Goal: Transaction & Acquisition: Purchase product/service

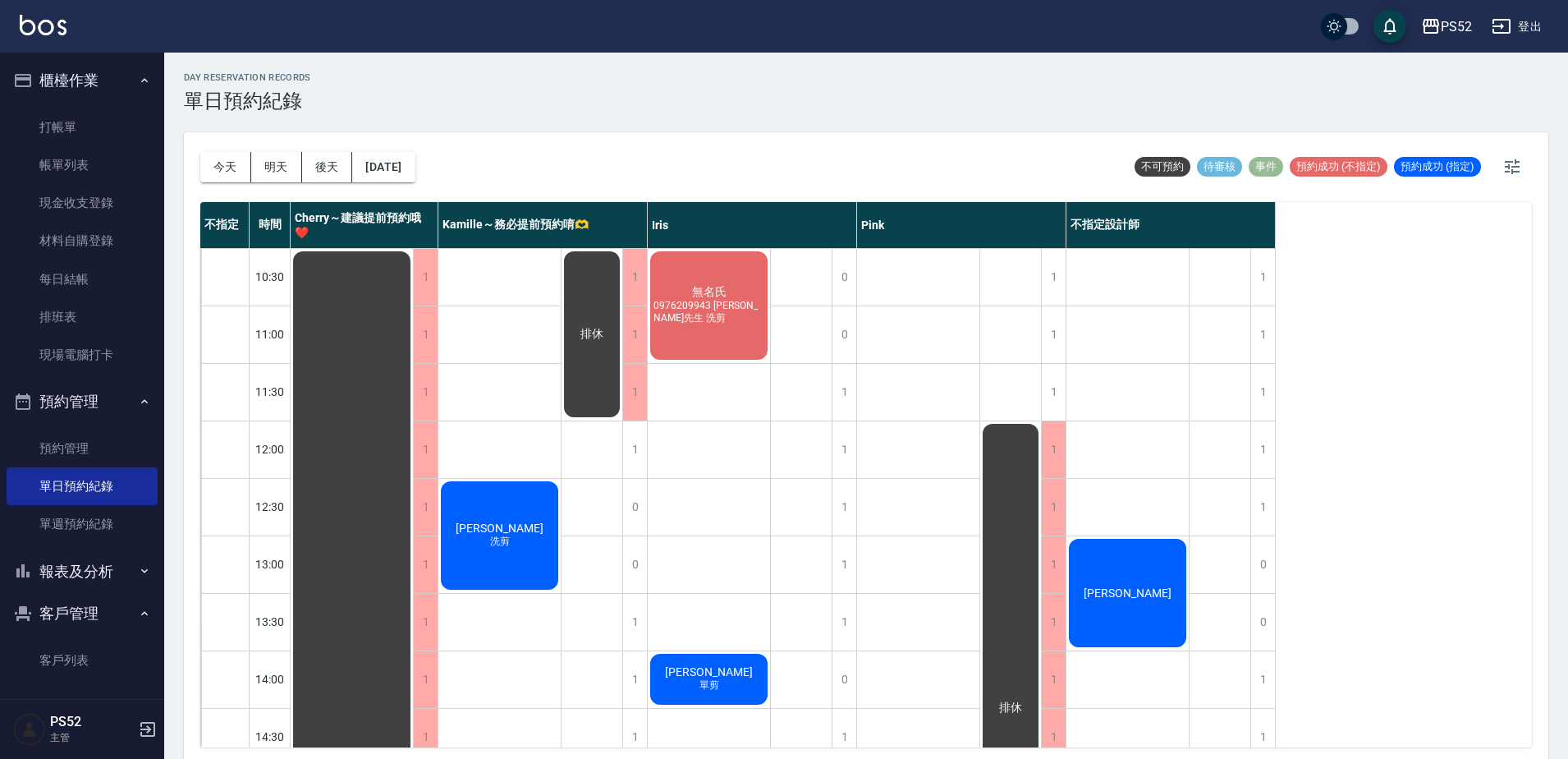
scroll to position [282, 0]
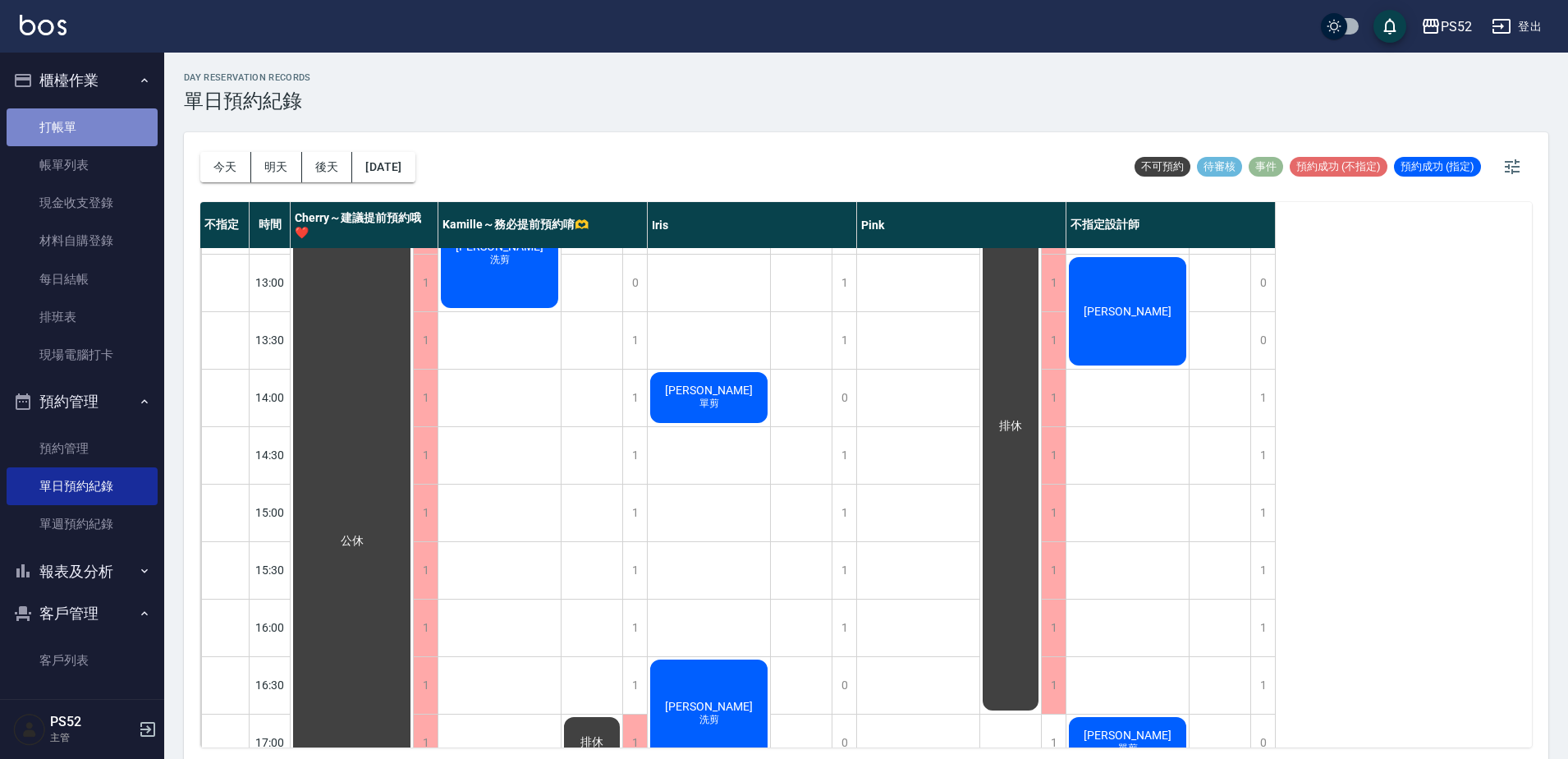
click at [93, 116] on link "打帳單" at bounding box center [82, 127] width 151 height 38
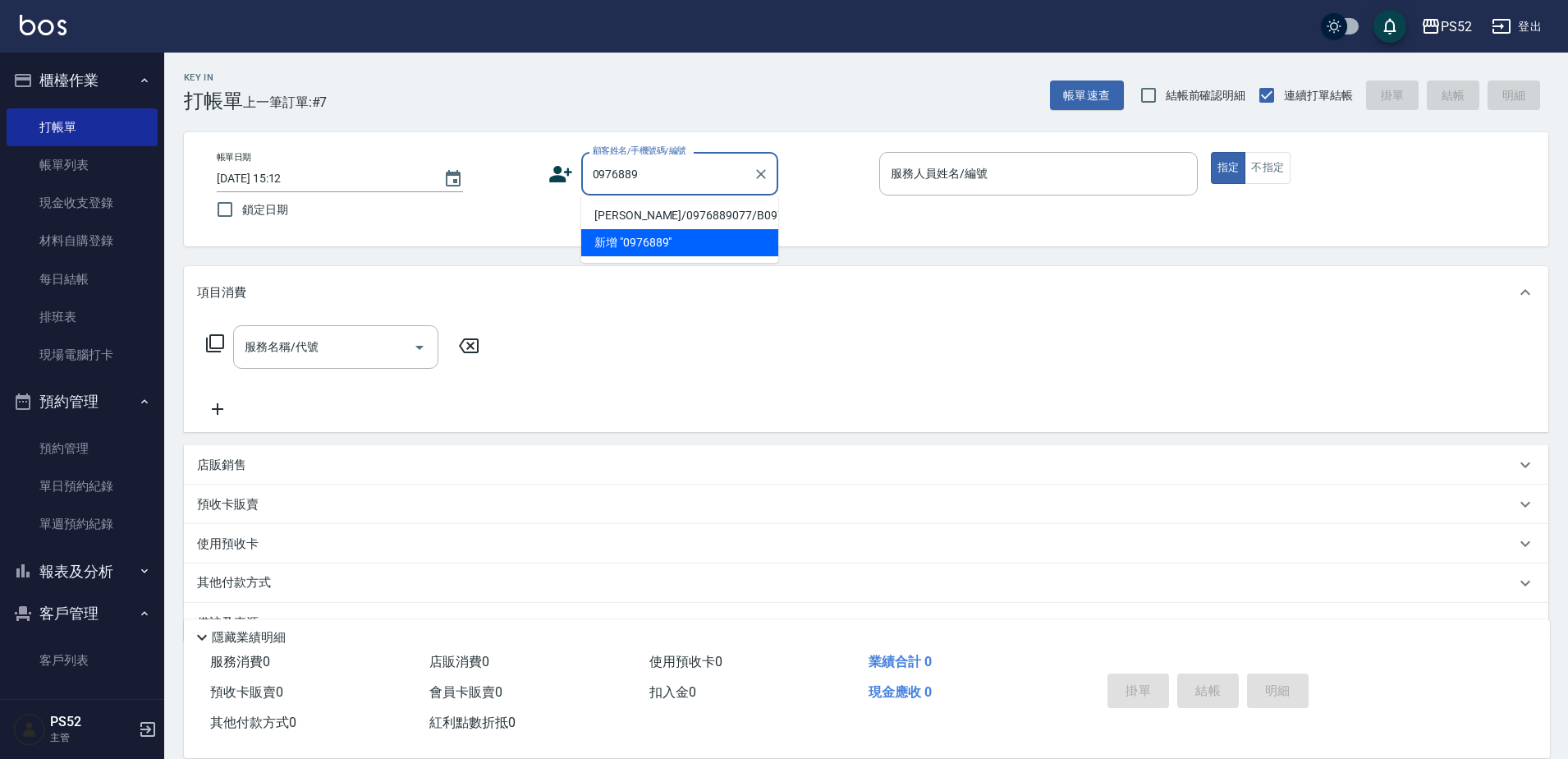
click at [682, 211] on li "[PERSON_NAME]/0976889077/B0976889077" at bounding box center [680, 215] width 197 height 28
type input "[PERSON_NAME]/0976889077/B0976889077"
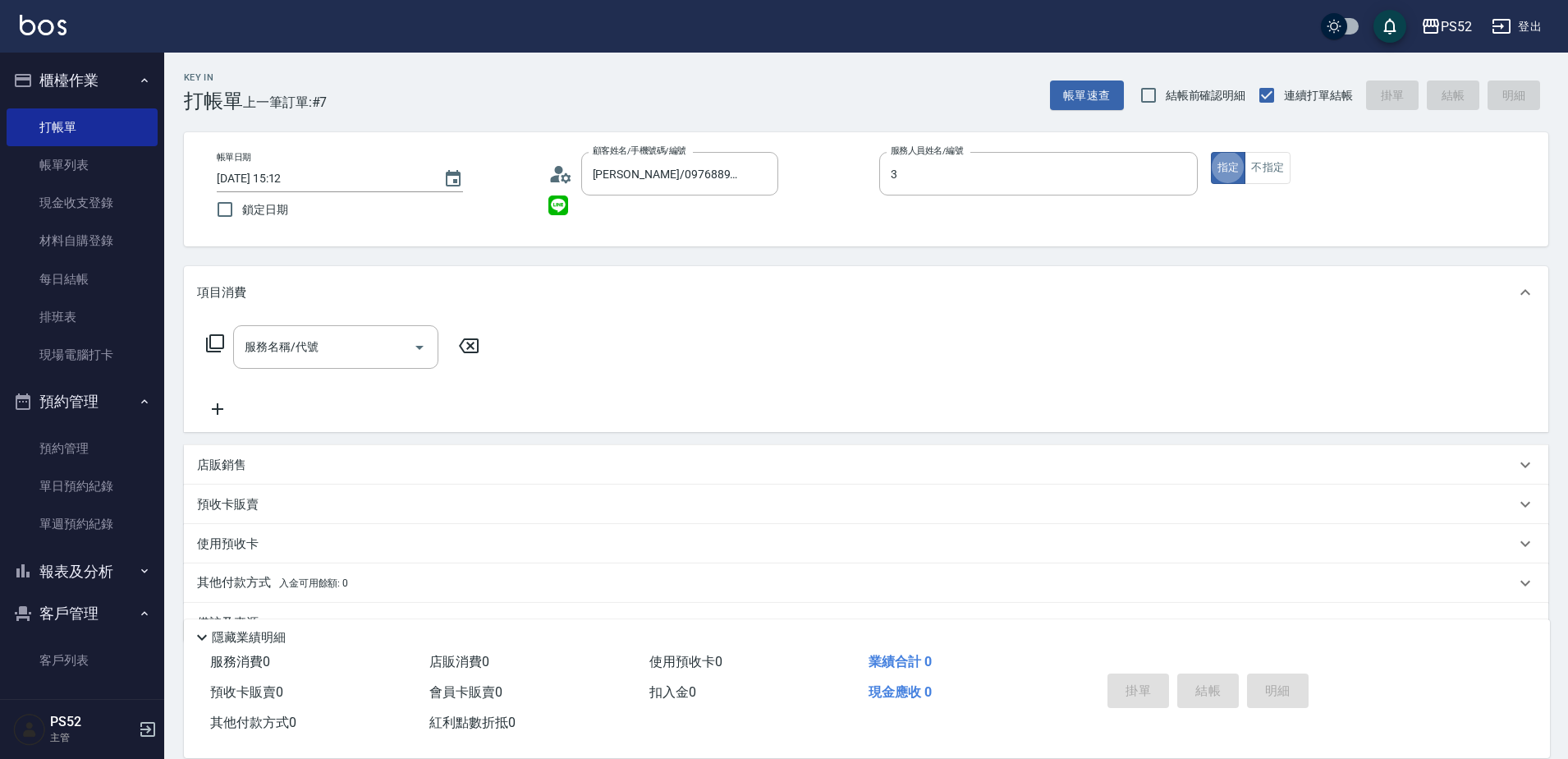
type input "Kamille～務必提前預約唷🫶-3"
type button "true"
click at [370, 354] on input "服務名稱/代號" at bounding box center [323, 347] width 166 height 28
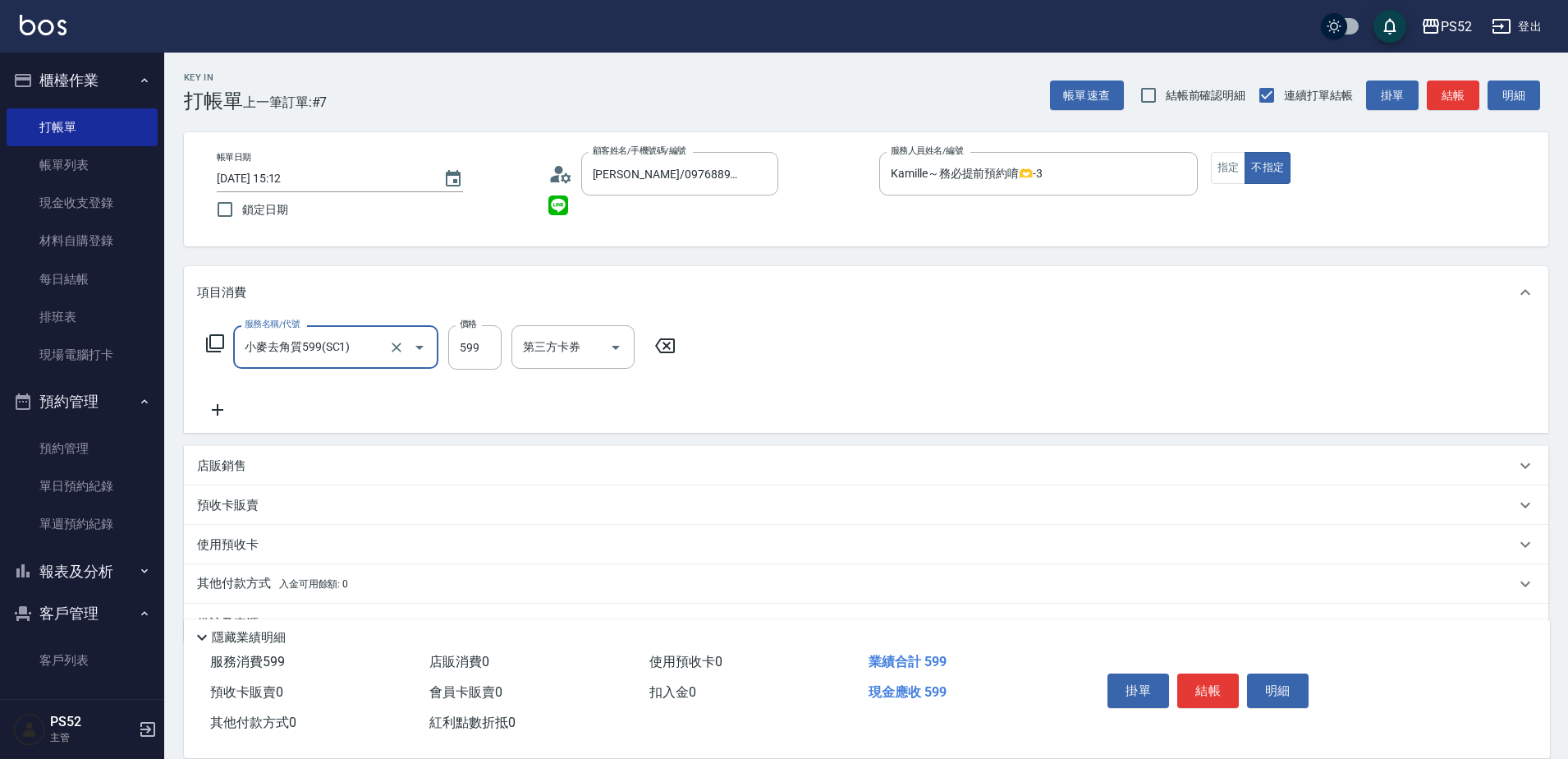
type input "小麥去角質599(SC1)"
type input "600"
click at [1189, 676] on button "結帳" at bounding box center [1207, 691] width 61 height 35
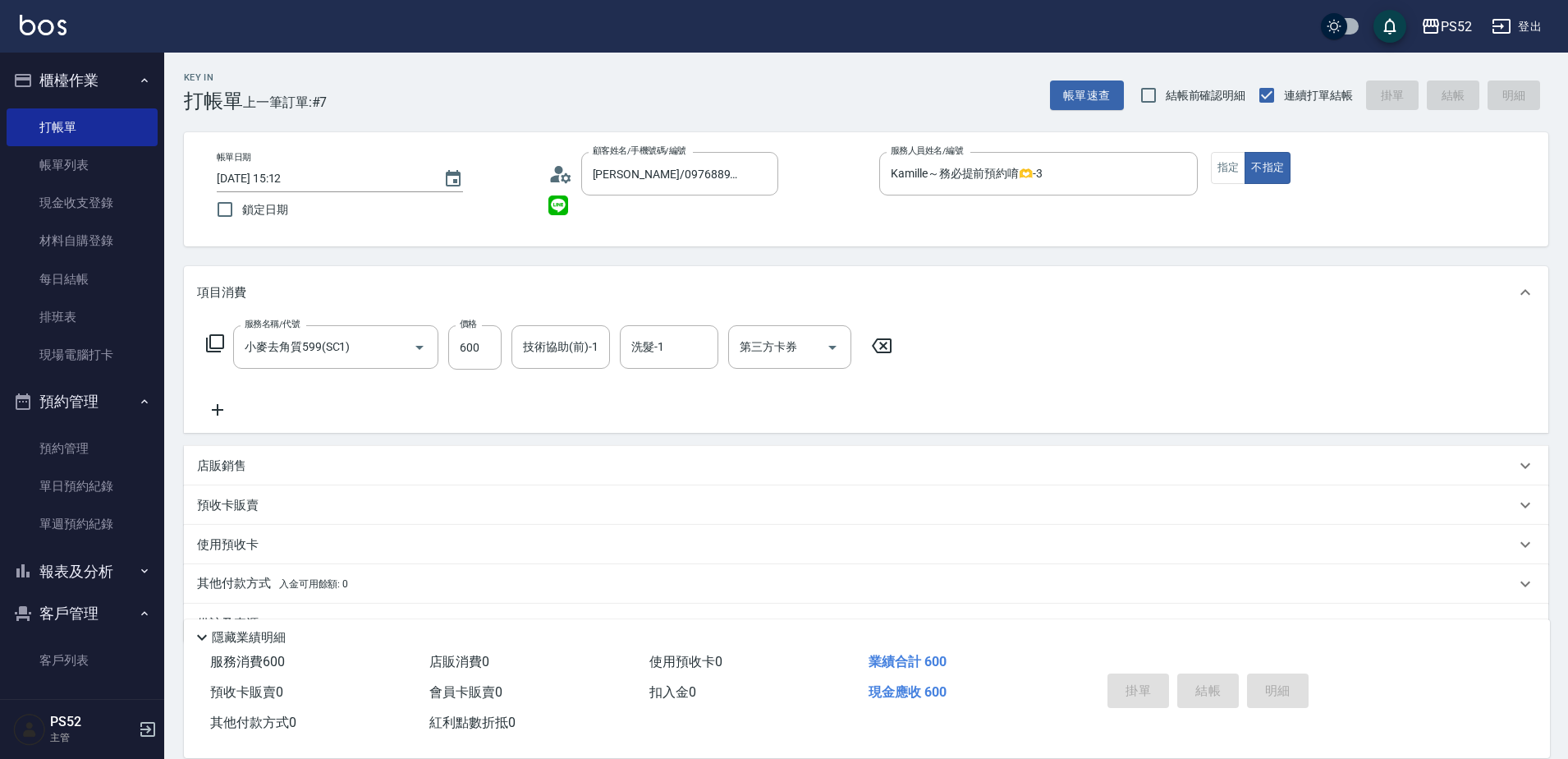
type input "[DATE] 15:13"
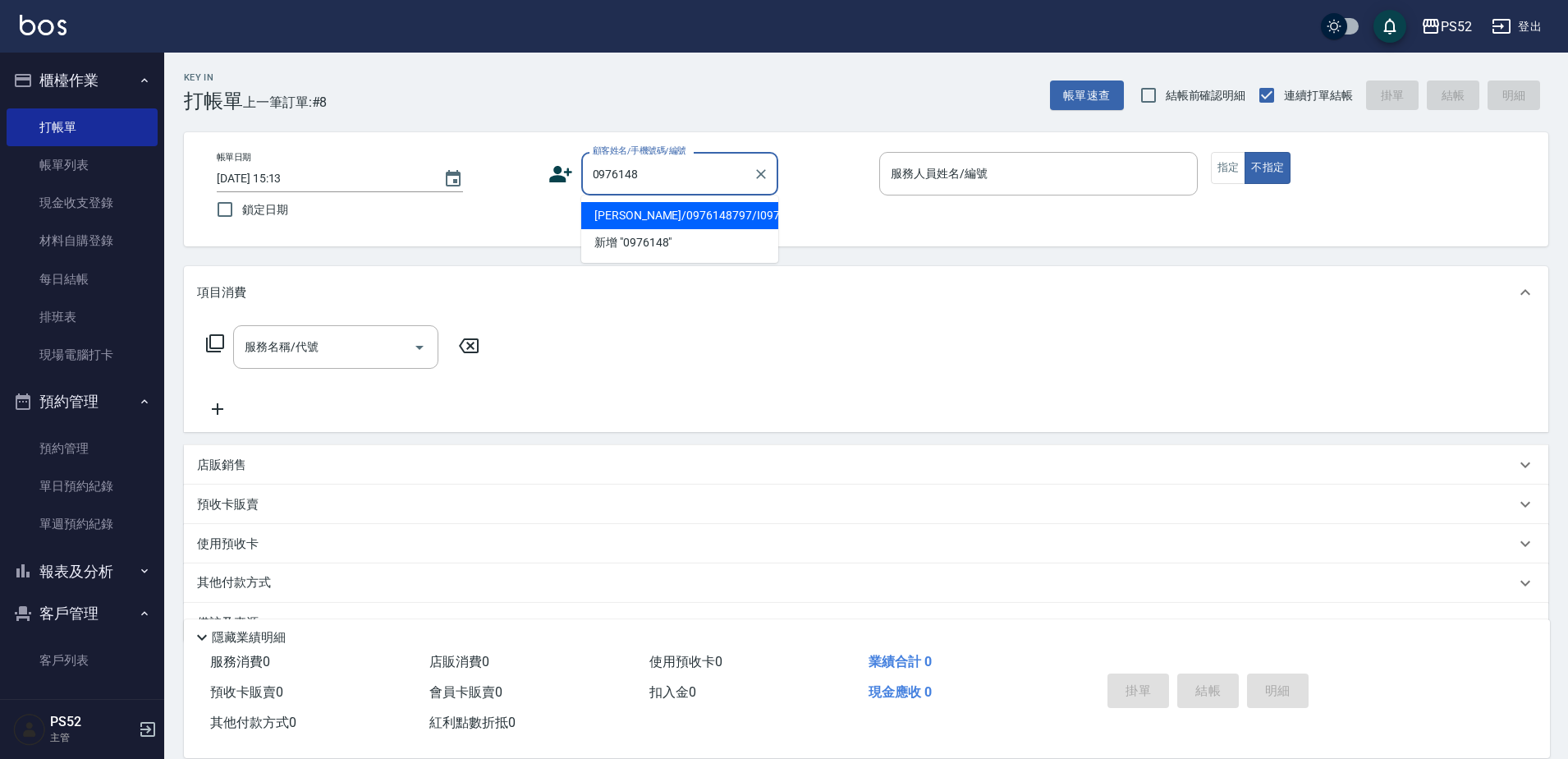
type input "[PERSON_NAME]/0976148797/I0976148797"
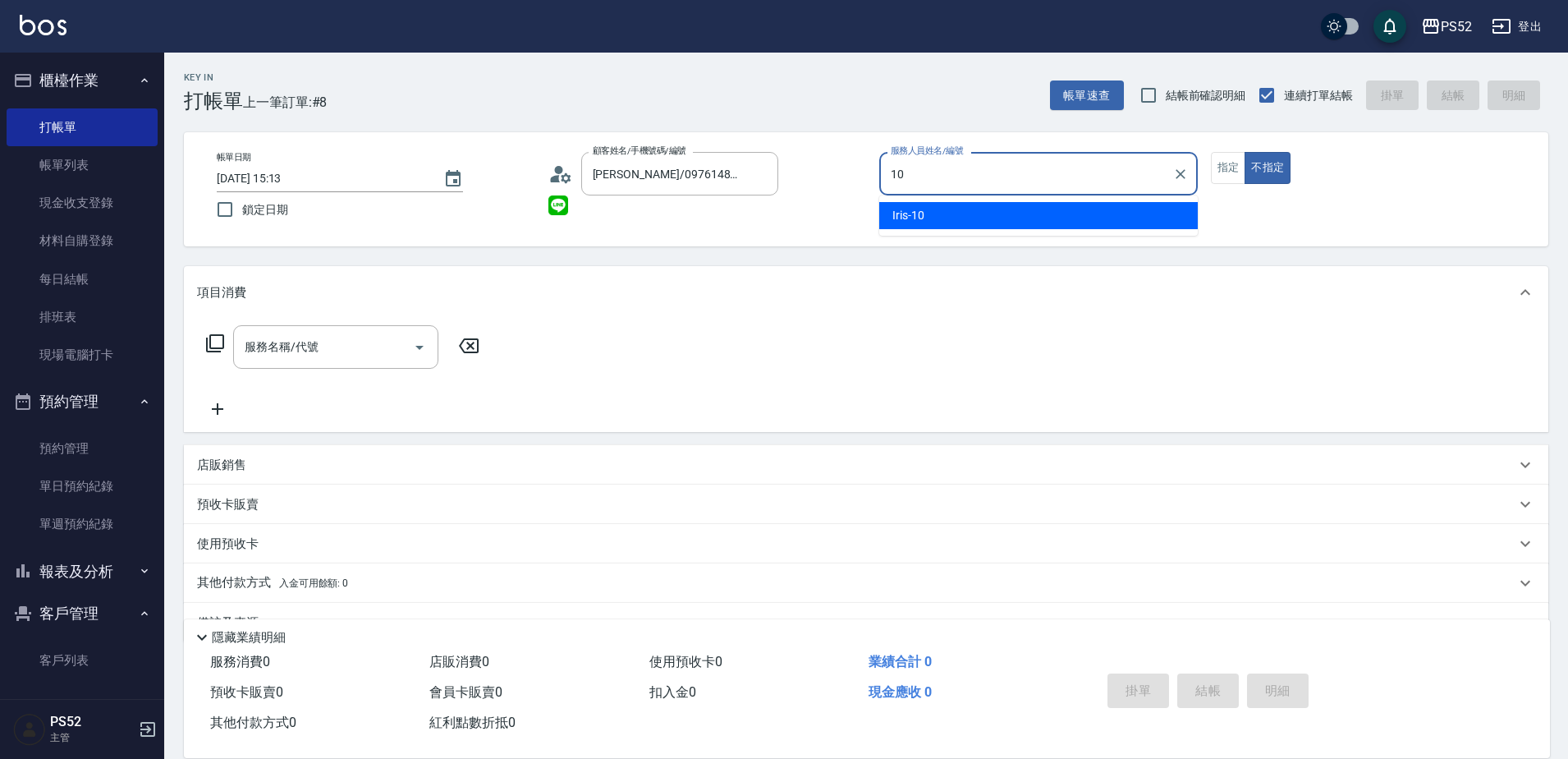
type input "10"
type button "false"
type input "Iris-10"
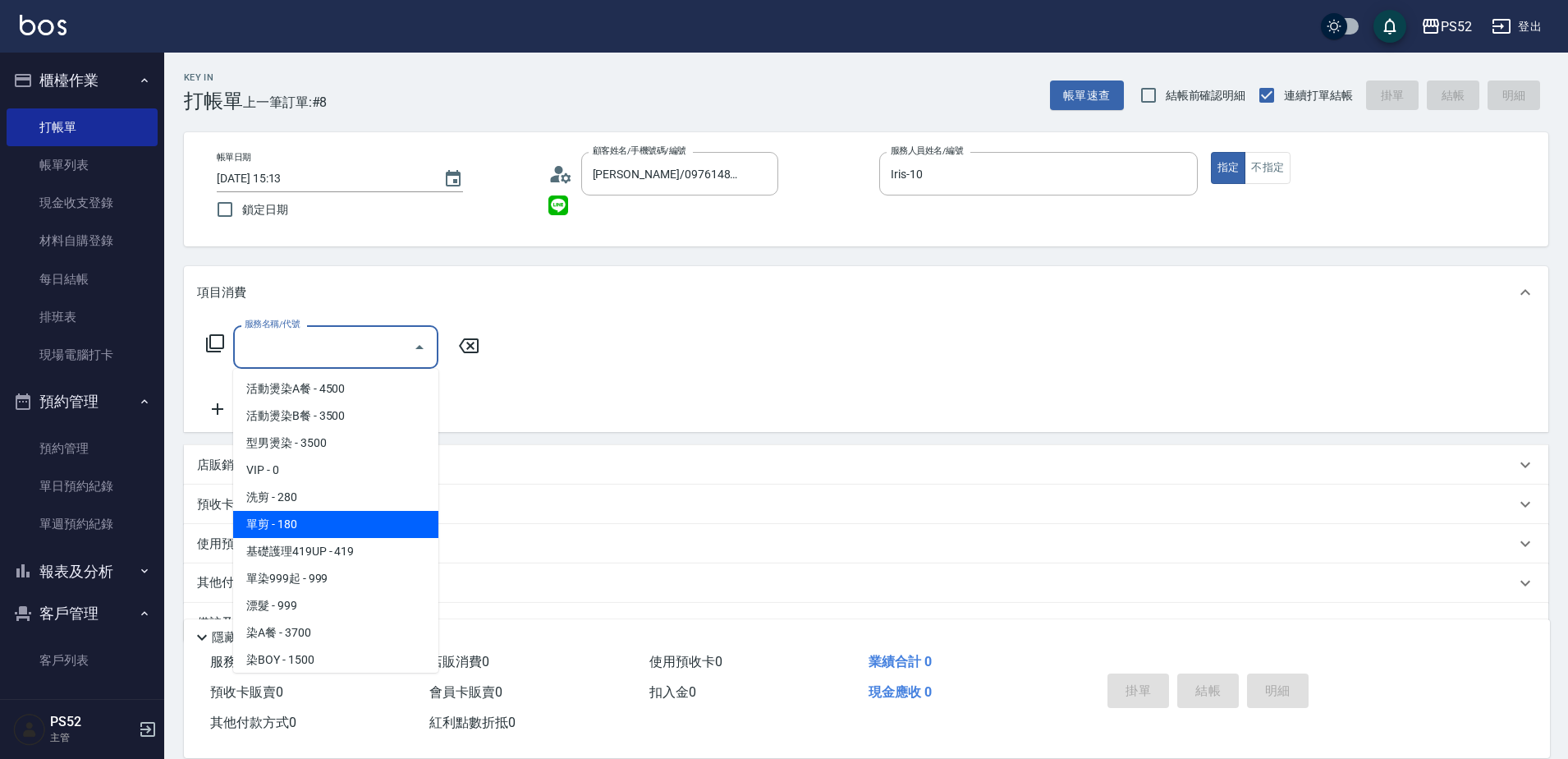
type input "單剪(C2)"
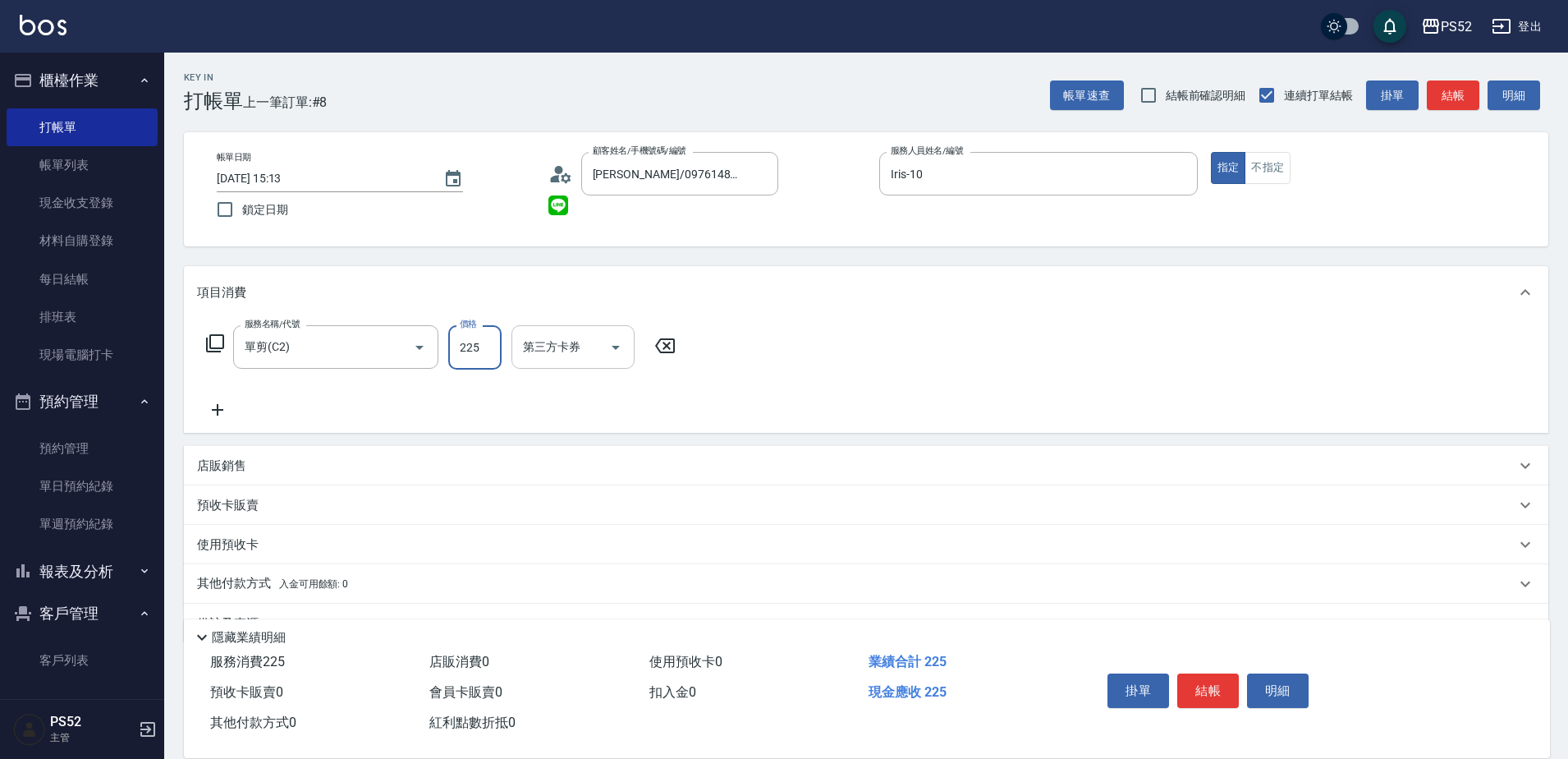
click at [604, 352] on button "Open" at bounding box center [616, 348] width 27 height 27
type input "225"
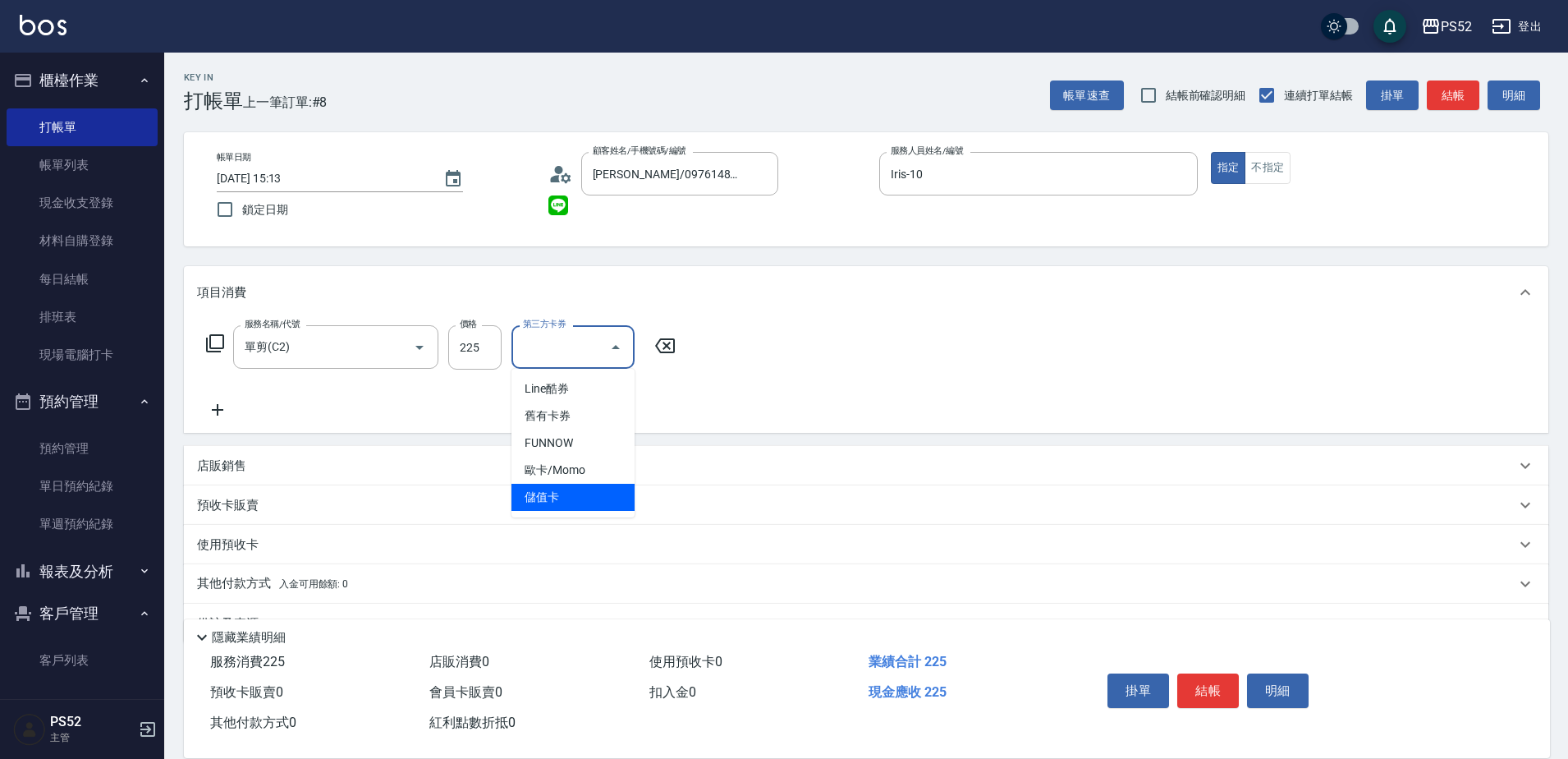
click at [577, 489] on span "儲值卡" at bounding box center [573, 497] width 123 height 28
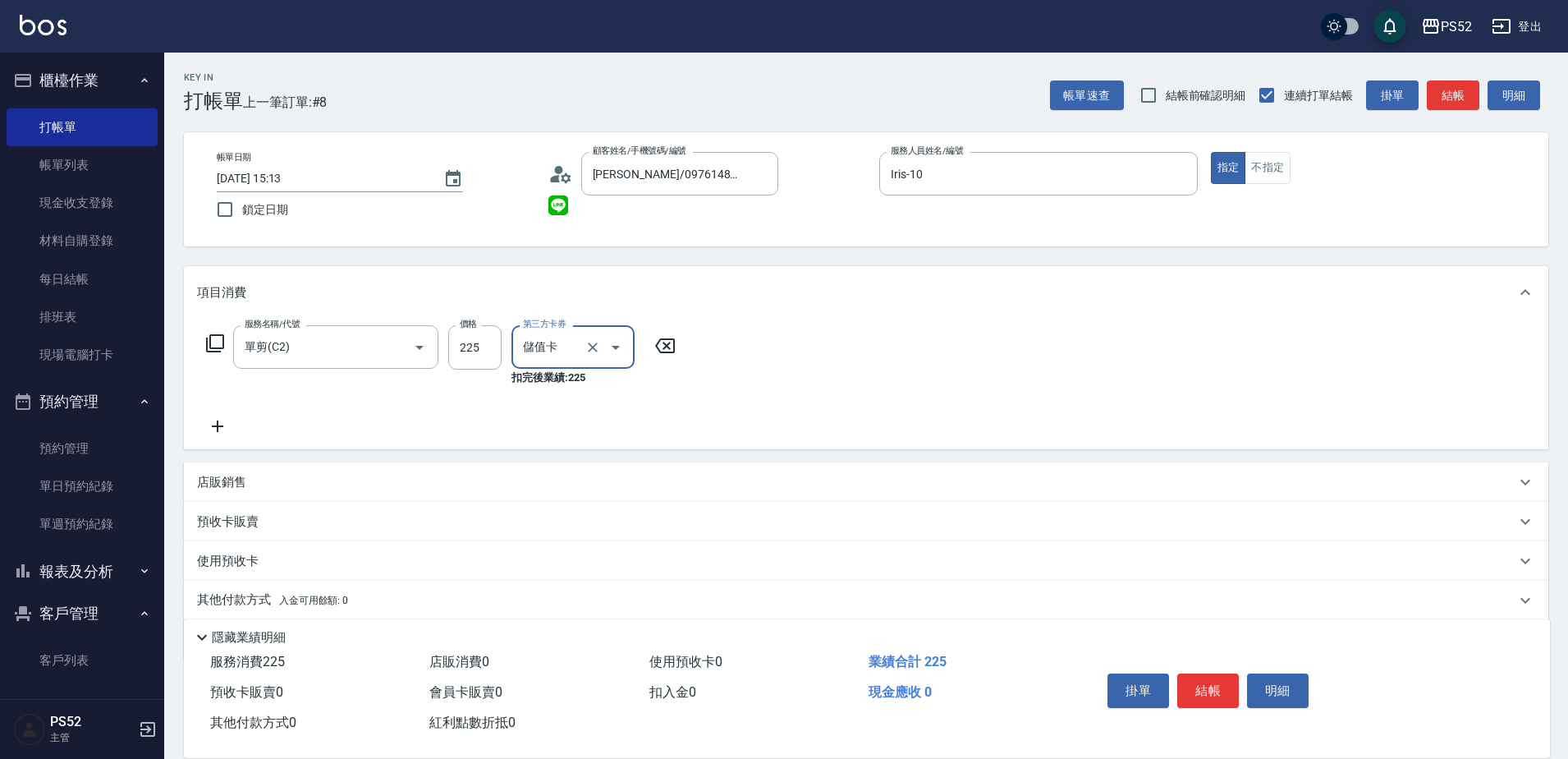
type input "儲值卡"
click at [1200, 677] on button "結帳" at bounding box center [1207, 691] width 61 height 35
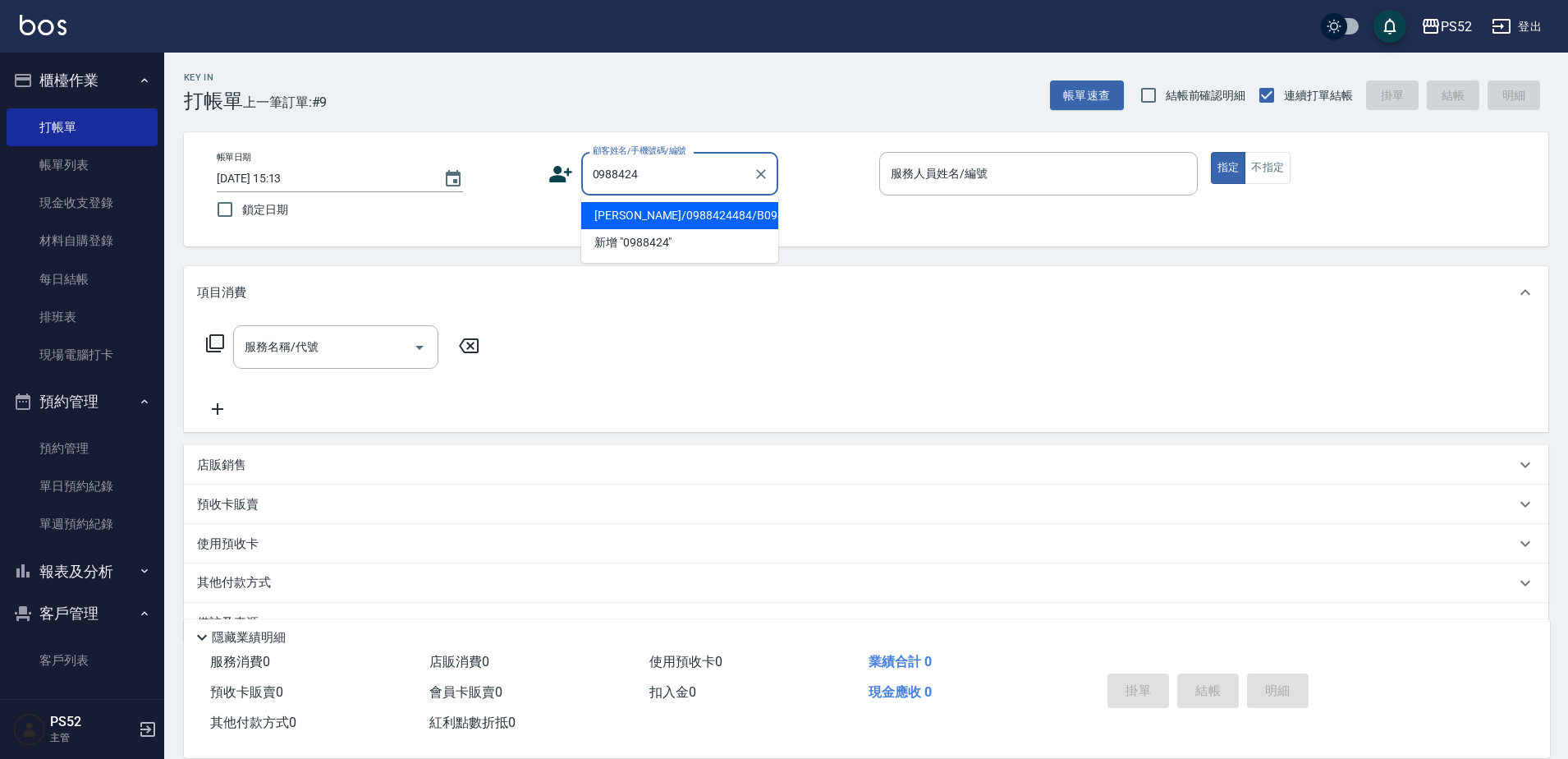
type input "[PERSON_NAME]/0988424484/B0988424484"
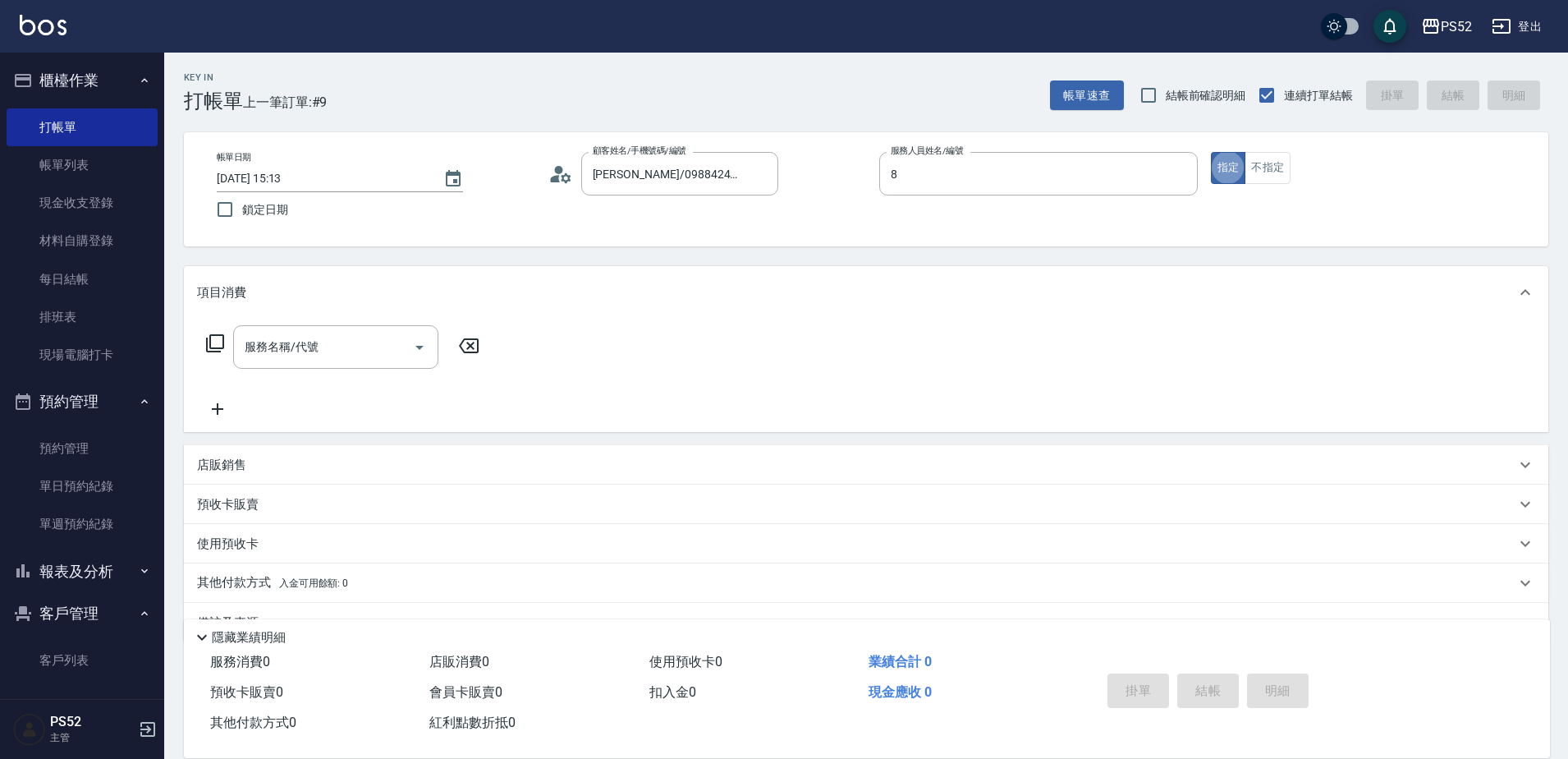
type input "Pink-8"
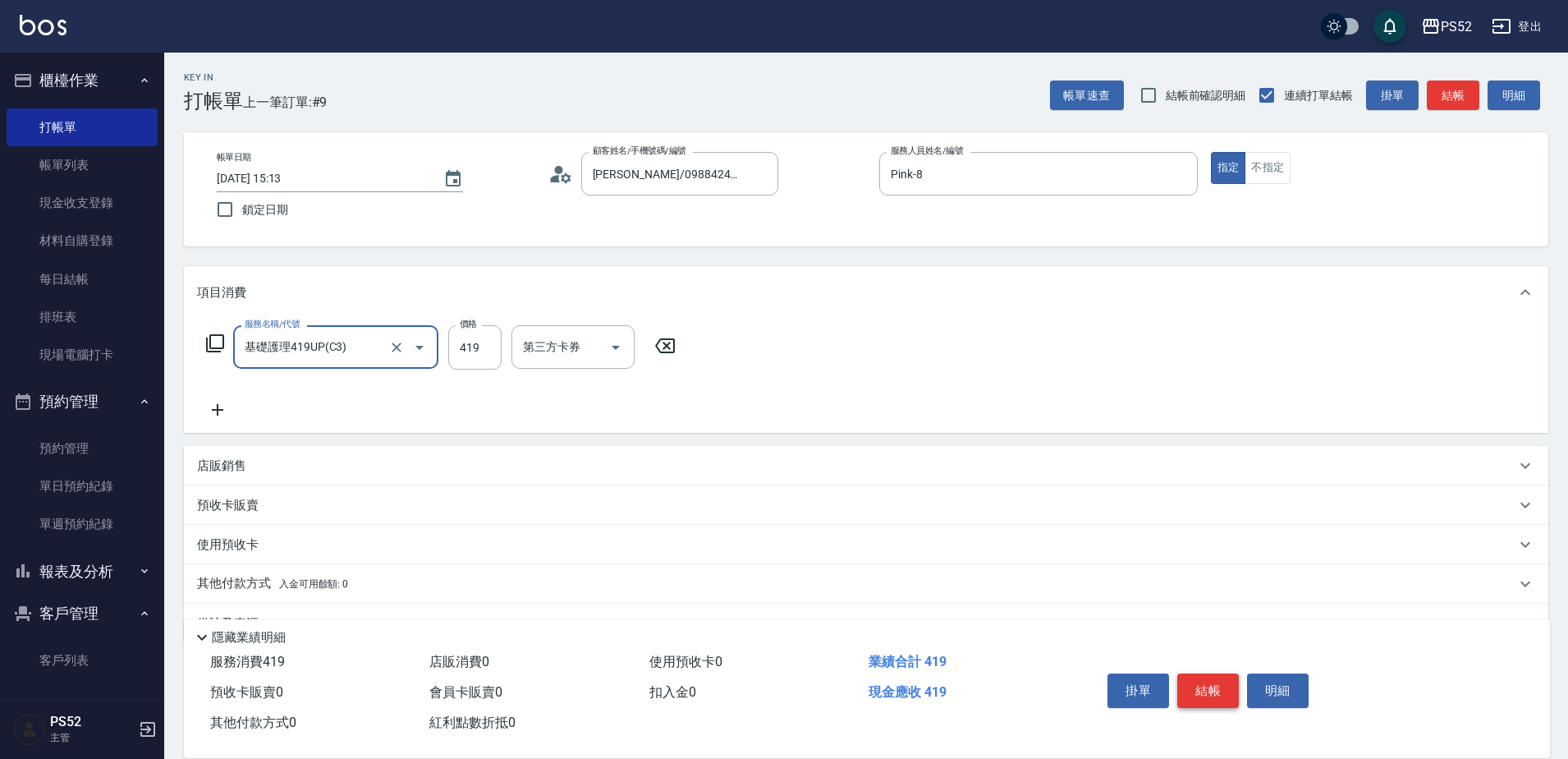
type input "基礎護理419UP(C3)"
type input "480"
click at [1200, 677] on button "結帳" at bounding box center [1207, 691] width 61 height 35
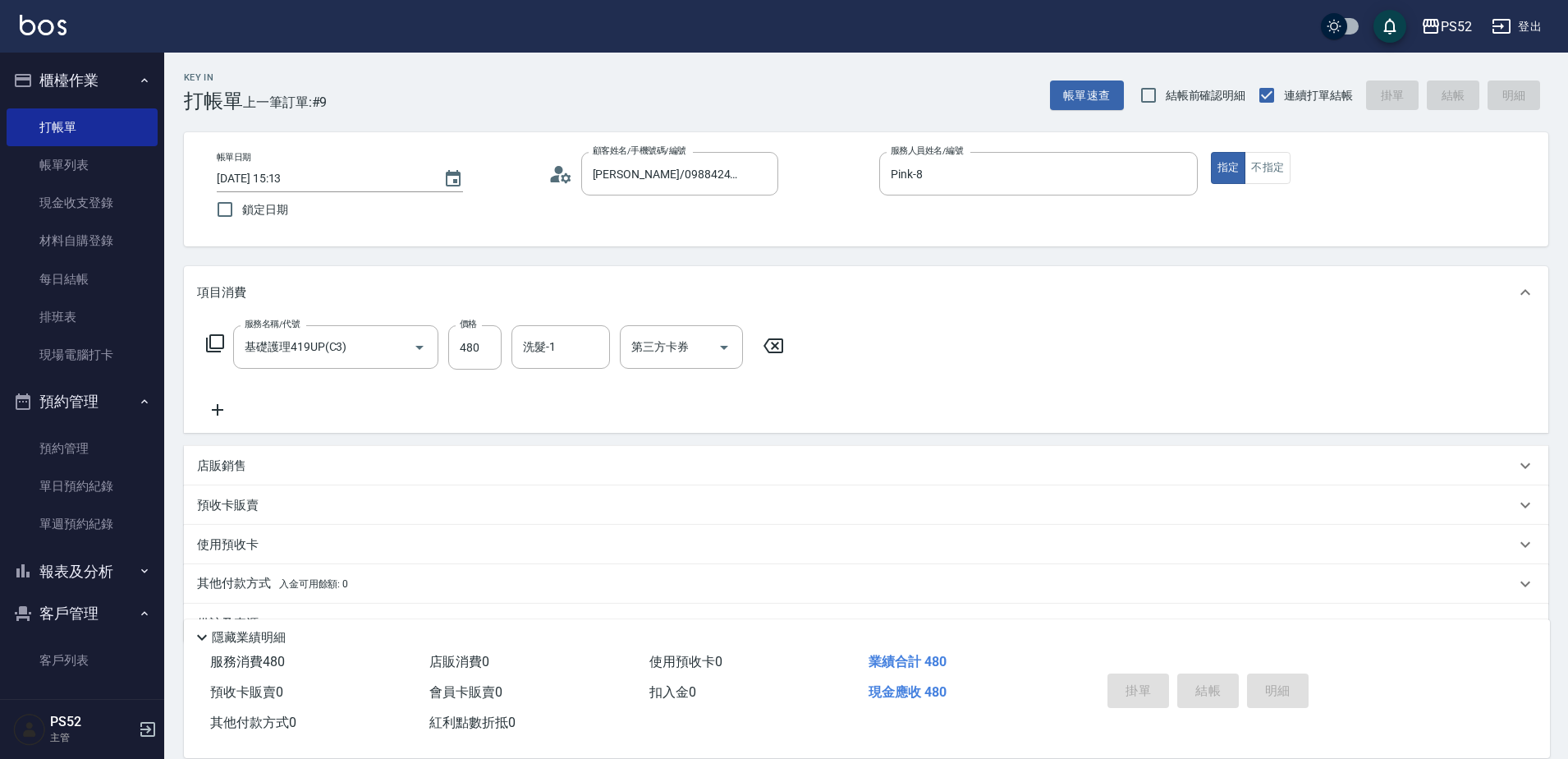
type input "[DATE] 15:14"
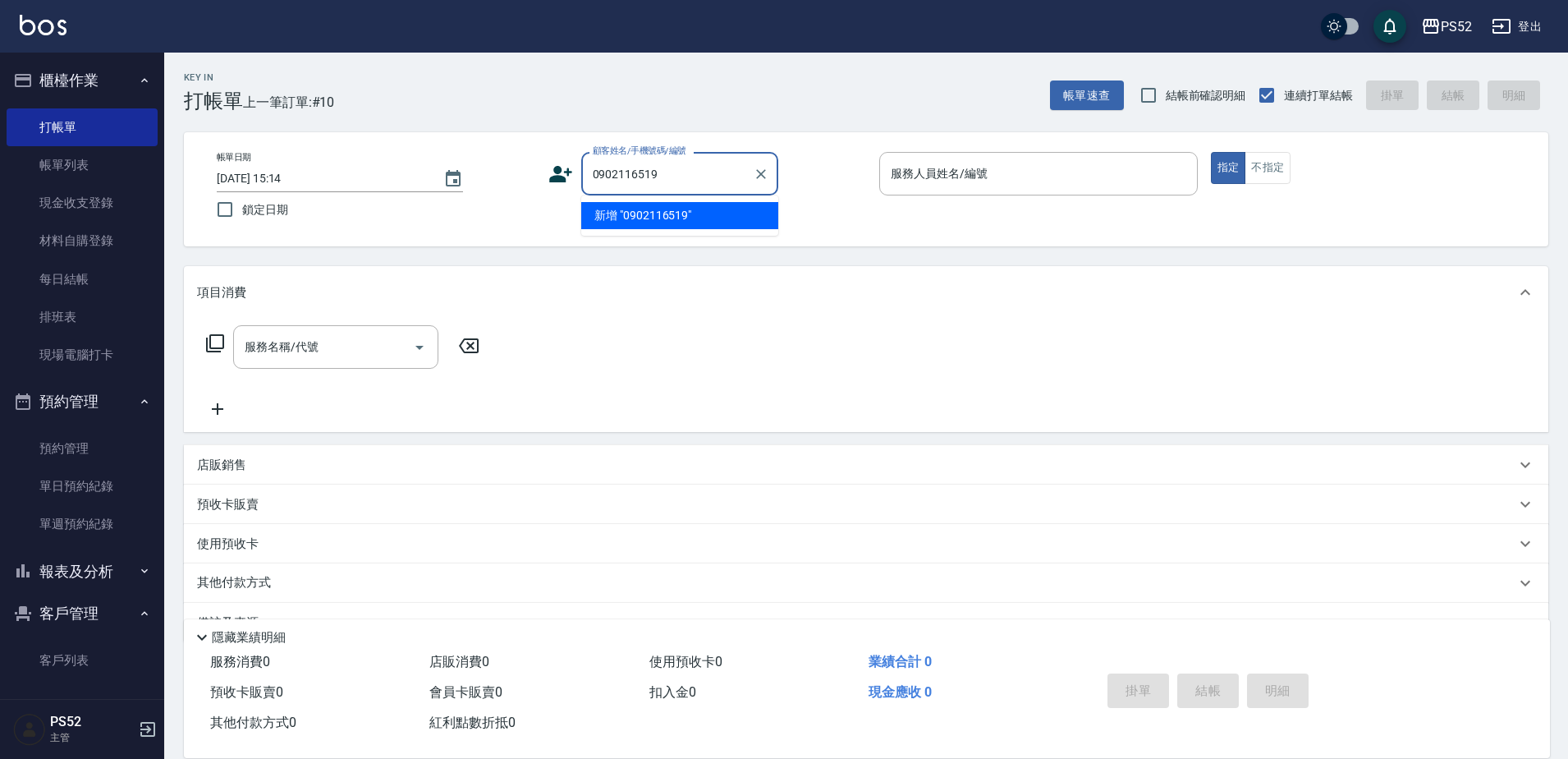
type input "0902116519"
click at [563, 172] on icon at bounding box center [561, 174] width 25 height 25
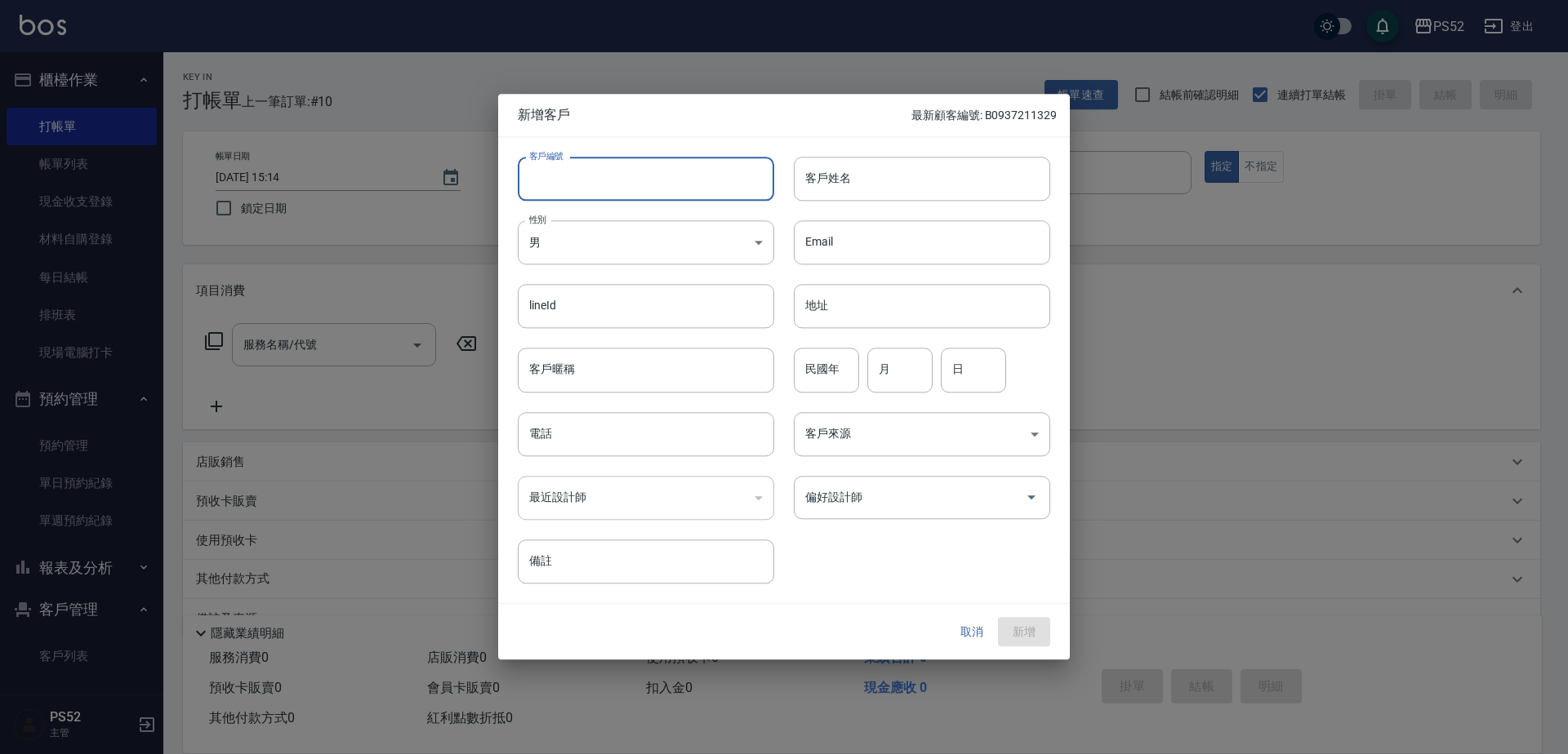
click at [592, 178] on input "客戶編號" at bounding box center [646, 178] width 256 height 44
paste input "0902116519"
type input "B0902116519"
click at [689, 247] on body "PS52 登出 櫃檯作業 打帳單 帳單列表 現金收支登錄 材料自購登錄 每日結帳 排班表 現場電腦打卡 預約管理 預約管理 單日預約紀錄 單週預約紀錄 報表及…" at bounding box center [784, 397] width 1568 height 795
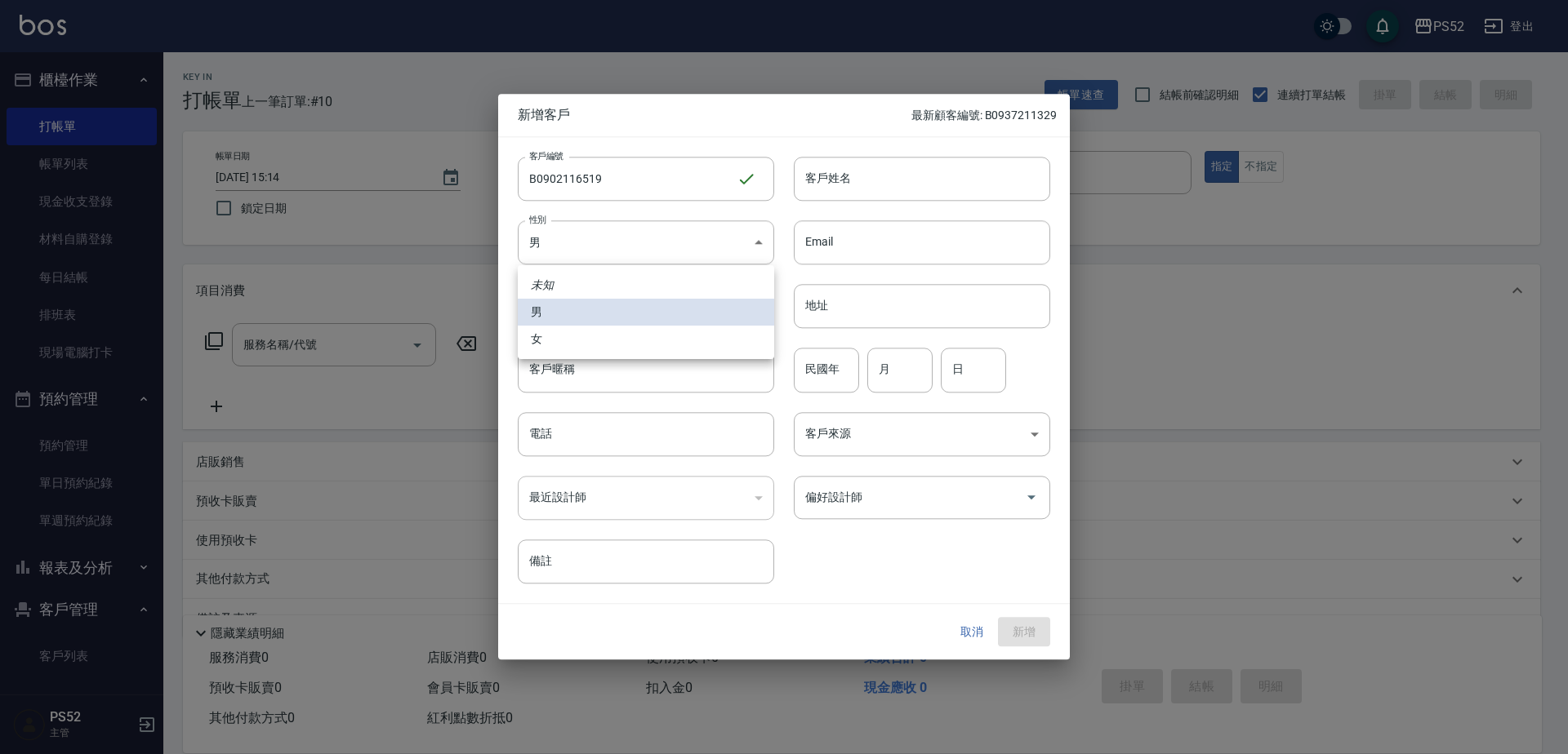
click at [598, 343] on li "女" at bounding box center [646, 339] width 256 height 27
type input "[DEMOGRAPHIC_DATA]"
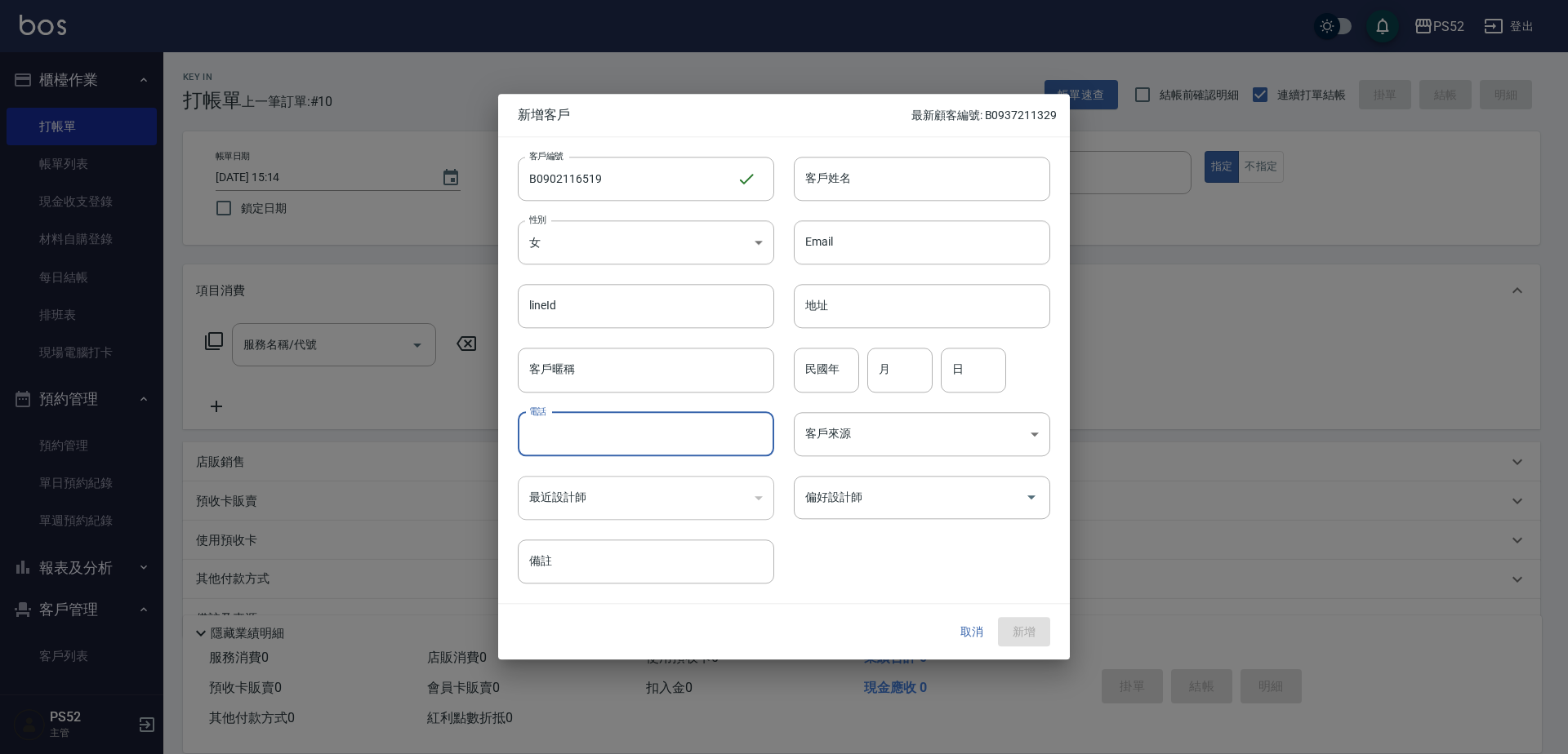
click at [557, 426] on input "電話" at bounding box center [646, 434] width 256 height 44
paste input "0902116519"
type input "0902116519"
click at [816, 370] on input "民國年" at bounding box center [826, 371] width 65 height 44
type input "90"
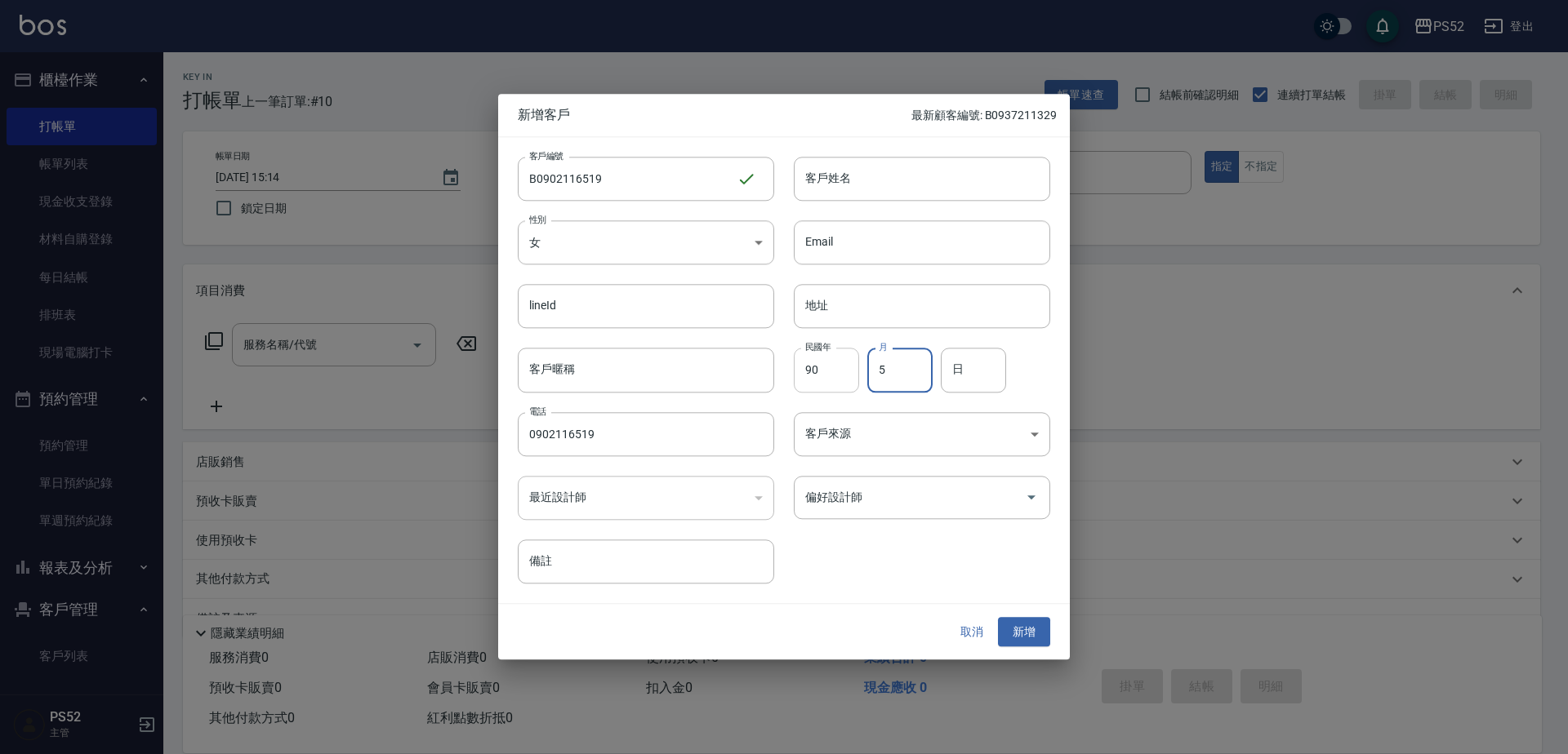
type input "5"
type input "15"
click at [987, 180] on input "客戶姓名" at bounding box center [921, 178] width 256 height 44
type input "[PERSON_NAME]語"
click at [1023, 624] on button "新增" at bounding box center [1023, 632] width 52 height 30
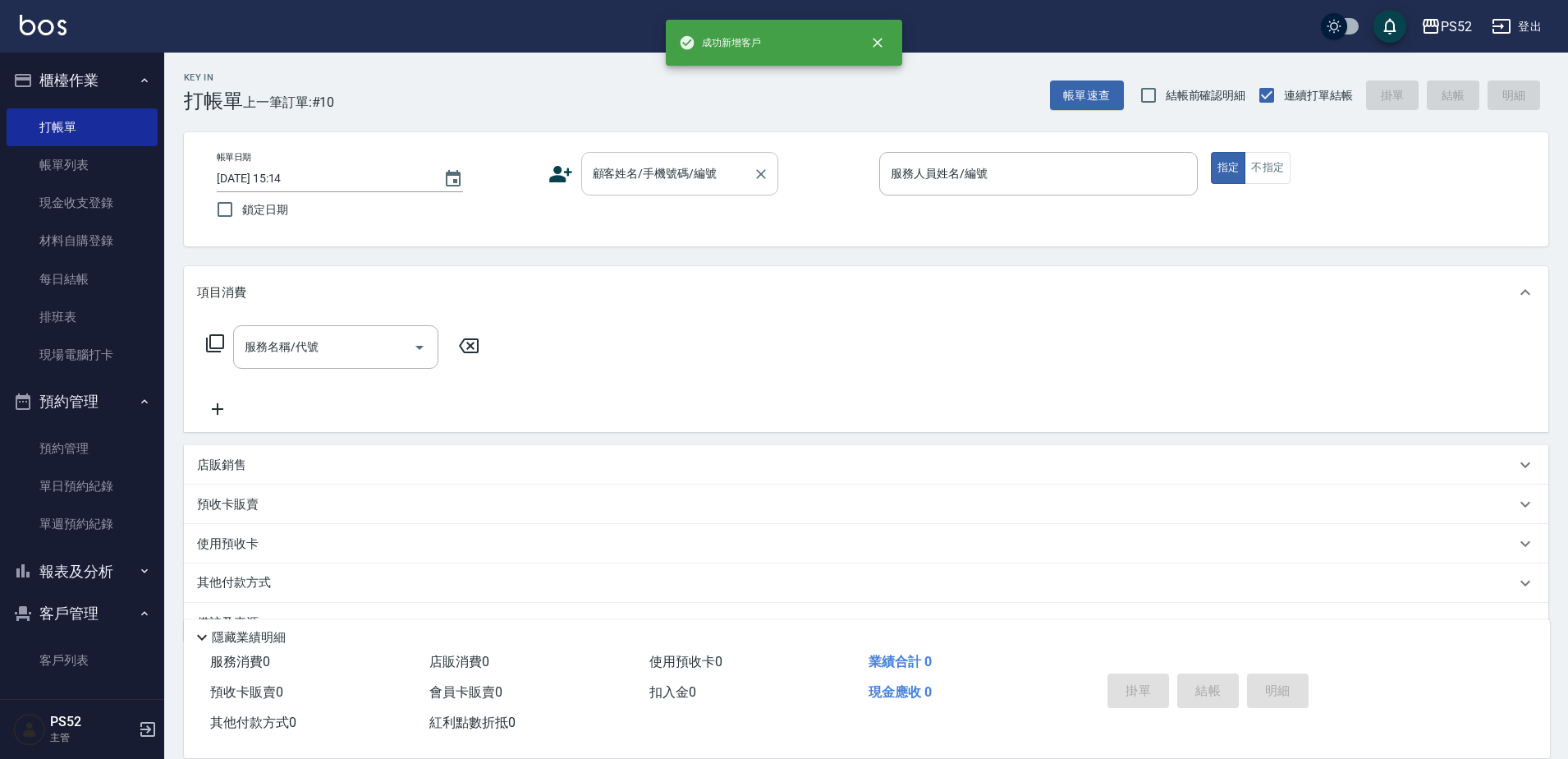
click at [713, 187] on input "顧客姓名/手機號碼/編號" at bounding box center [667, 173] width 157 height 28
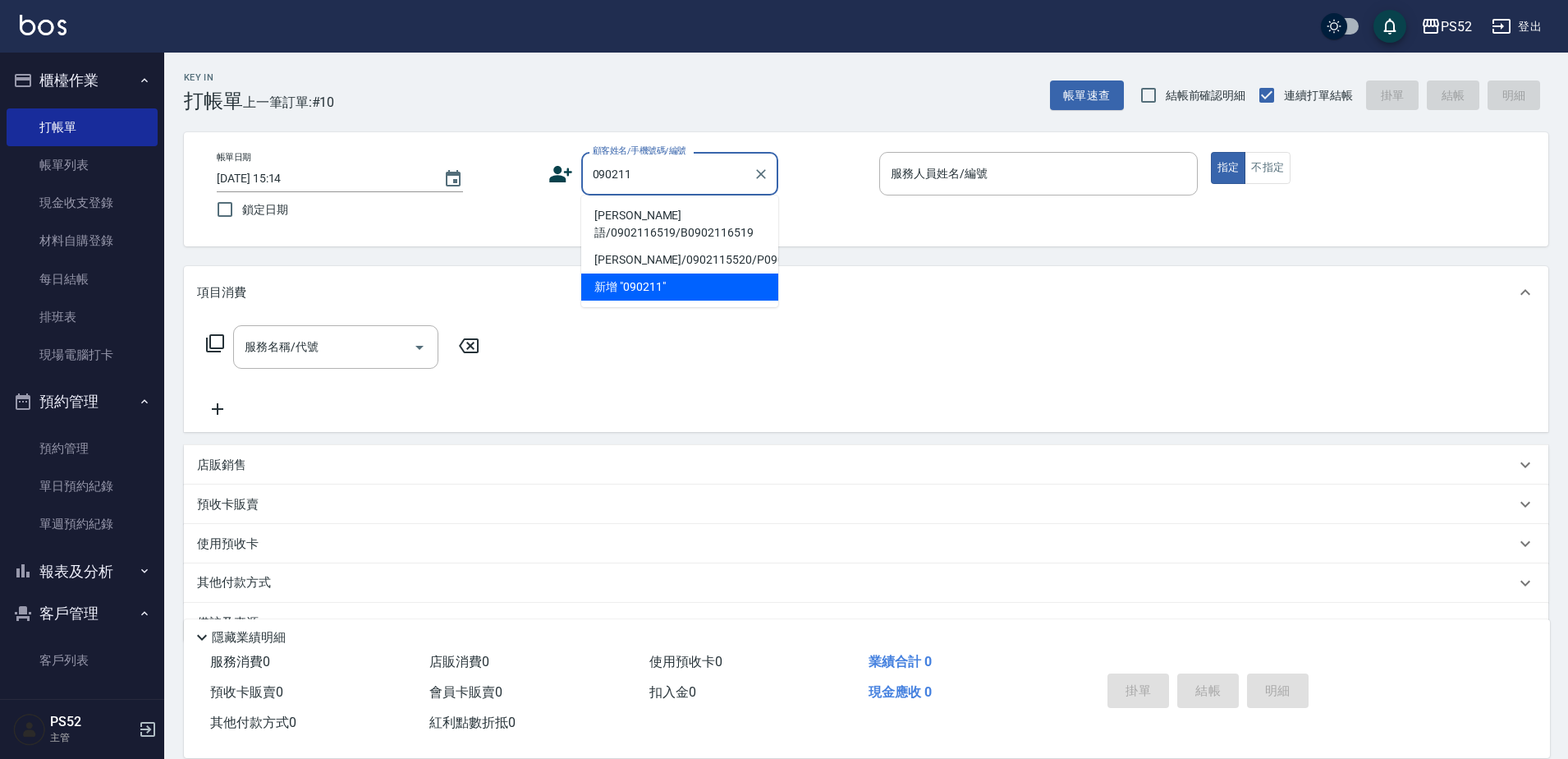
click at [606, 235] on li "[PERSON_NAME]語/0902116519/B0902116519" at bounding box center [680, 224] width 197 height 44
type input "[PERSON_NAME]語/0902116519/B0902116519"
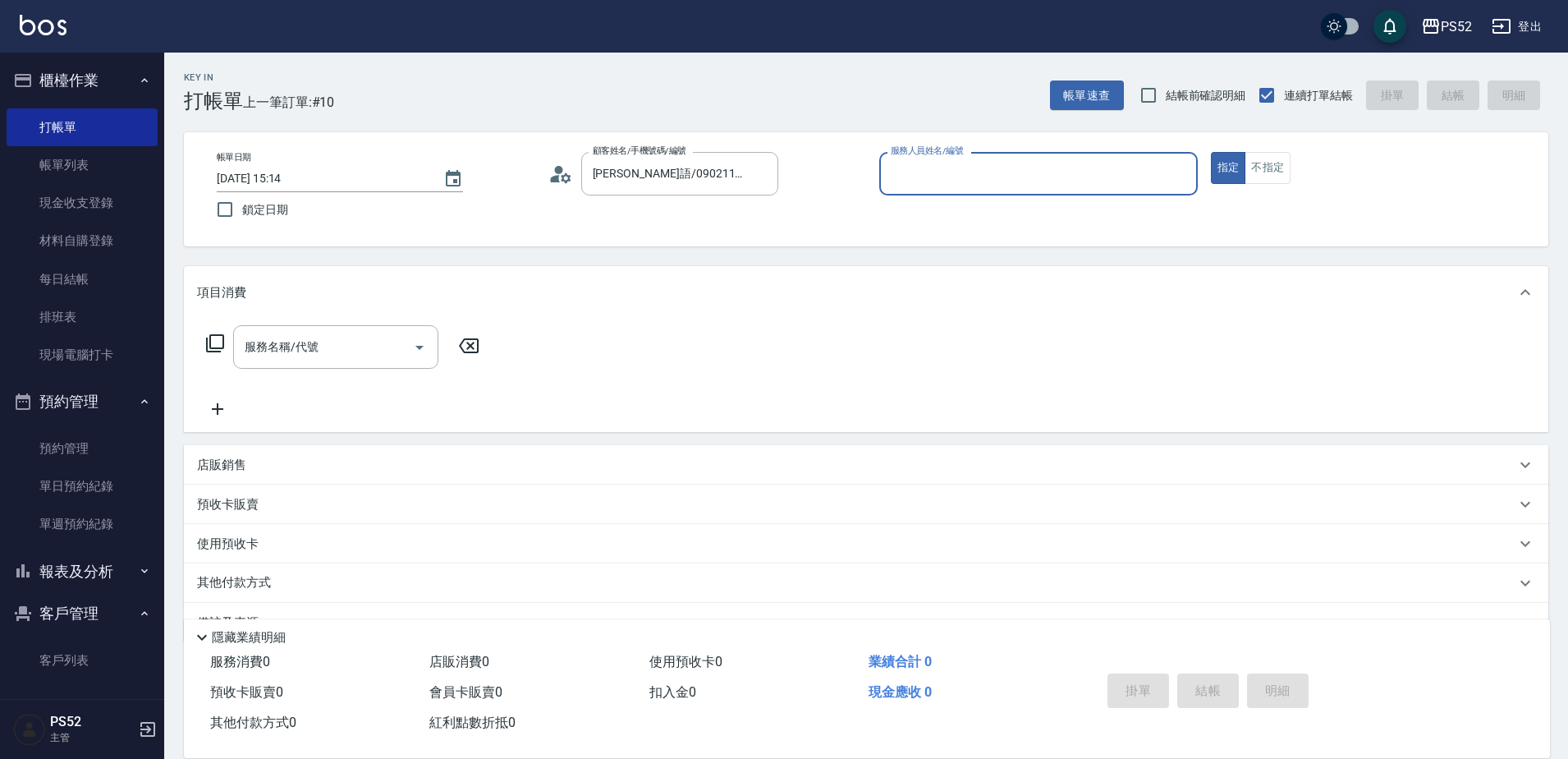
click at [562, 172] on icon at bounding box center [561, 174] width 25 height 25
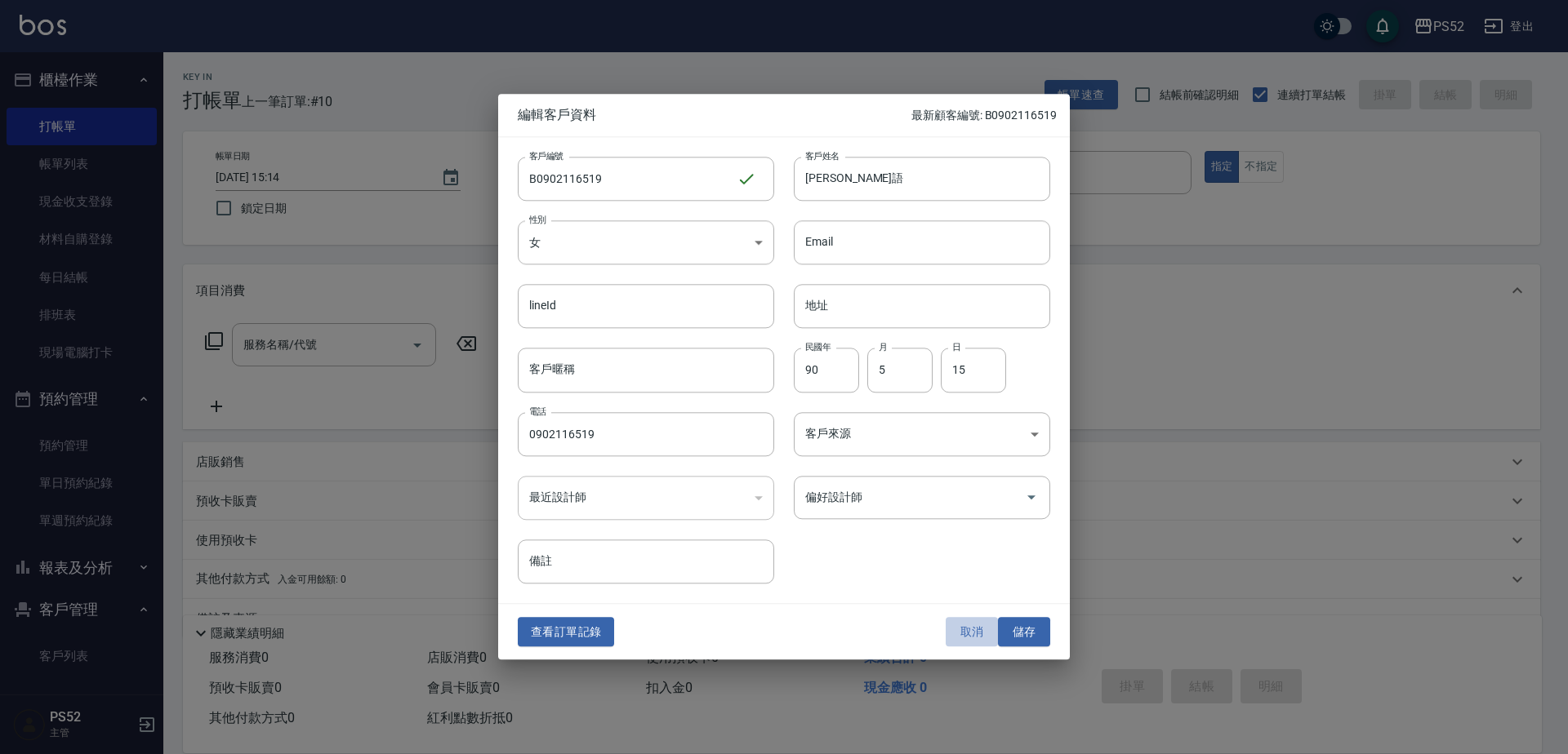
click at [964, 646] on button "取消" at bounding box center [971, 632] width 52 height 30
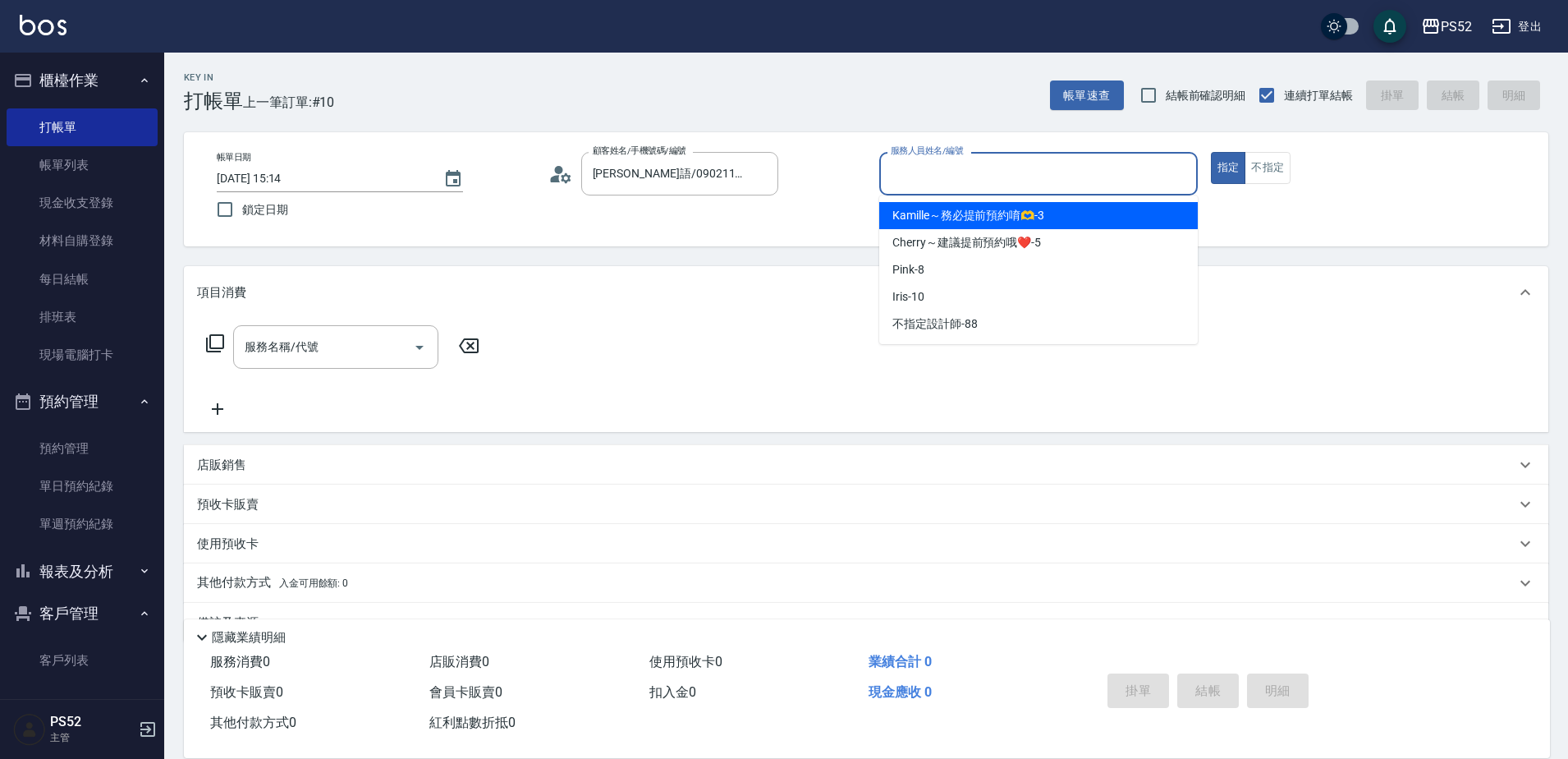
click at [1133, 188] on input "服務人員姓名/編號" at bounding box center [1039, 173] width 304 height 28
type input "Pink-8"
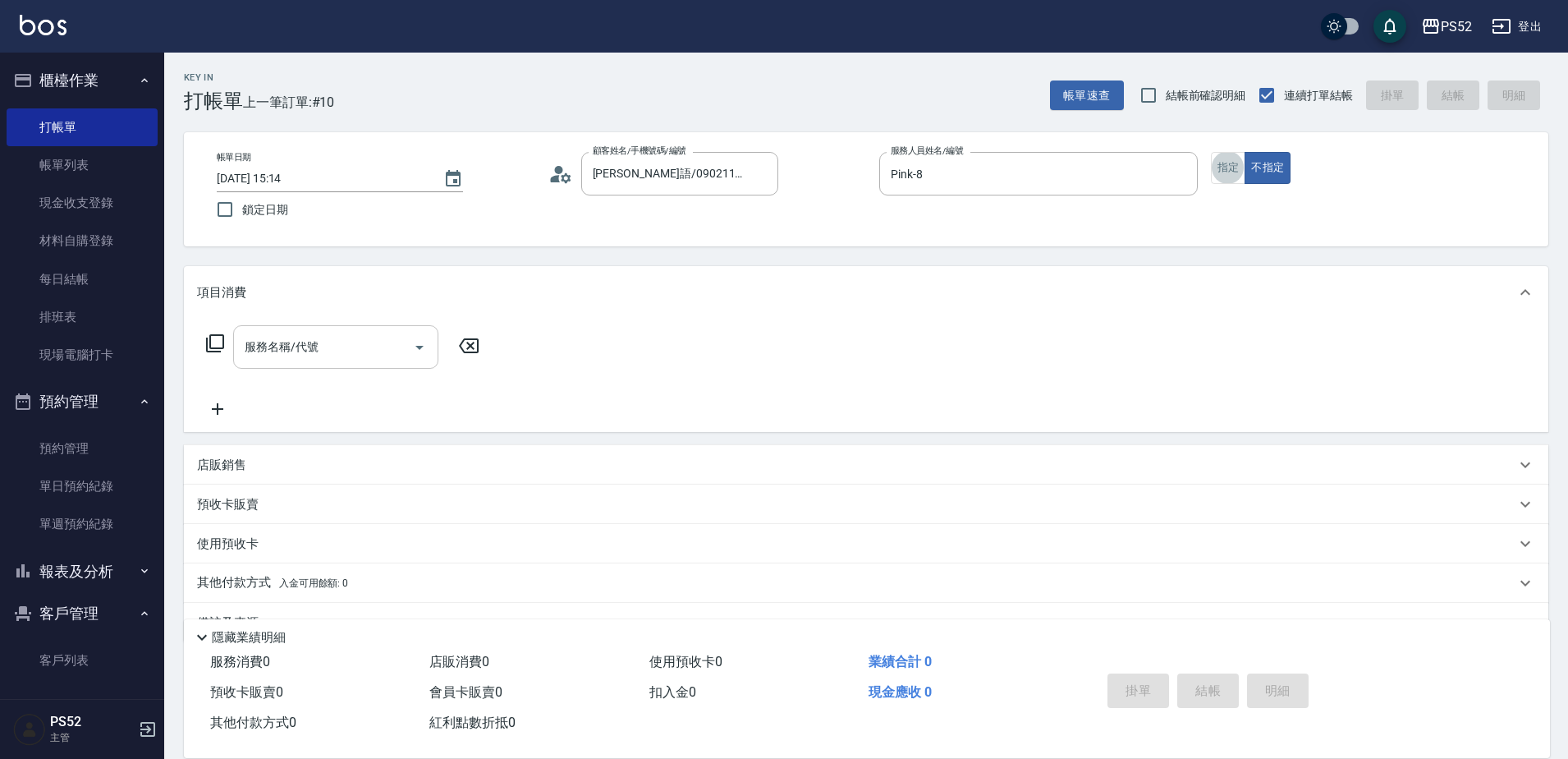
click at [378, 328] on div "服務名稱/代號" at bounding box center [335, 347] width 205 height 44
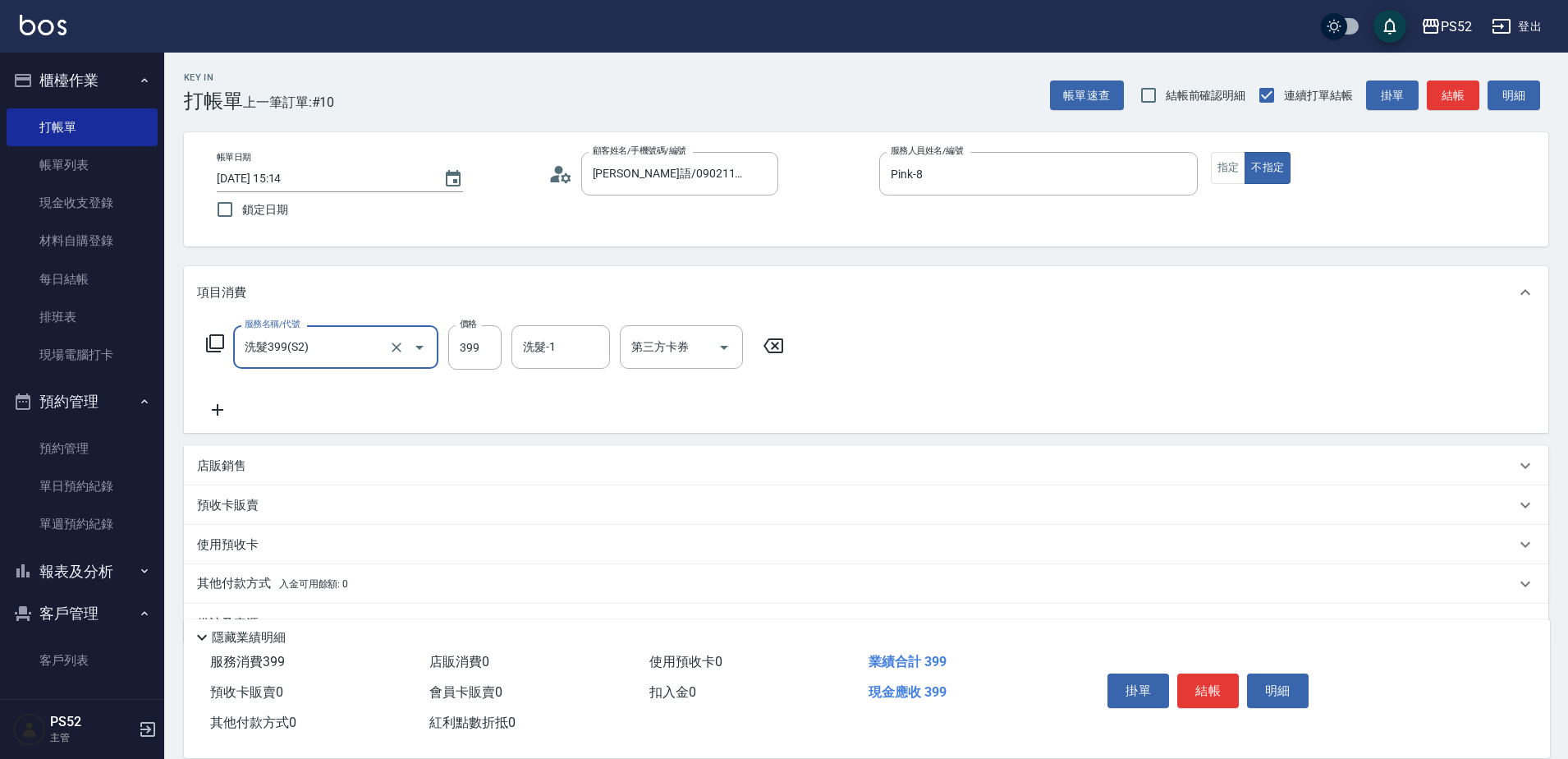
type input "洗髮399(S2)"
click at [211, 403] on icon at bounding box center [218, 410] width 41 height 20
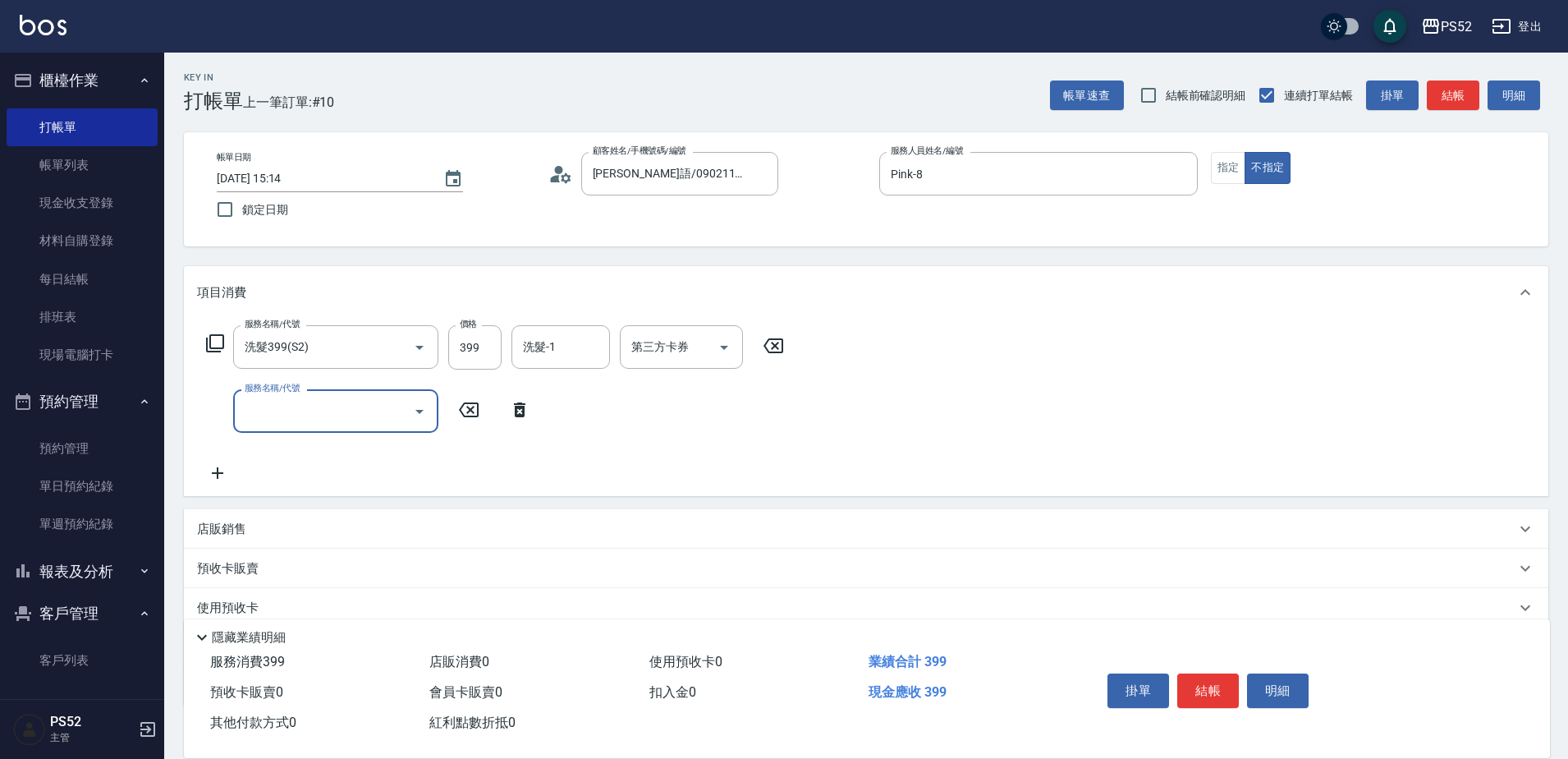
click at [240, 405] on div "服務名稱/代號" at bounding box center [335, 411] width 205 height 44
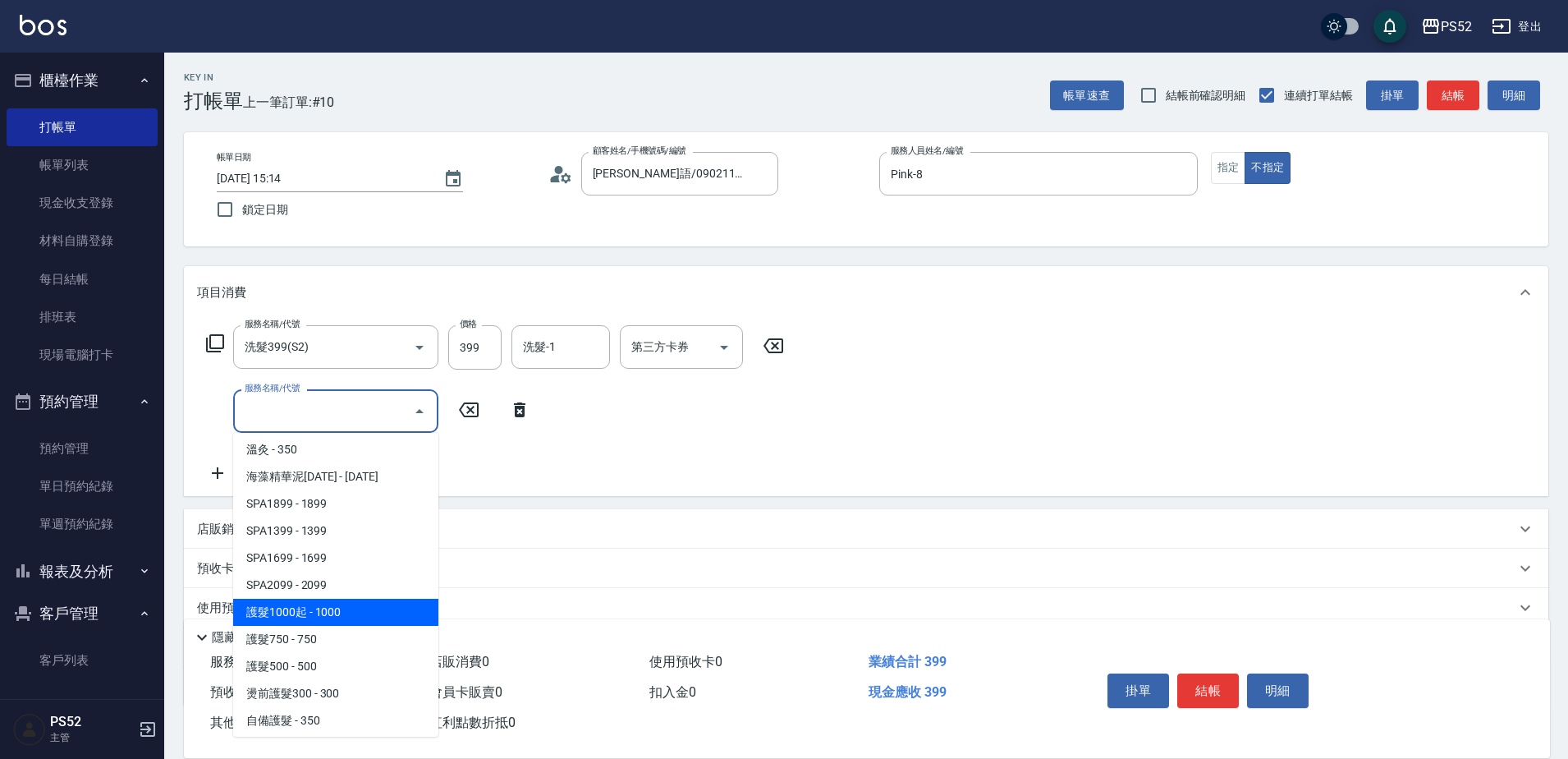
scroll to position [875, 0]
click at [369, 611] on span "護髮1000起 - 1000" at bounding box center [335, 608] width 205 height 28
type input "護髮1000起(T1)"
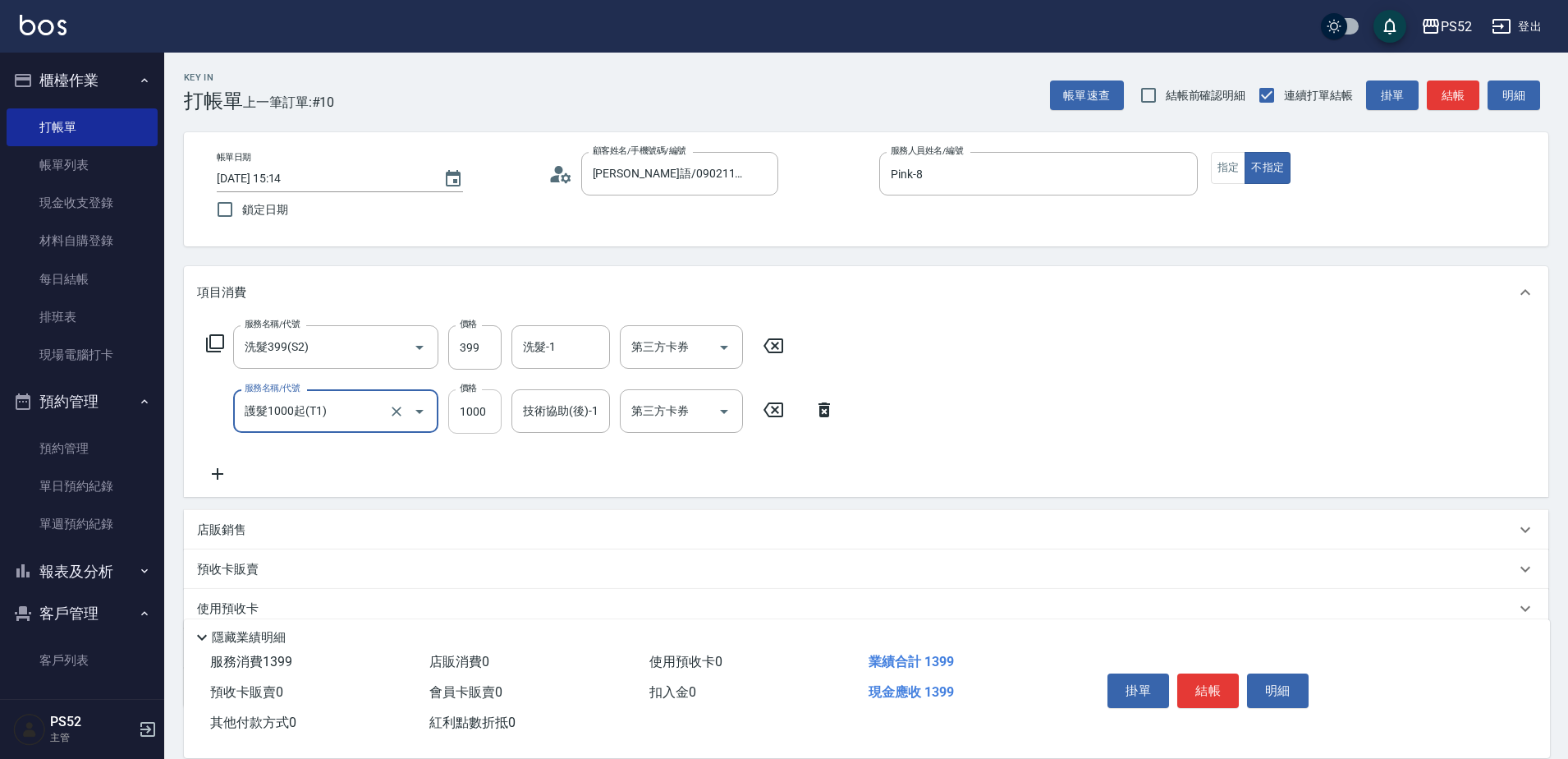
click at [480, 413] on input "1000" at bounding box center [475, 411] width 53 height 44
type input "1200"
click at [1205, 680] on button "結帳" at bounding box center [1207, 691] width 61 height 35
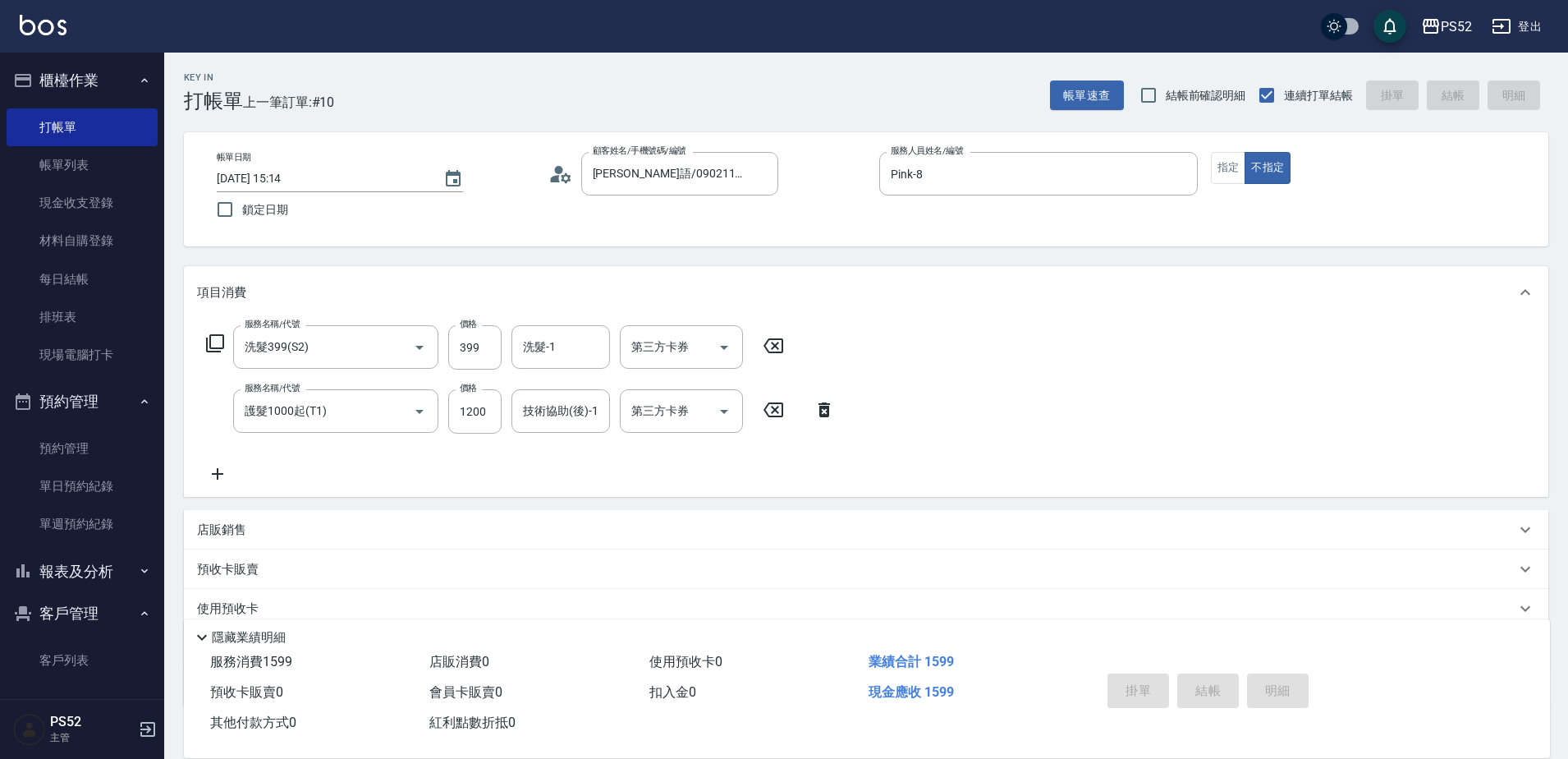
type input "[DATE] 15:15"
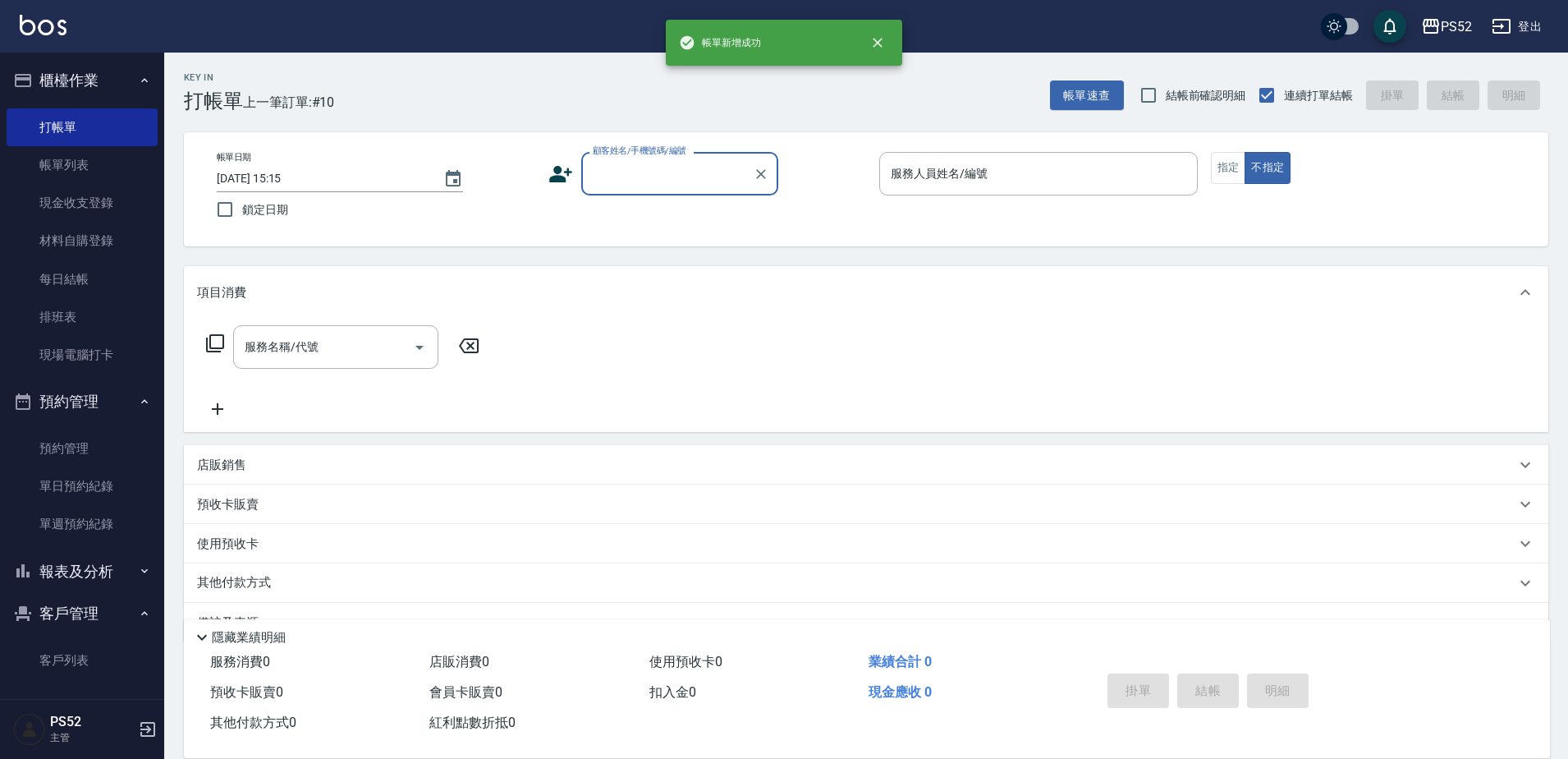
scroll to position [0, 0]
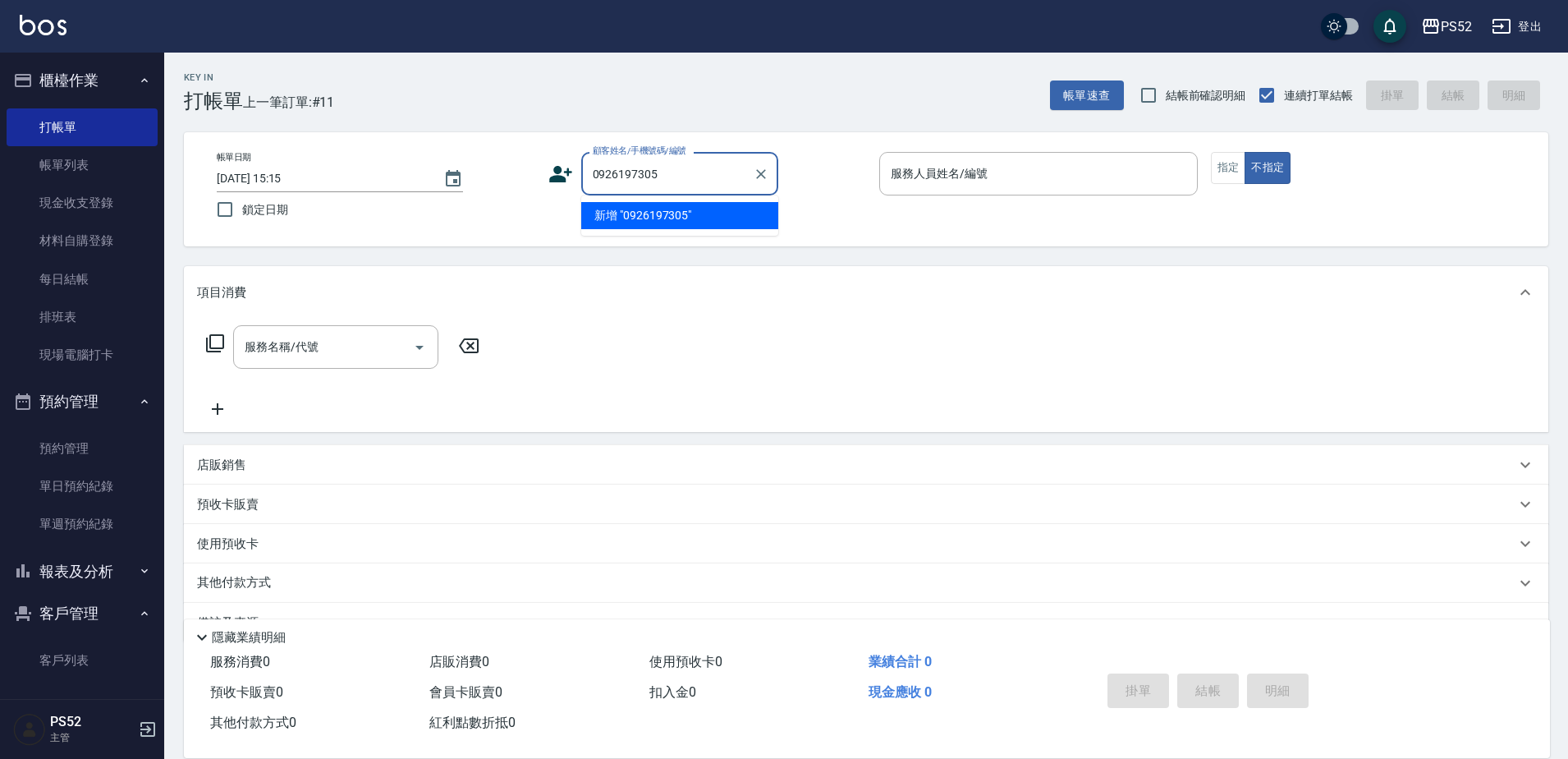
type input "0926197305"
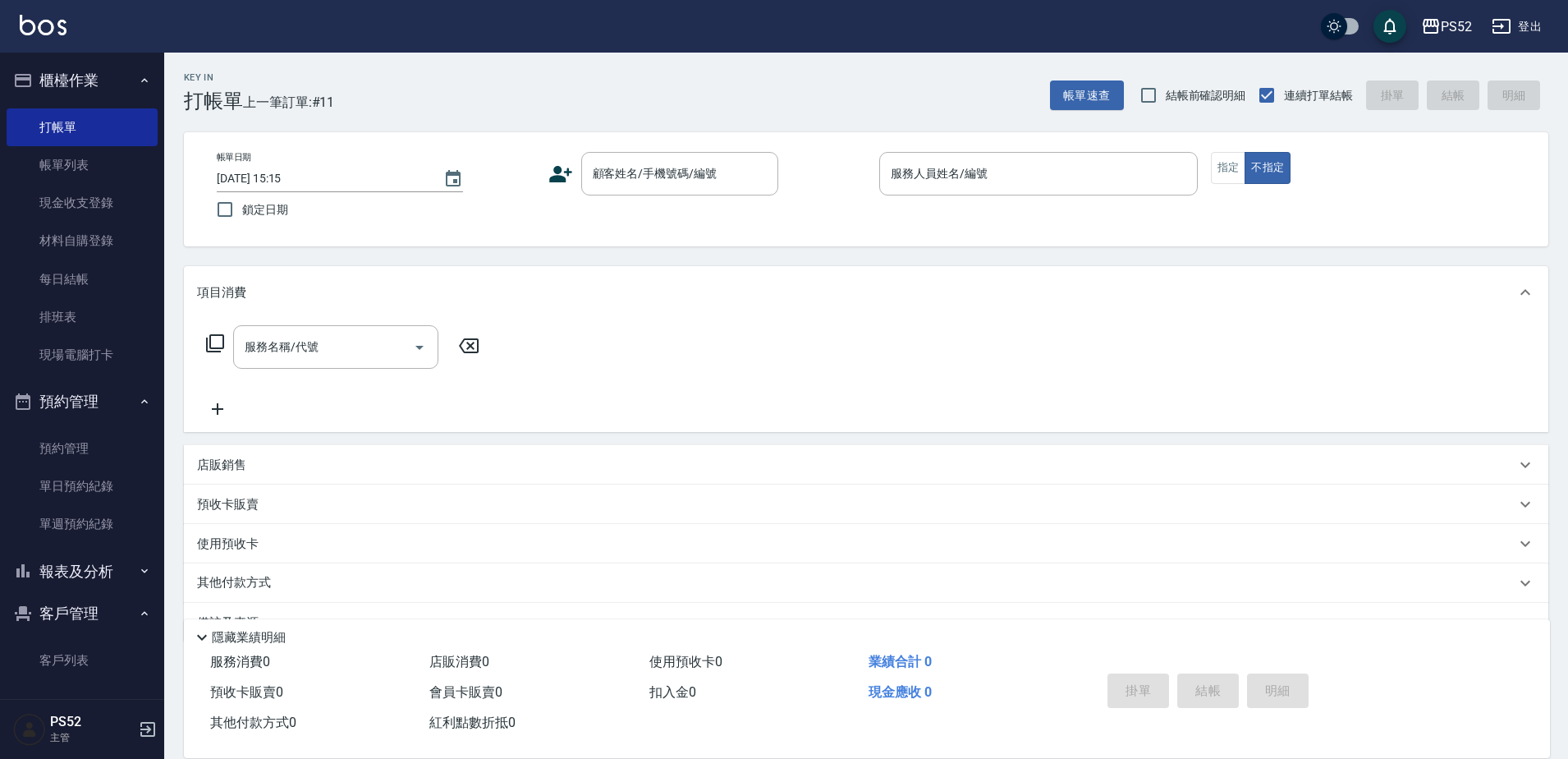
click at [558, 175] on icon at bounding box center [561, 174] width 23 height 16
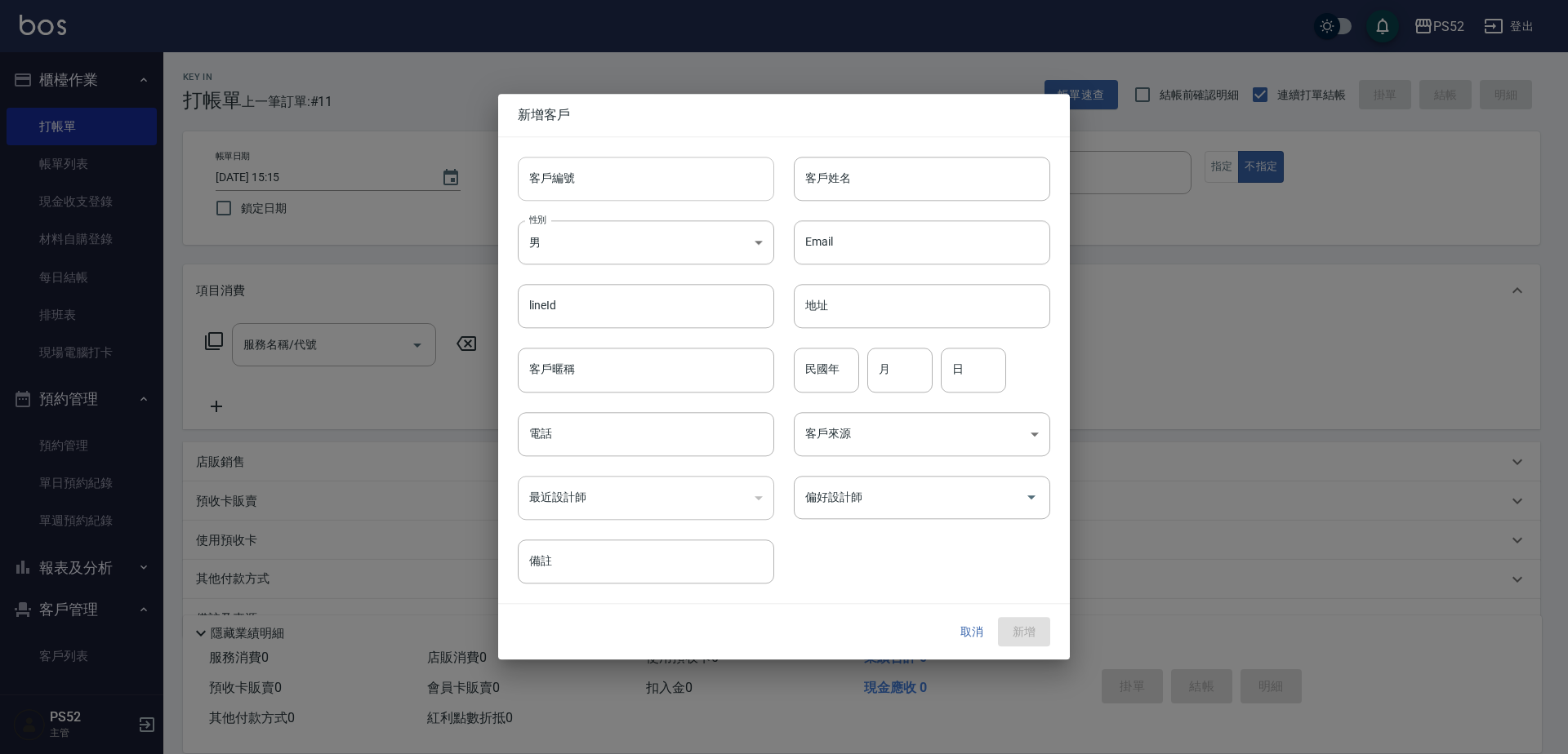
click at [589, 184] on input "客戶編號" at bounding box center [646, 178] width 256 height 44
type input "P0926197305"
click at [589, 416] on input "電話" at bounding box center [646, 434] width 256 height 44
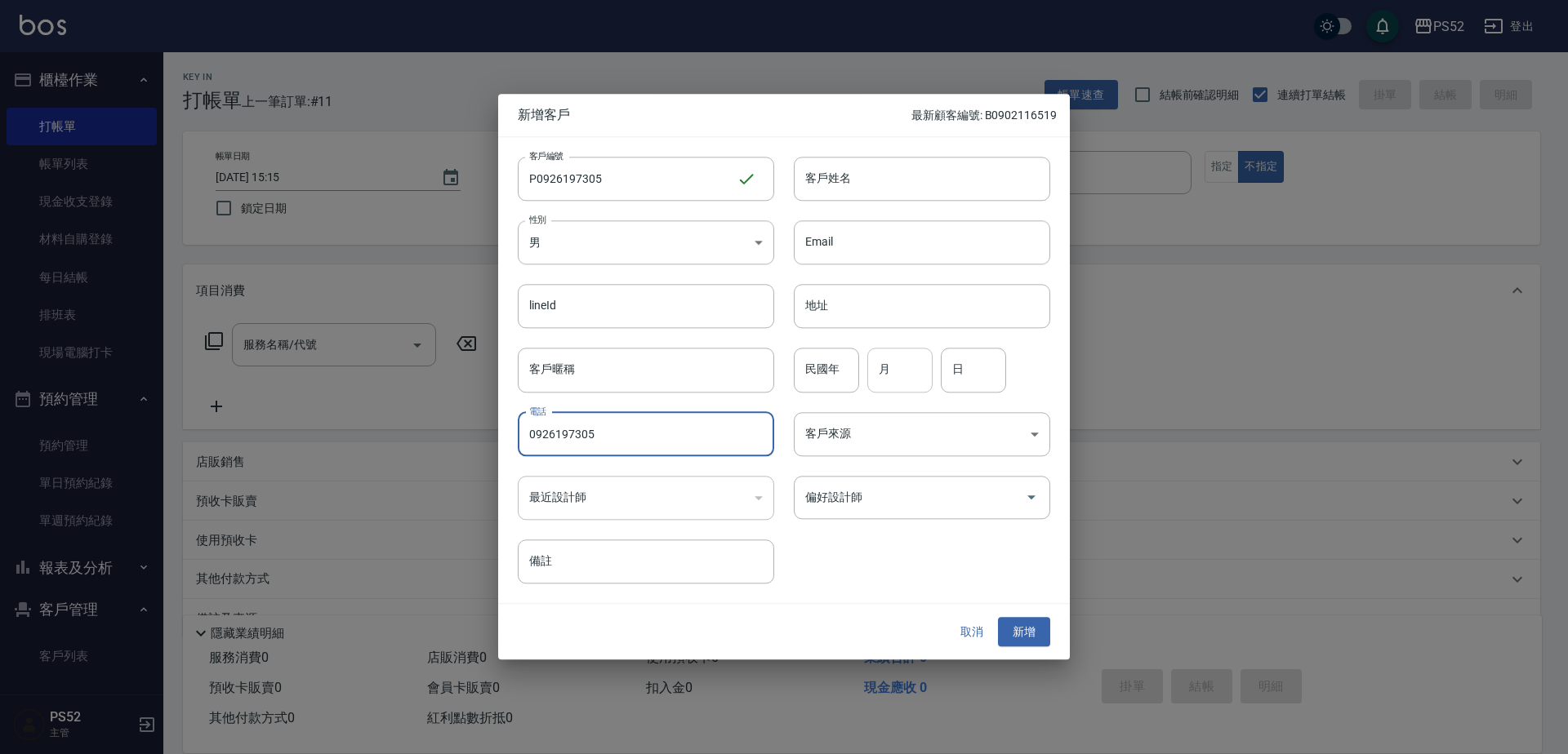
type input "0926197305"
click at [898, 373] on input "月" at bounding box center [900, 371] width 65 height 44
type input "5"
type input "16"
click at [864, 192] on input "客戶姓名" at bounding box center [921, 178] width 256 height 44
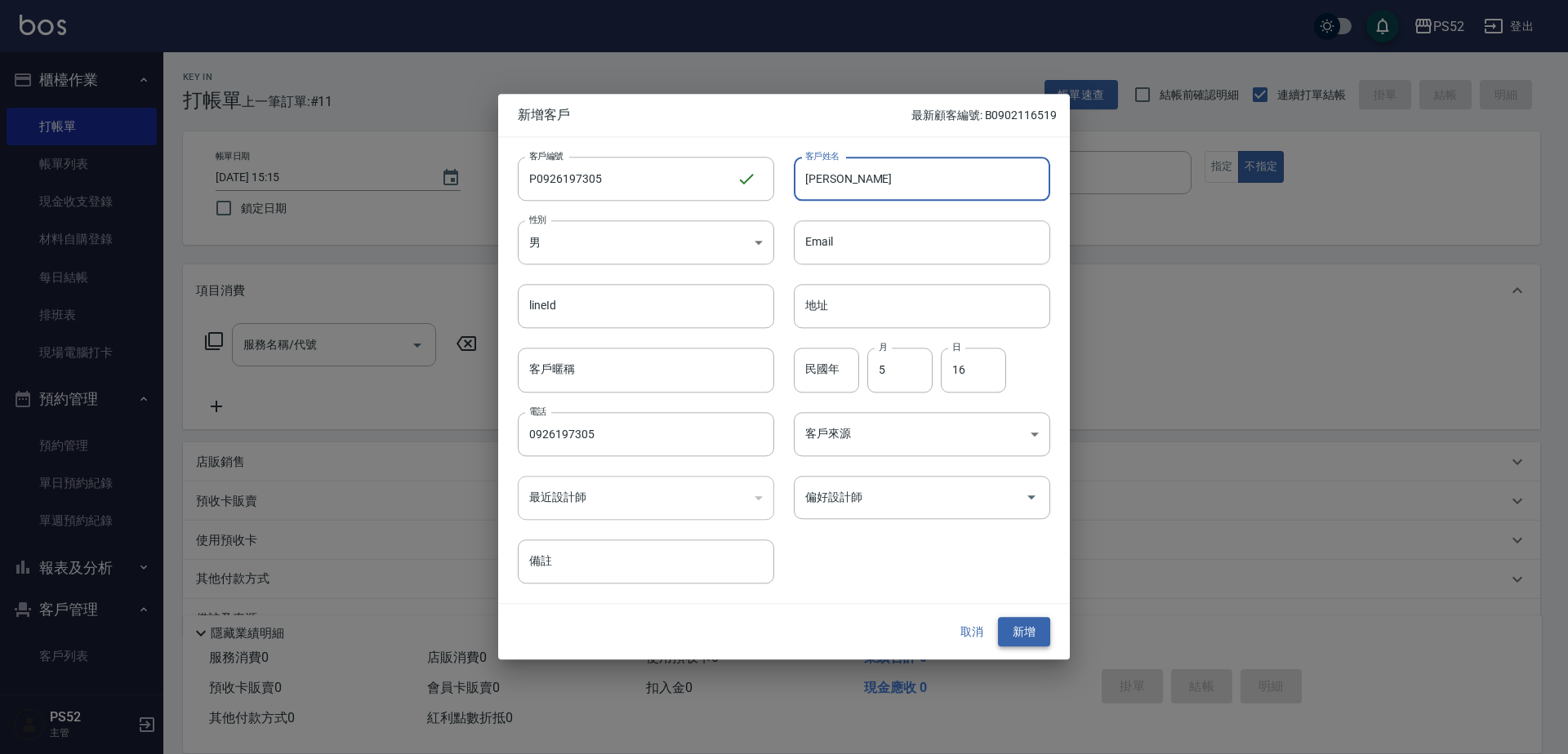
type input "[PERSON_NAME]"
click at [1026, 619] on button "新增" at bounding box center [1023, 632] width 52 height 30
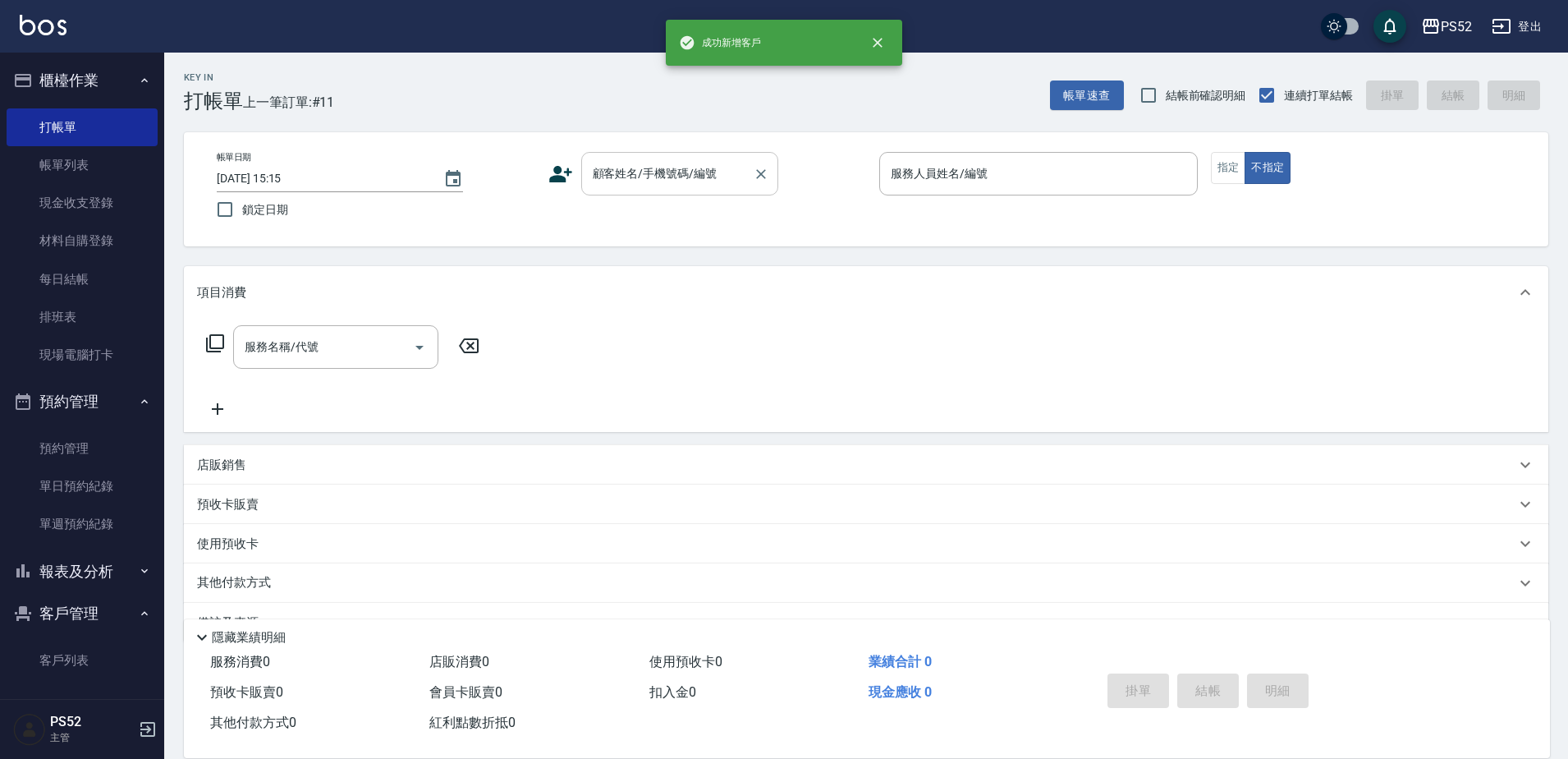
click at [727, 154] on div "顧客姓名/手機號碼/編號" at bounding box center [680, 173] width 197 height 44
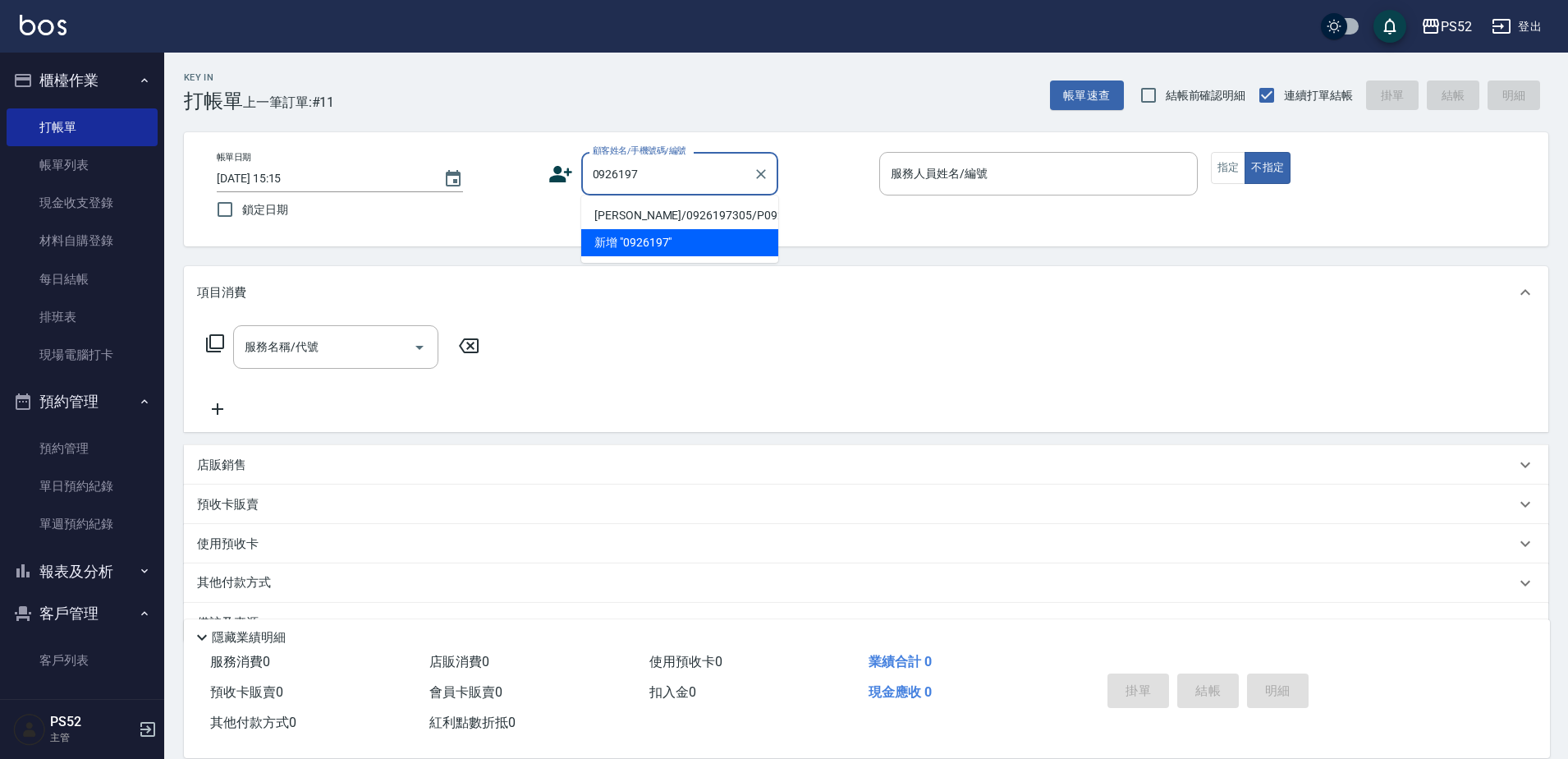
click at [627, 229] on li "[PERSON_NAME]/0926197305/P0926197305" at bounding box center [680, 215] width 197 height 28
type input "[PERSON_NAME]/0926197305/P0926197305"
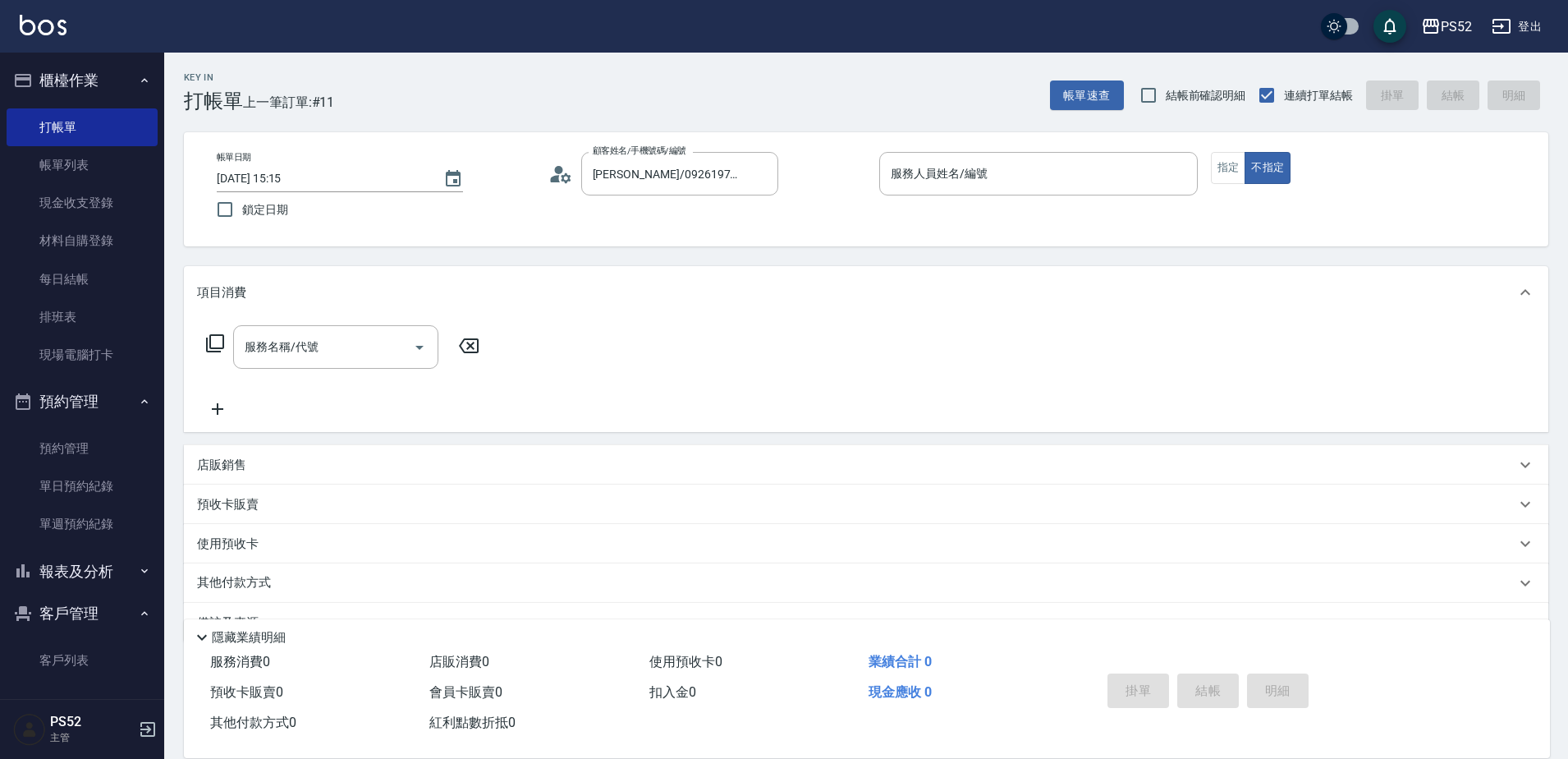
click at [562, 172] on icon at bounding box center [561, 174] width 25 height 25
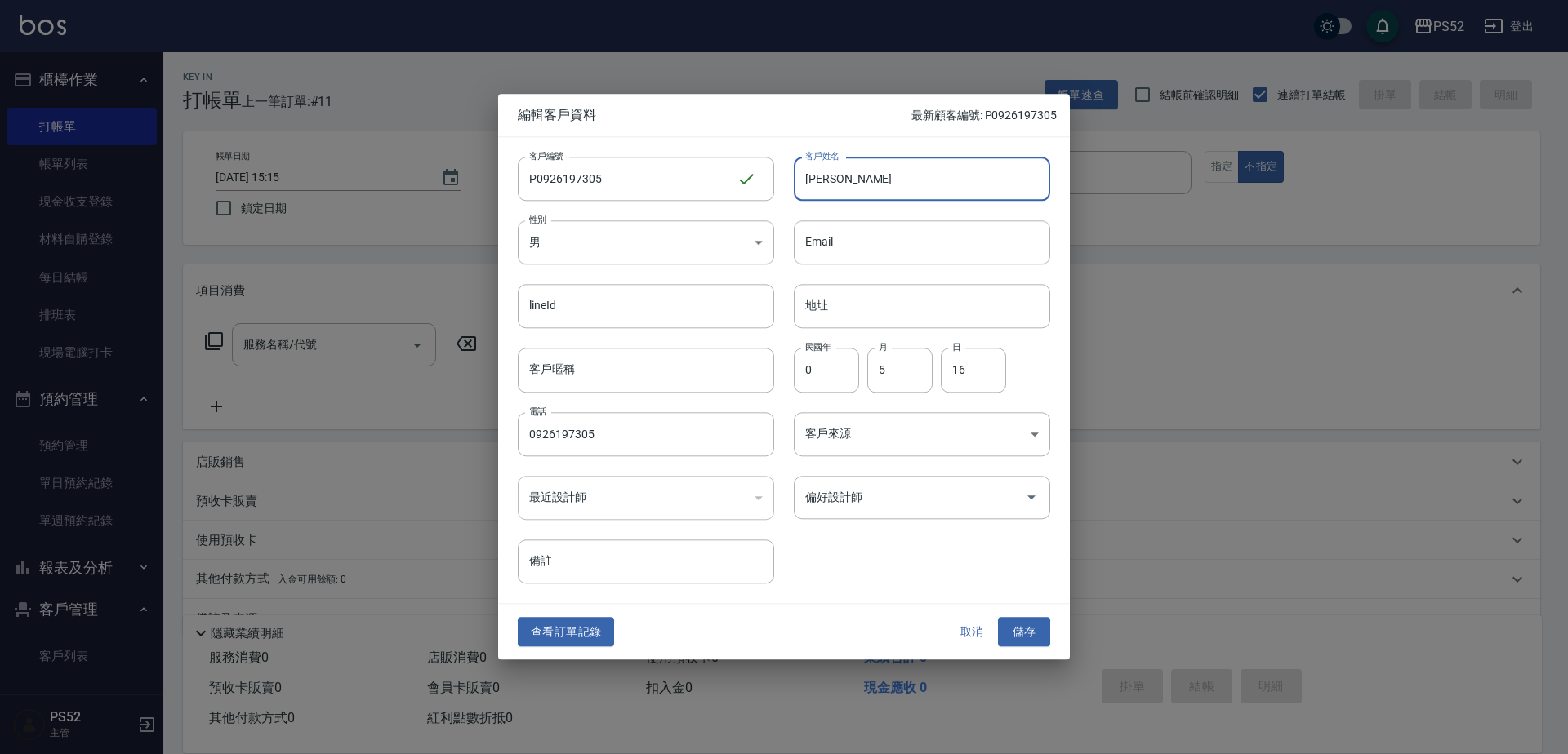
click at [827, 185] on input "[PERSON_NAME]" at bounding box center [921, 178] width 256 height 44
type input "[PERSON_NAME]"
click at [1041, 628] on button "儲存" at bounding box center [1023, 632] width 52 height 30
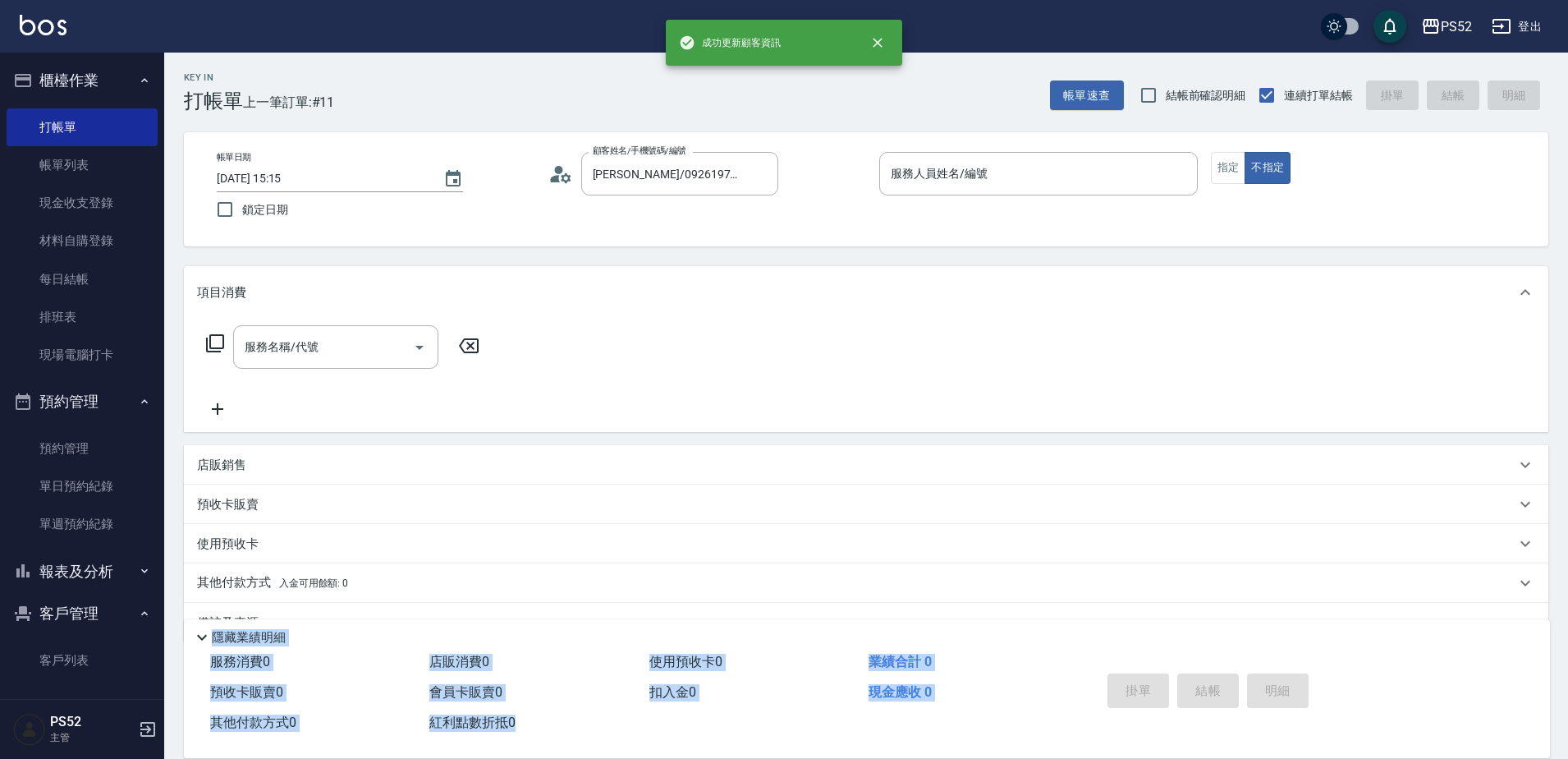
drag, startPoint x: 1047, startPoint y: 632, endPoint x: 1004, endPoint y: 511, distance: 128.4
click at [995, 499] on div "預收卡販賣" at bounding box center [856, 504] width 1318 height 17
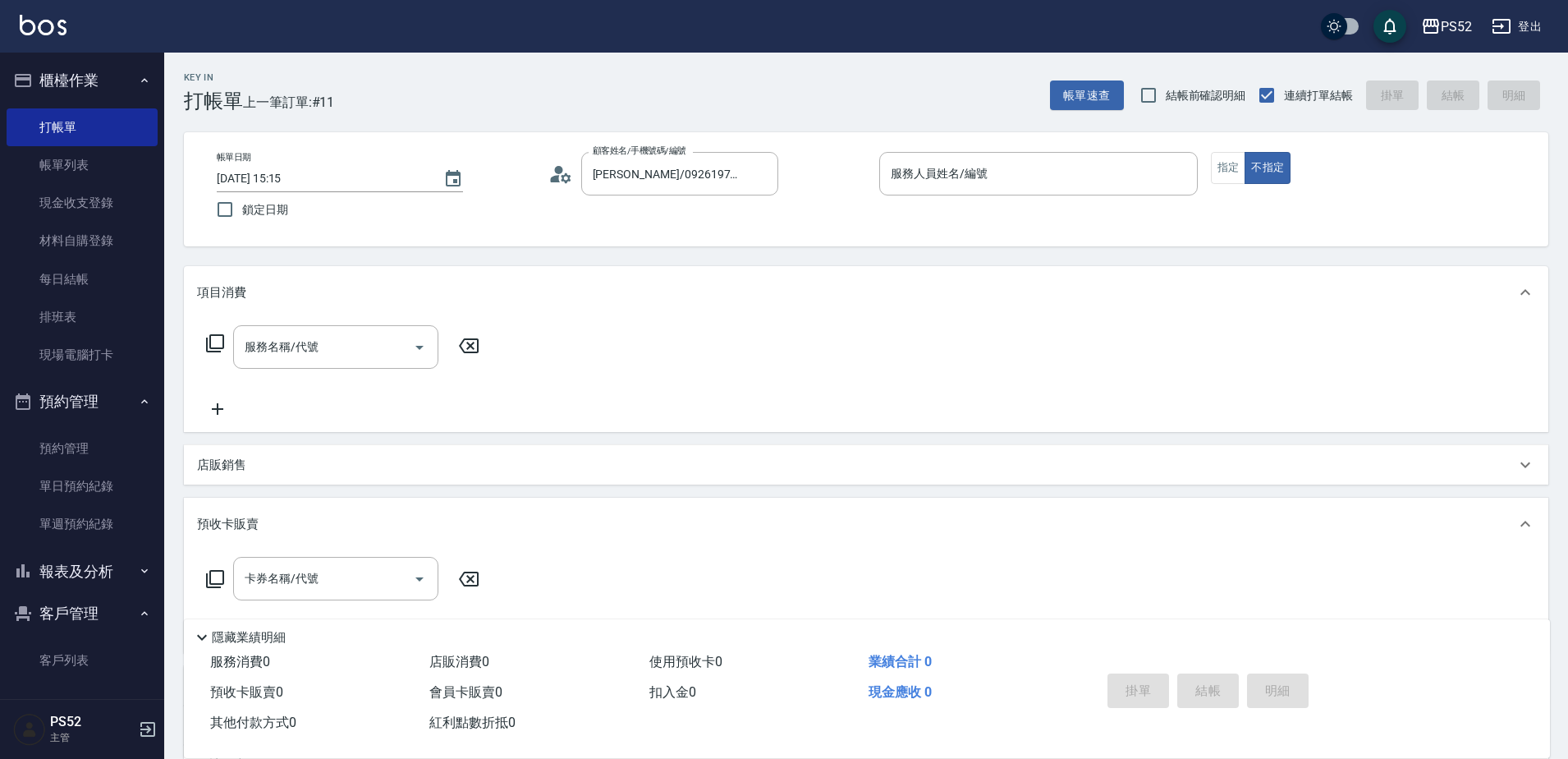
click at [561, 172] on icon at bounding box center [561, 174] width 25 height 25
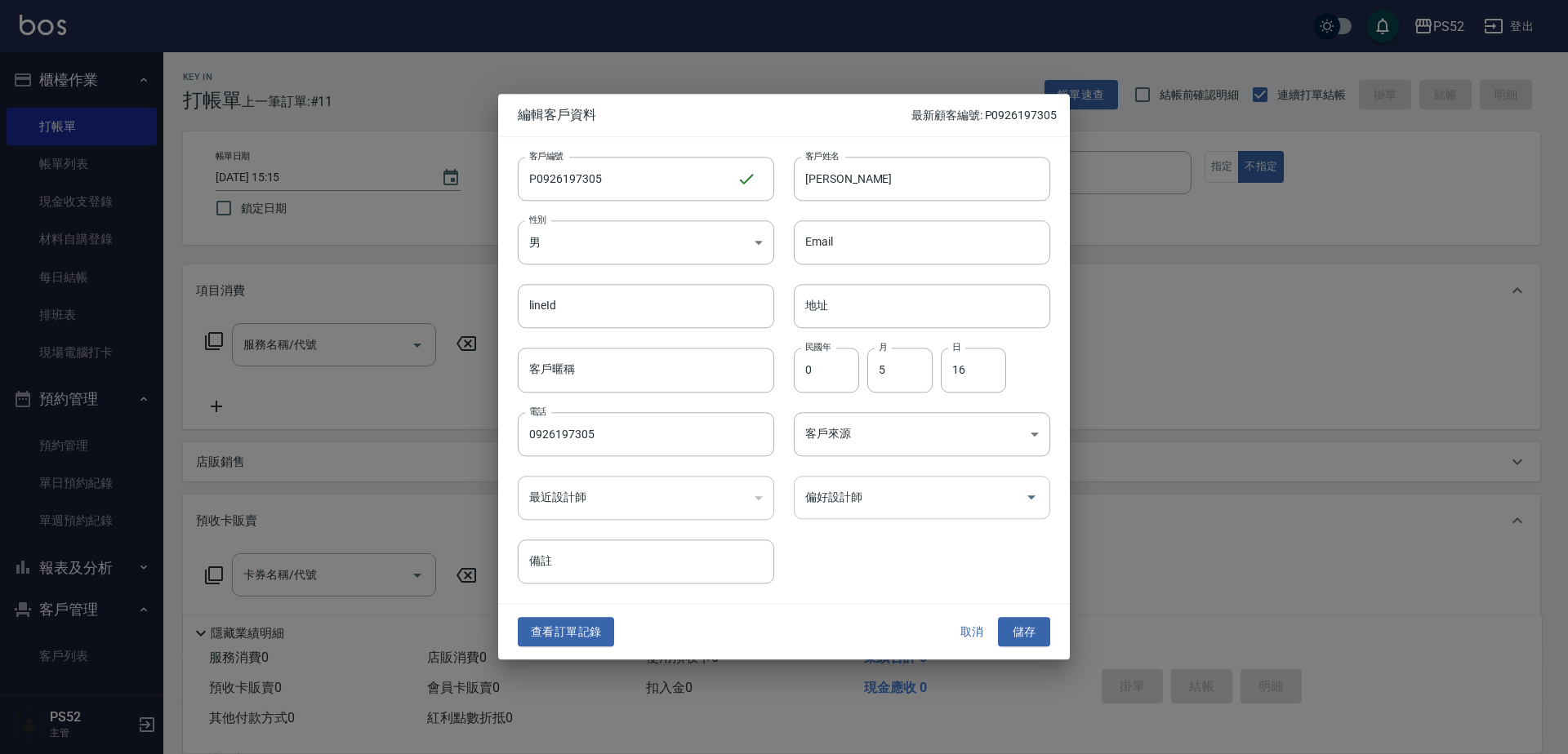
click at [903, 479] on div "偏好設計師" at bounding box center [921, 497] width 256 height 43
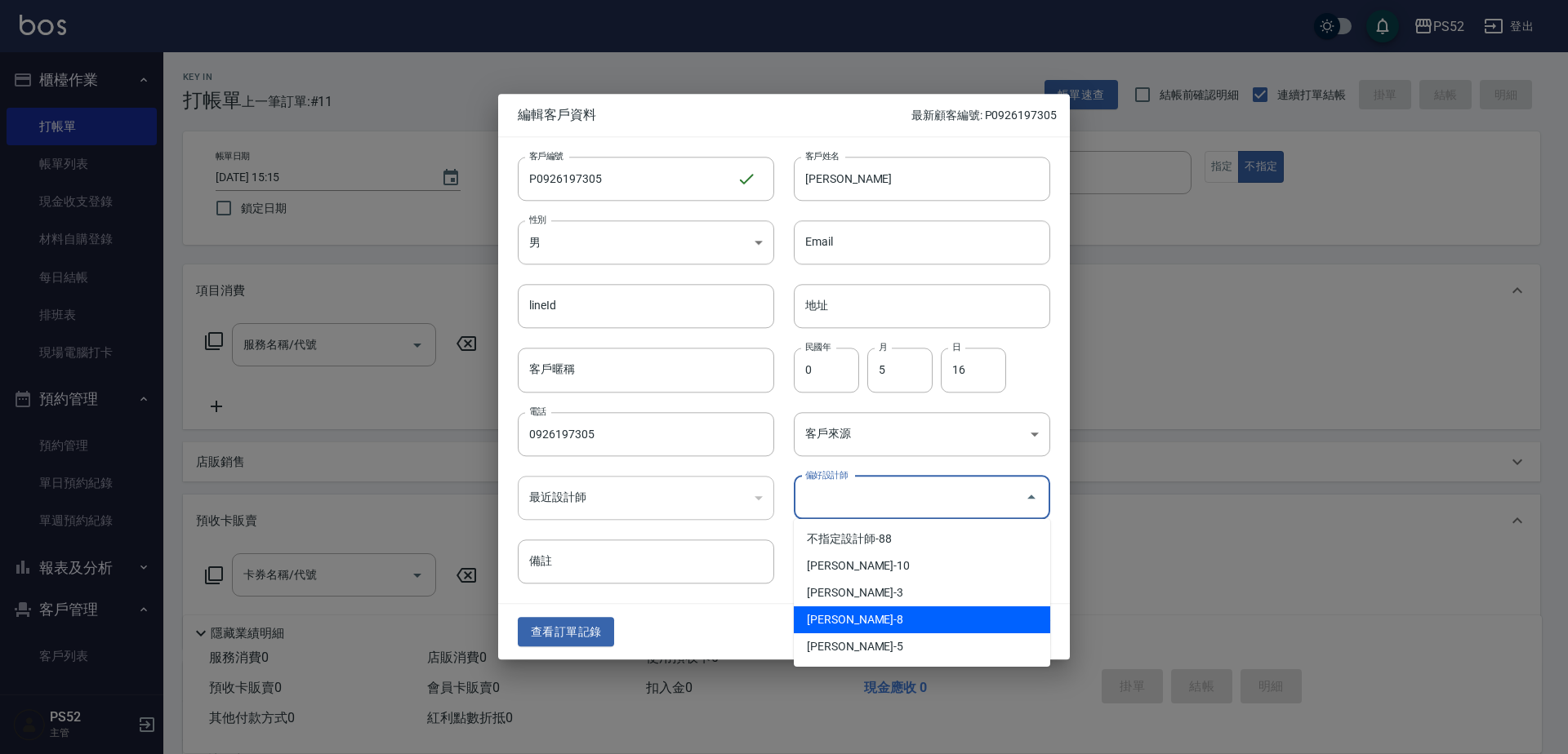
click at [866, 630] on li "[PERSON_NAME]-8" at bounding box center [921, 620] width 256 height 27
type input "陳昱勳"
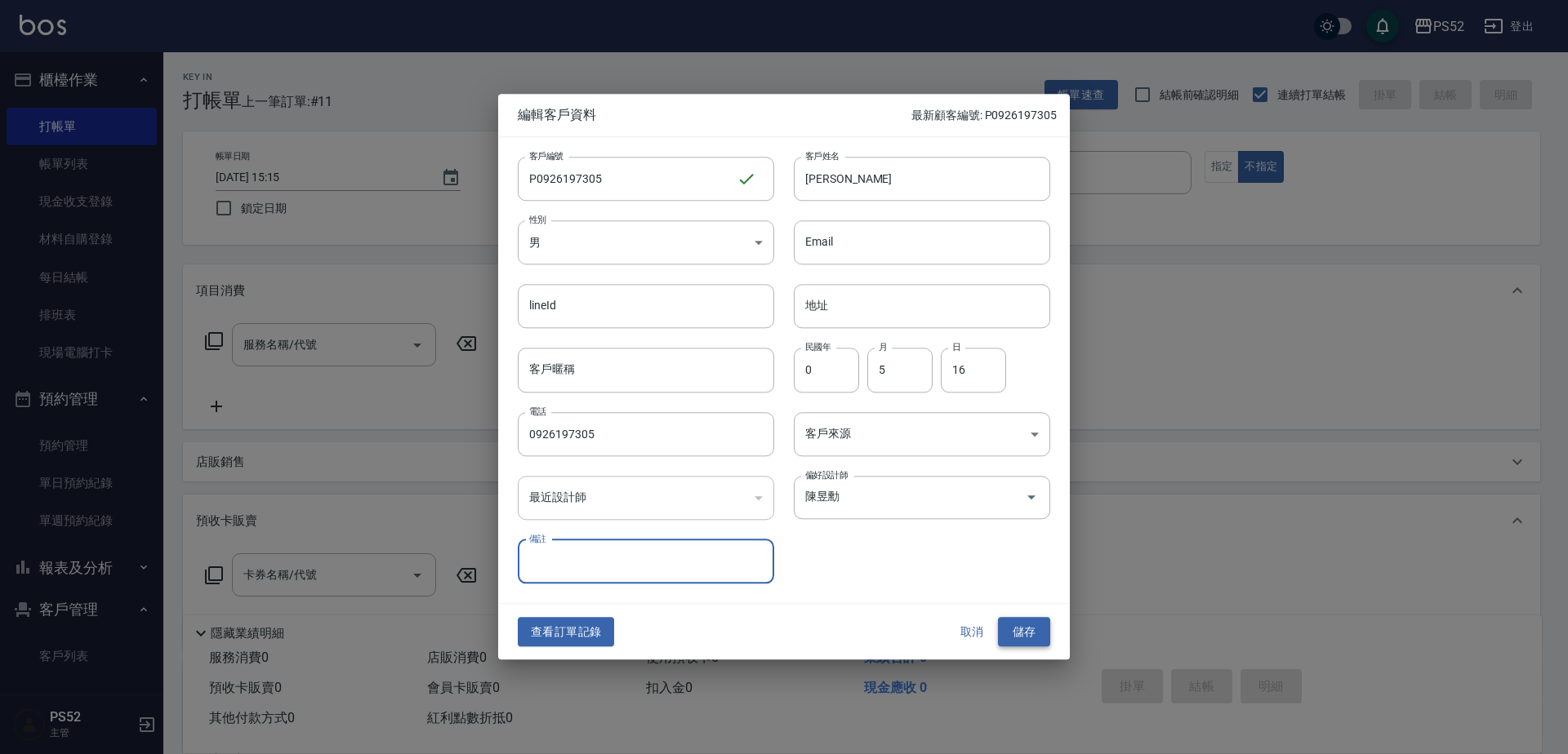
click at [1019, 625] on button "儲存" at bounding box center [1023, 632] width 52 height 30
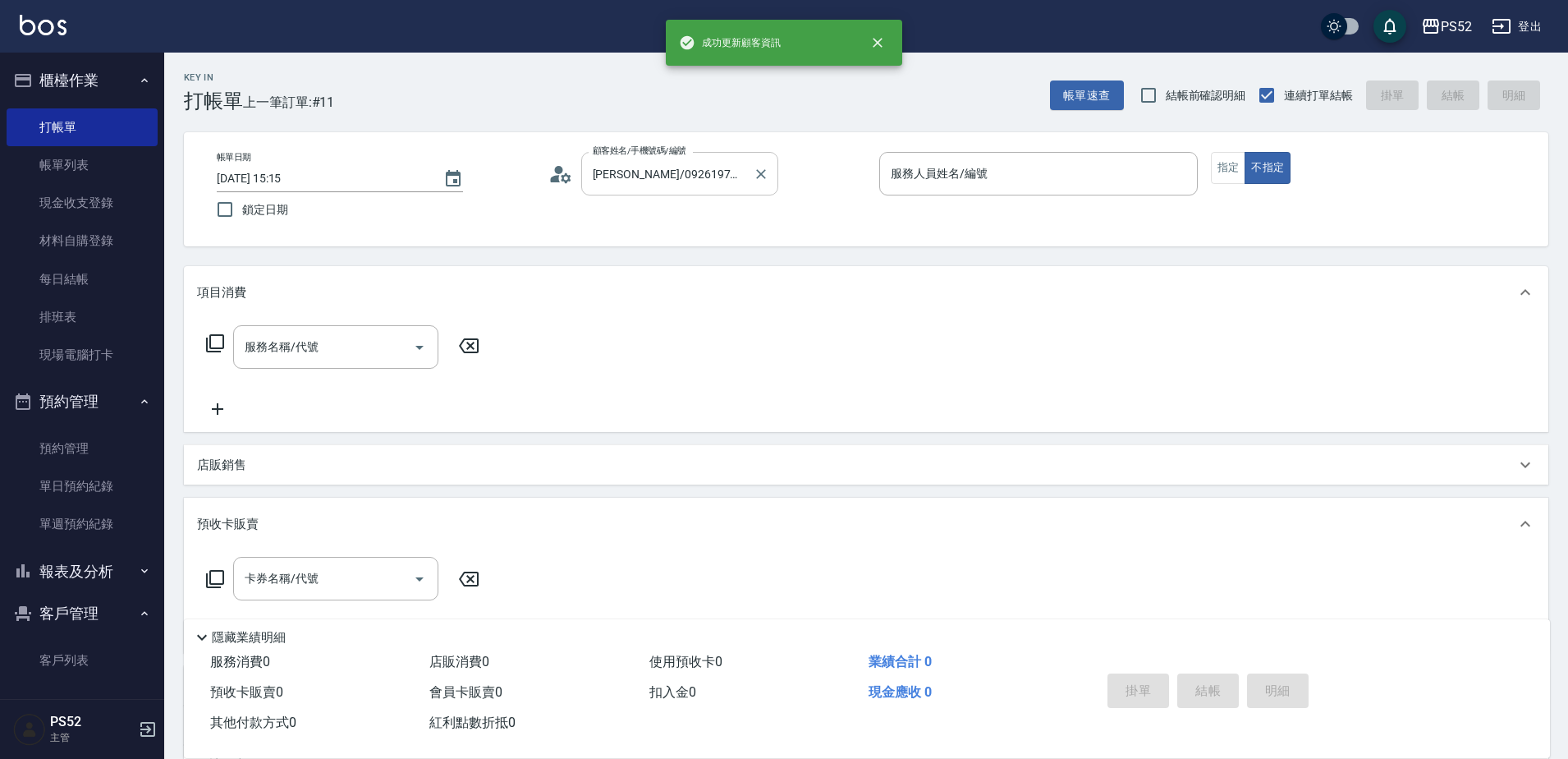
click at [751, 166] on div at bounding box center [760, 173] width 21 height 44
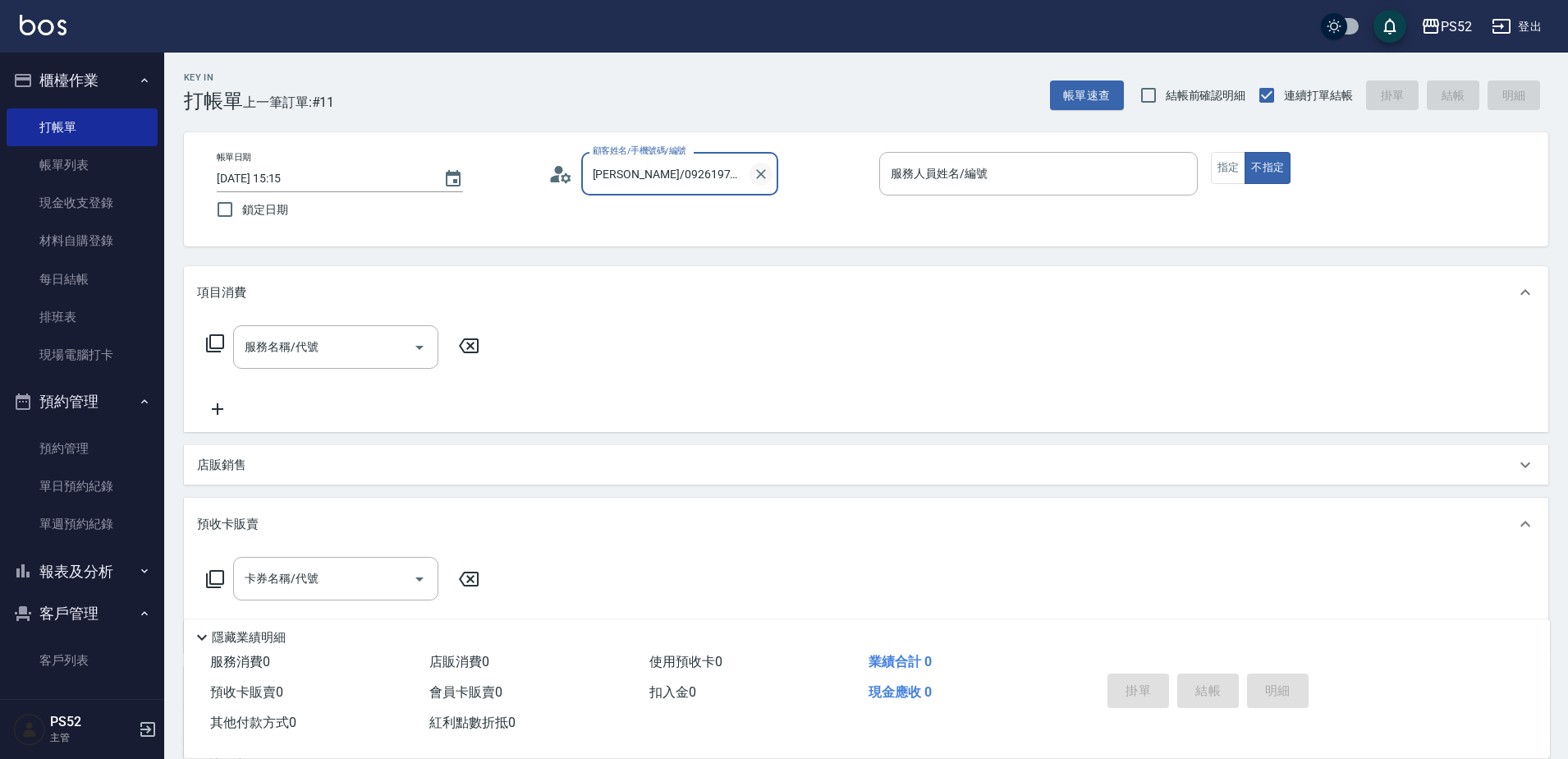
scroll to position [0, 32]
click at [759, 178] on icon "Clear" at bounding box center [761, 174] width 16 height 16
click at [654, 225] on li "[PERSON_NAME]/0926197305/P0926197305" at bounding box center [680, 215] width 197 height 28
type input "[PERSON_NAME]/0926197305/P0926197305"
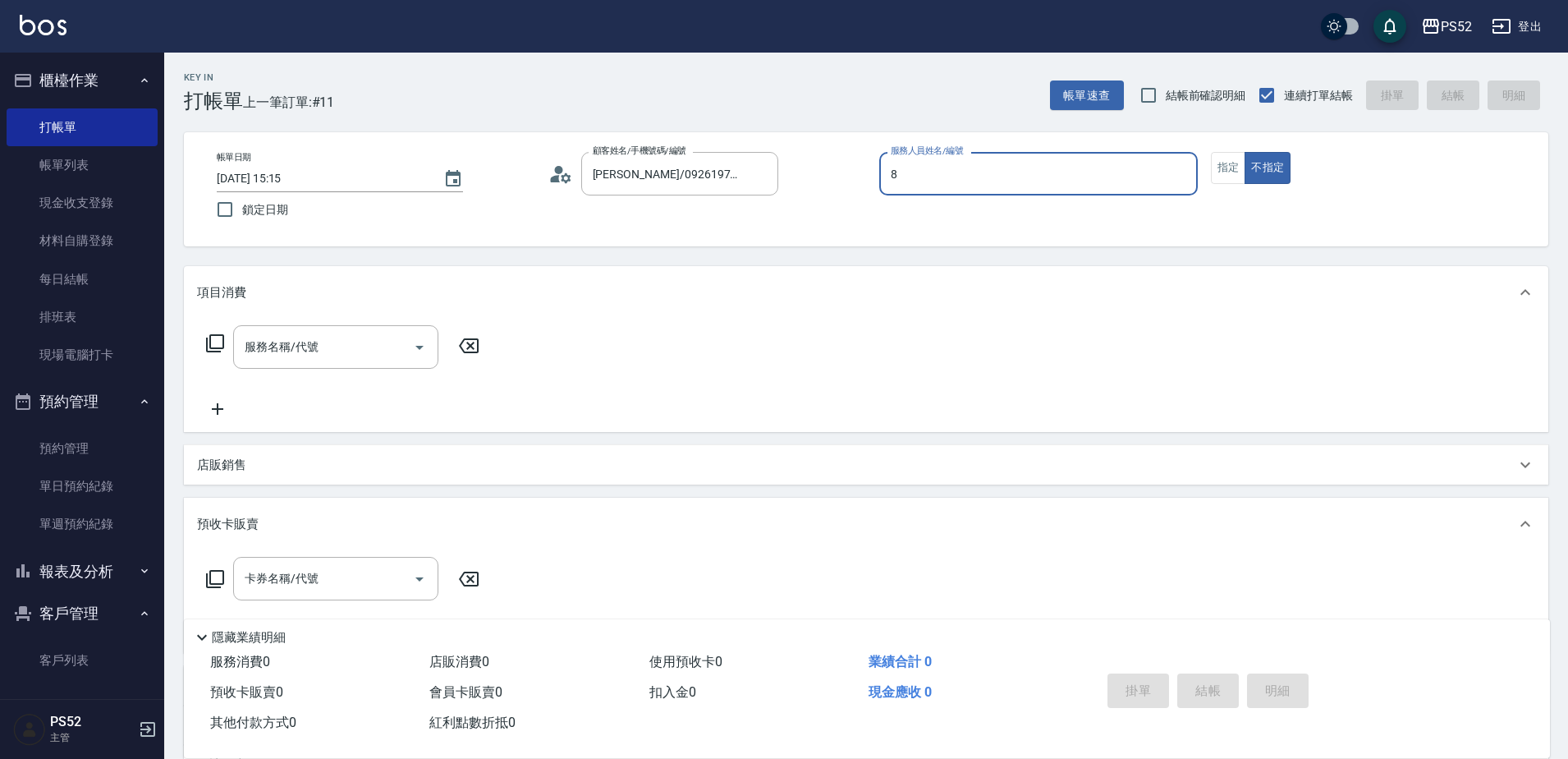
type input "Pink-8"
click at [1224, 171] on button "指定" at bounding box center [1229, 168] width 36 height 32
click at [304, 341] on div "服務名稱/代號 服務名稱/代號" at bounding box center [335, 347] width 205 height 44
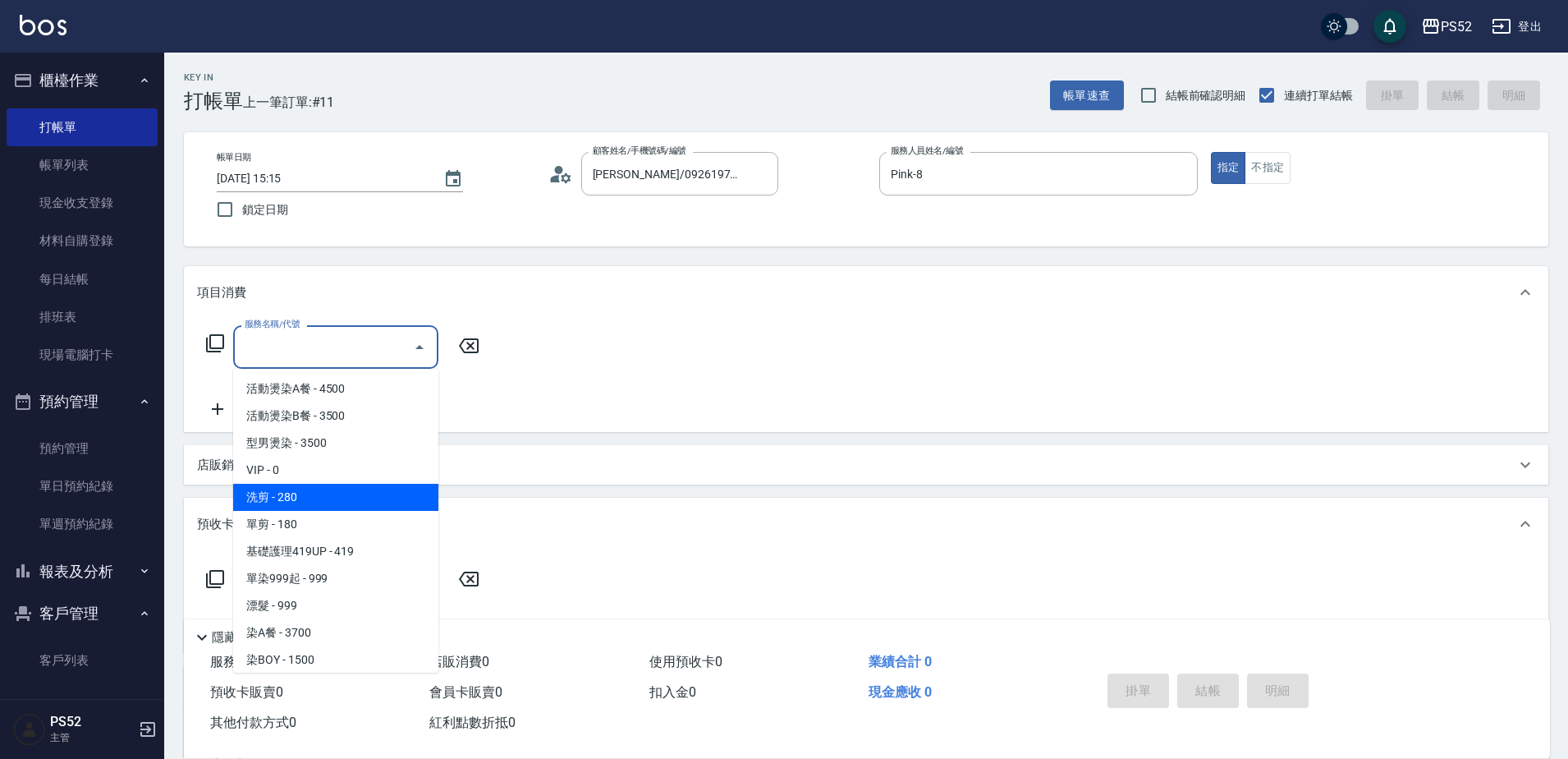
click at [298, 497] on span "洗剪 - 280" at bounding box center [335, 497] width 205 height 28
type input "洗剪(C1)"
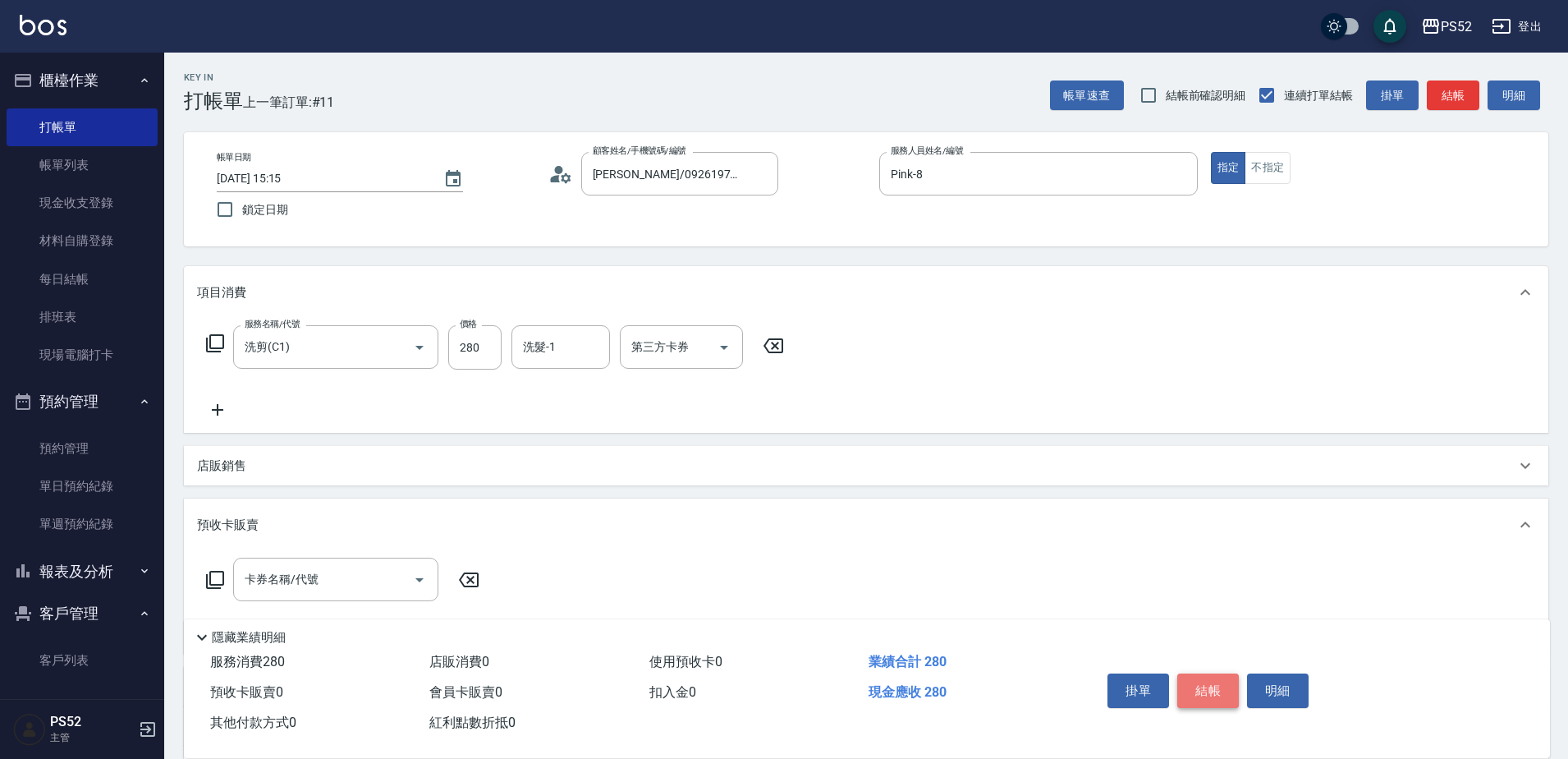
click at [1220, 686] on button "結帳" at bounding box center [1207, 691] width 61 height 35
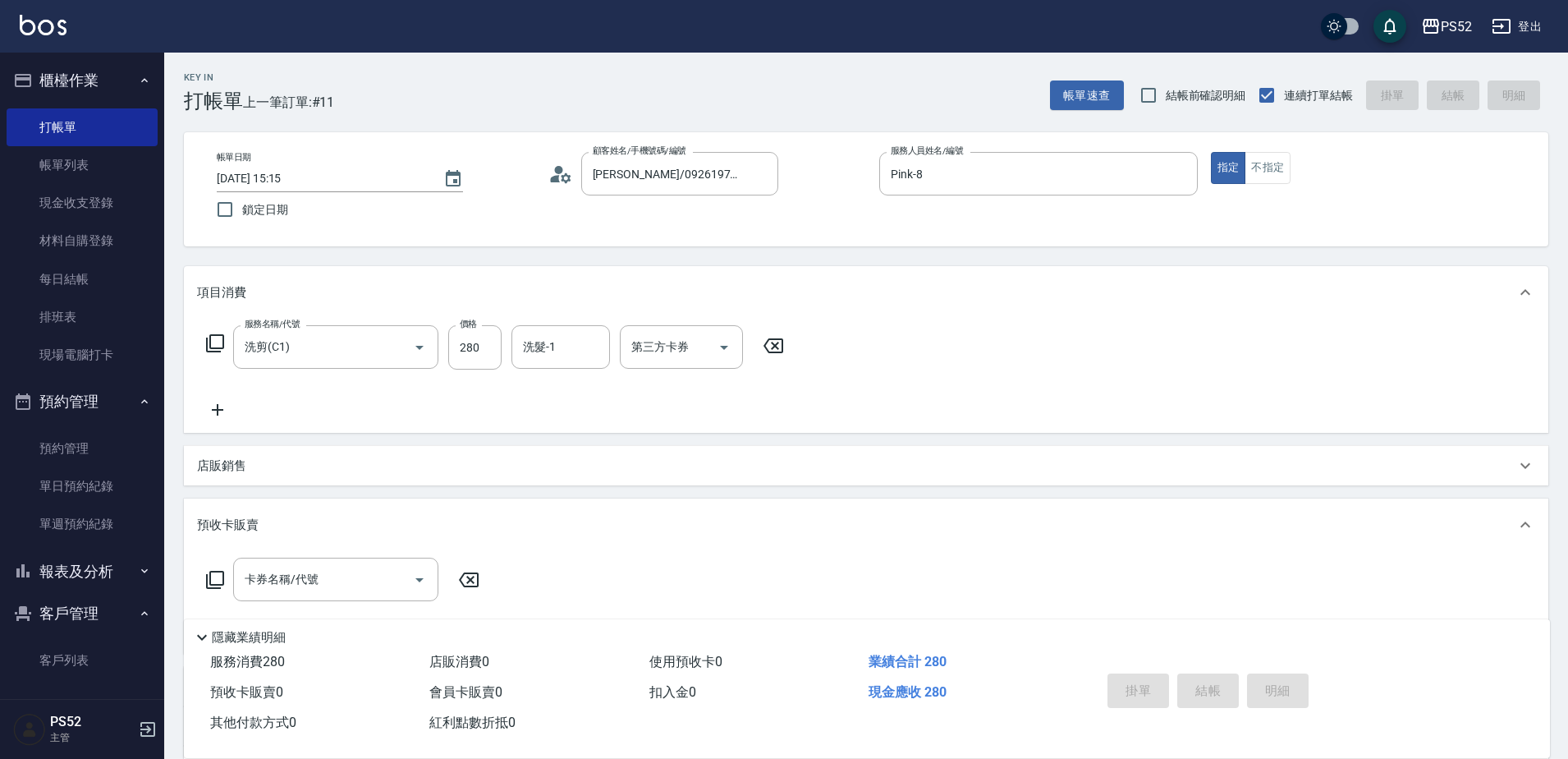
type input "[DATE] 15:17"
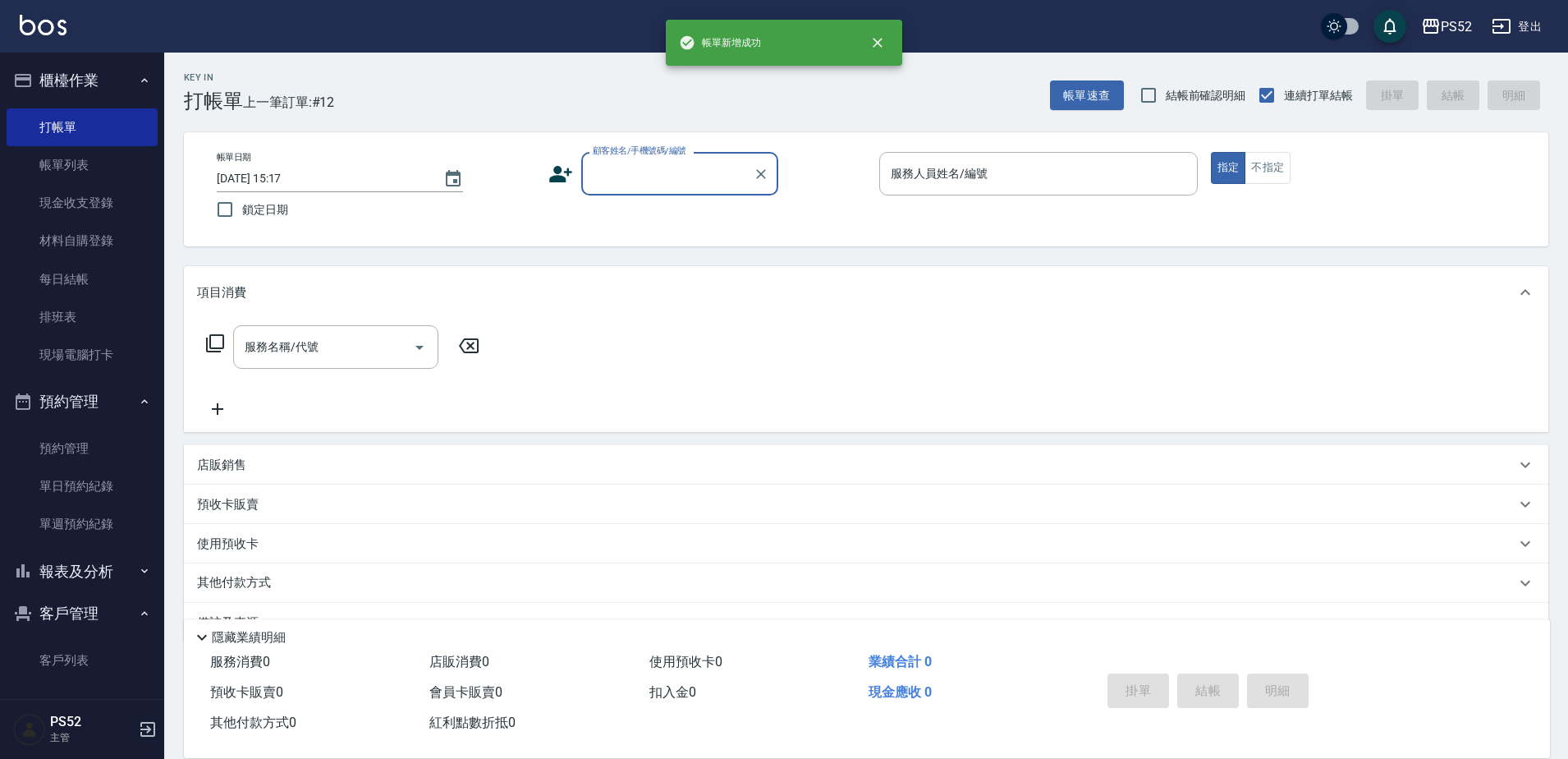
click at [70, 572] on button "報表及分析" at bounding box center [82, 571] width 151 height 43
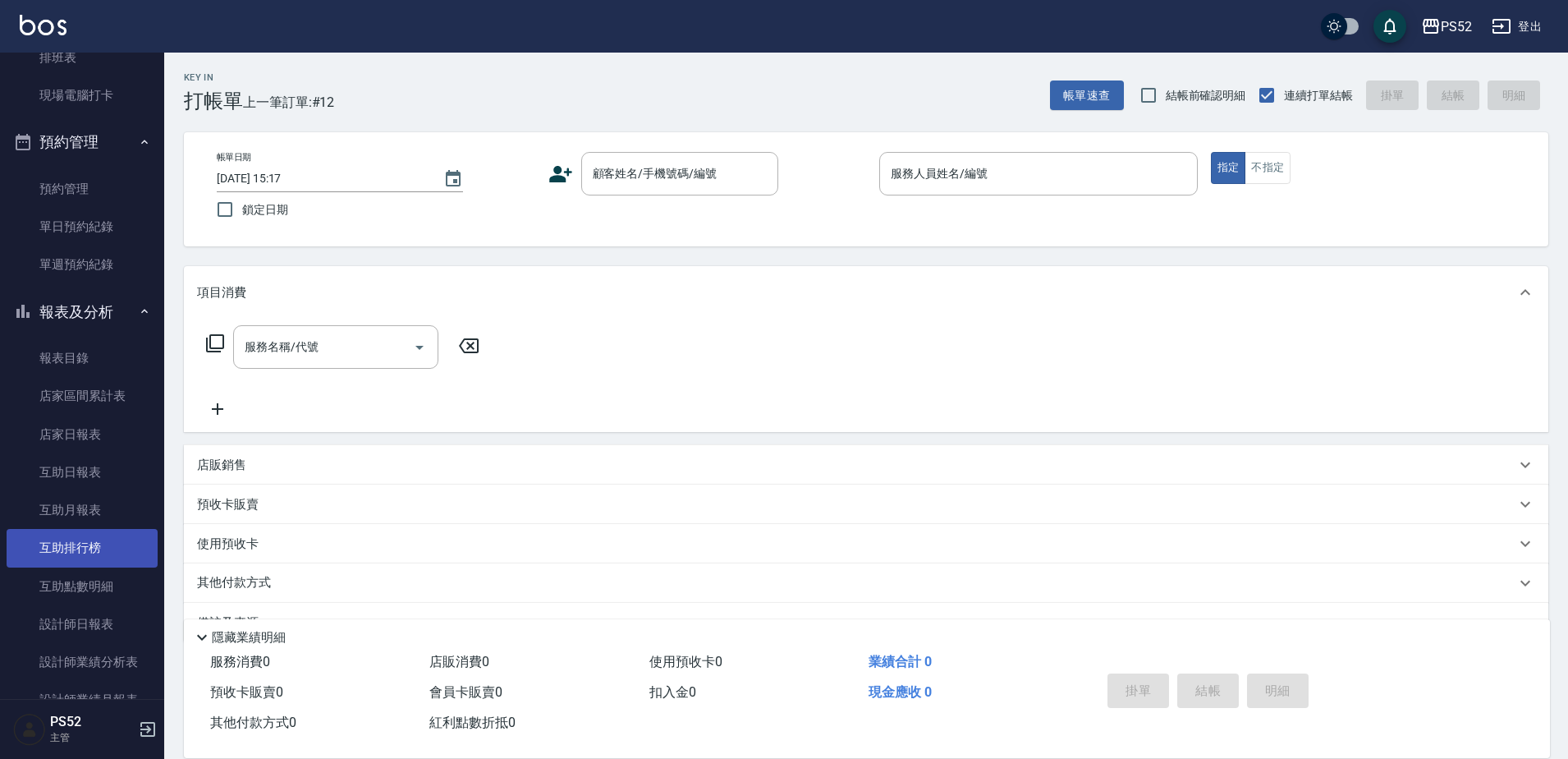
scroll to position [274, 0]
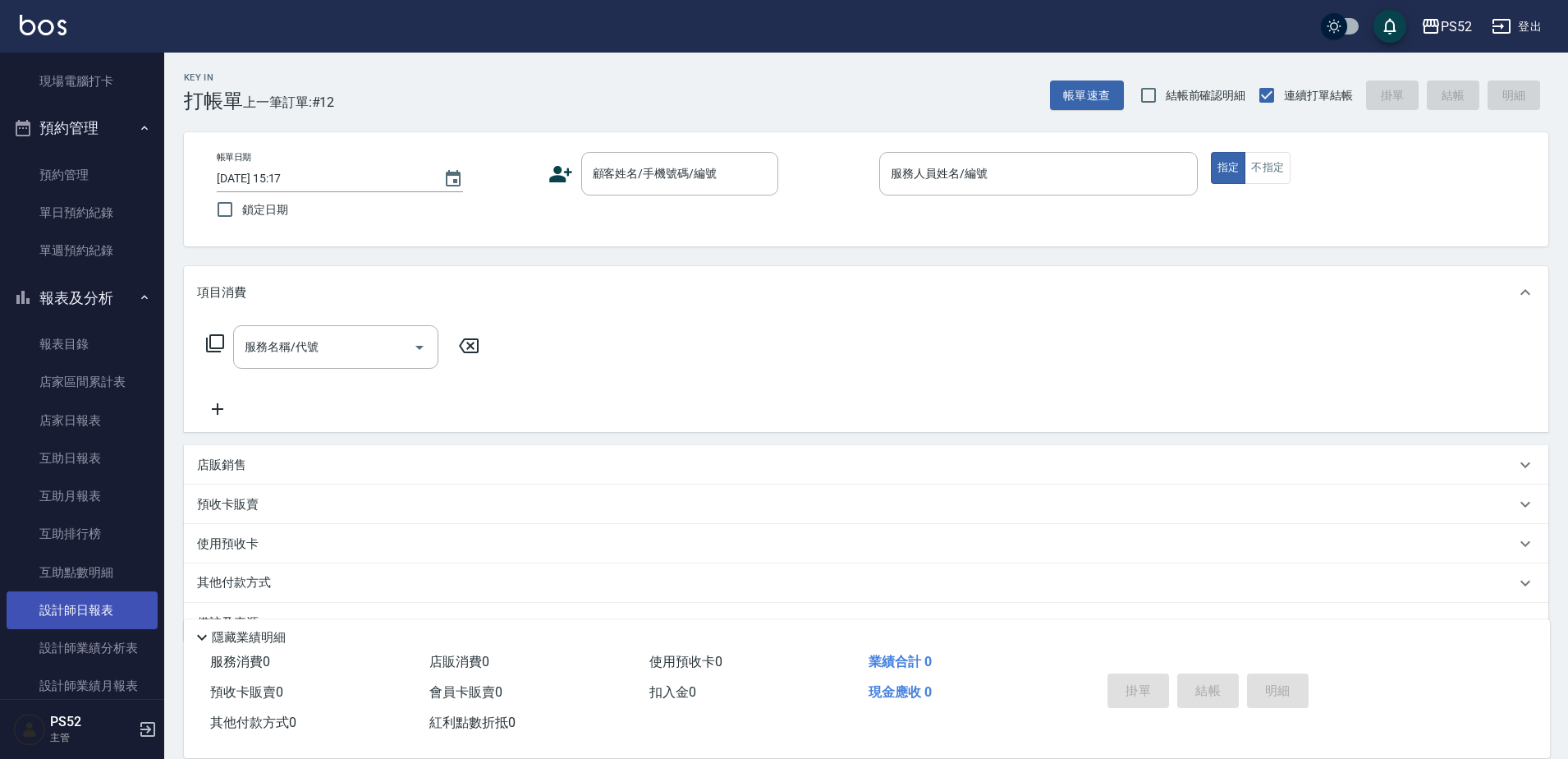
click at [48, 619] on link "設計師日報表" at bounding box center [82, 610] width 151 height 38
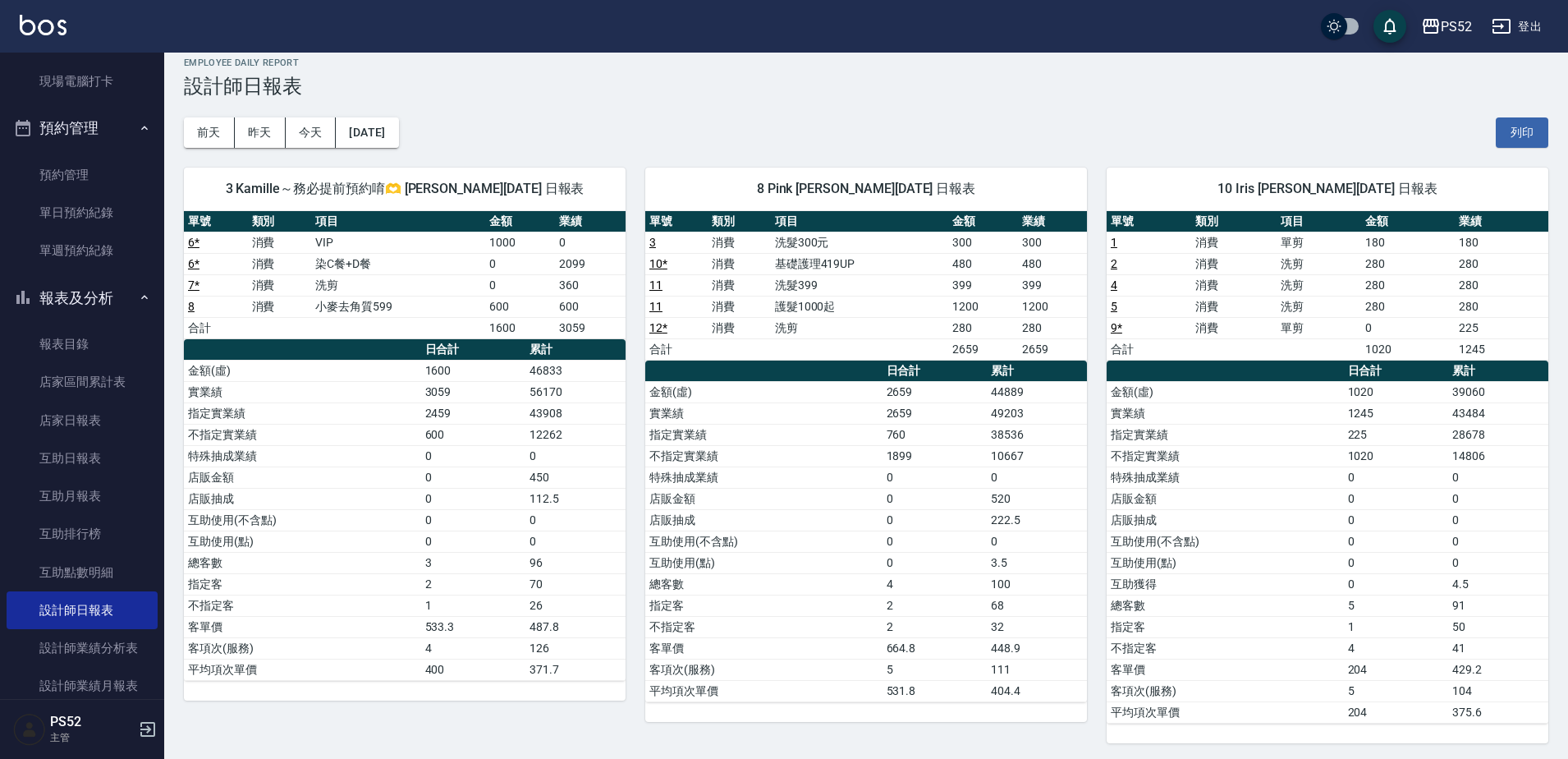
scroll to position [19, 0]
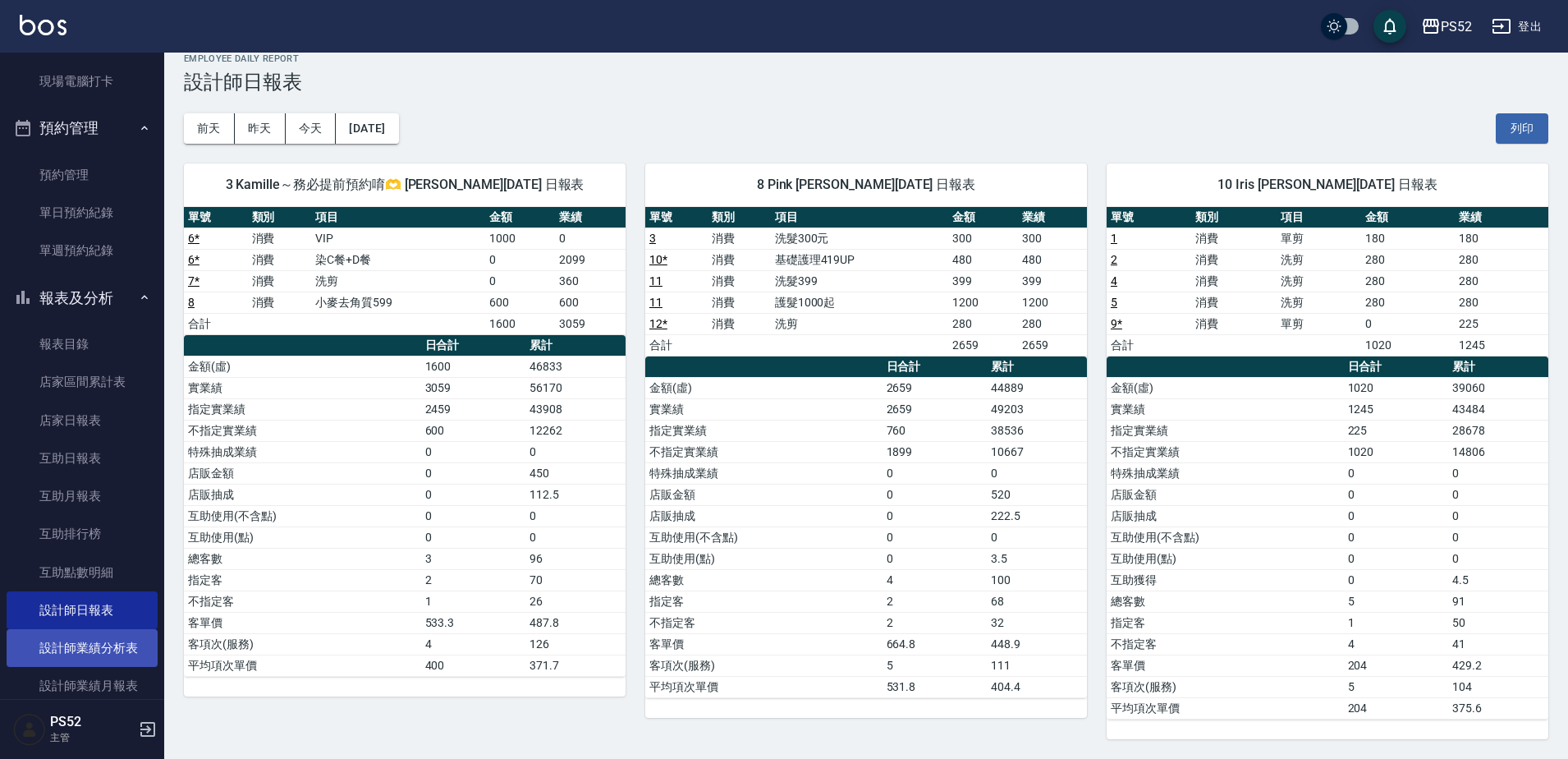
click at [101, 641] on link "設計師業績分析表" at bounding box center [82, 648] width 151 height 38
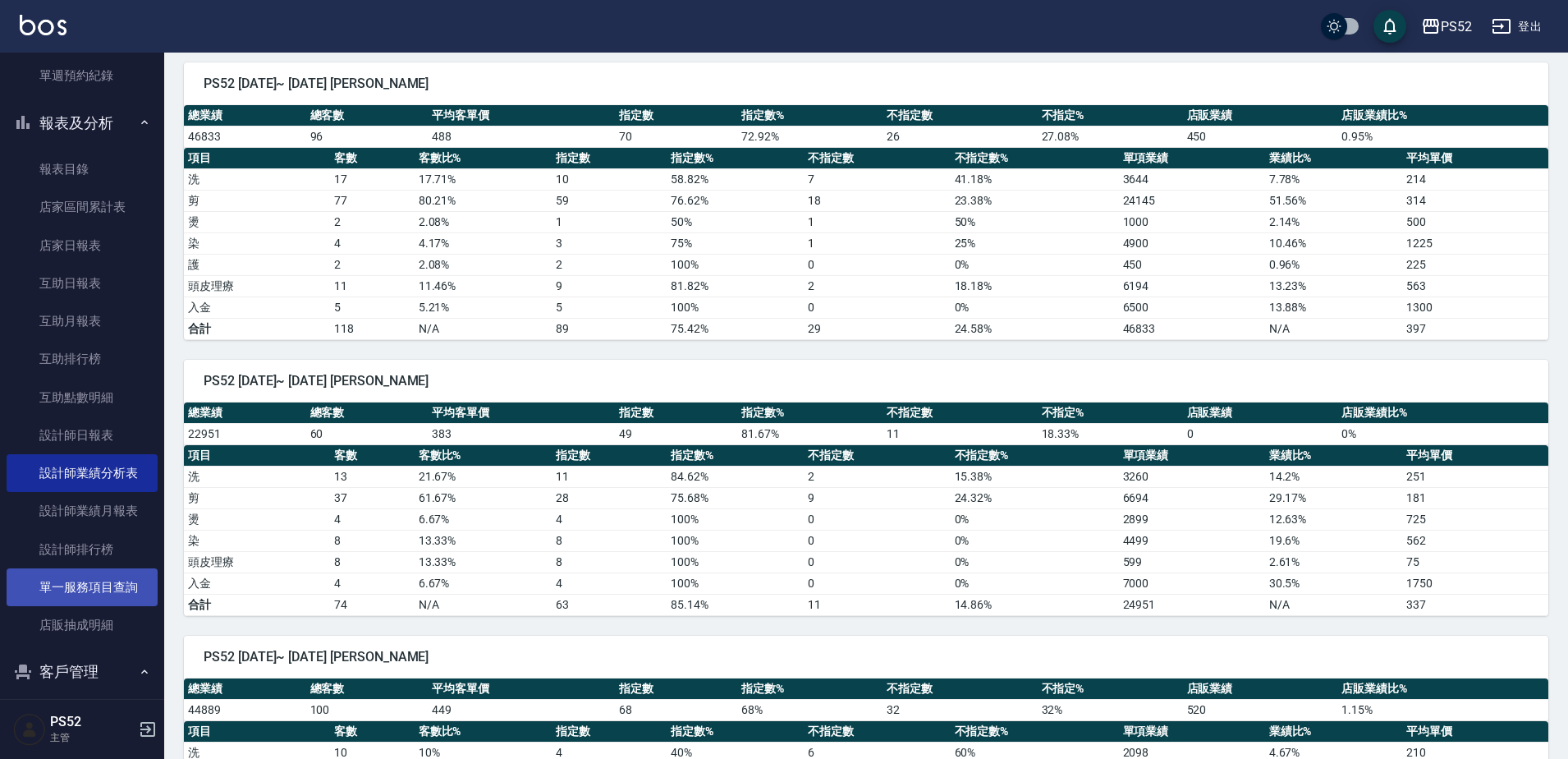
scroll to position [520, 0]
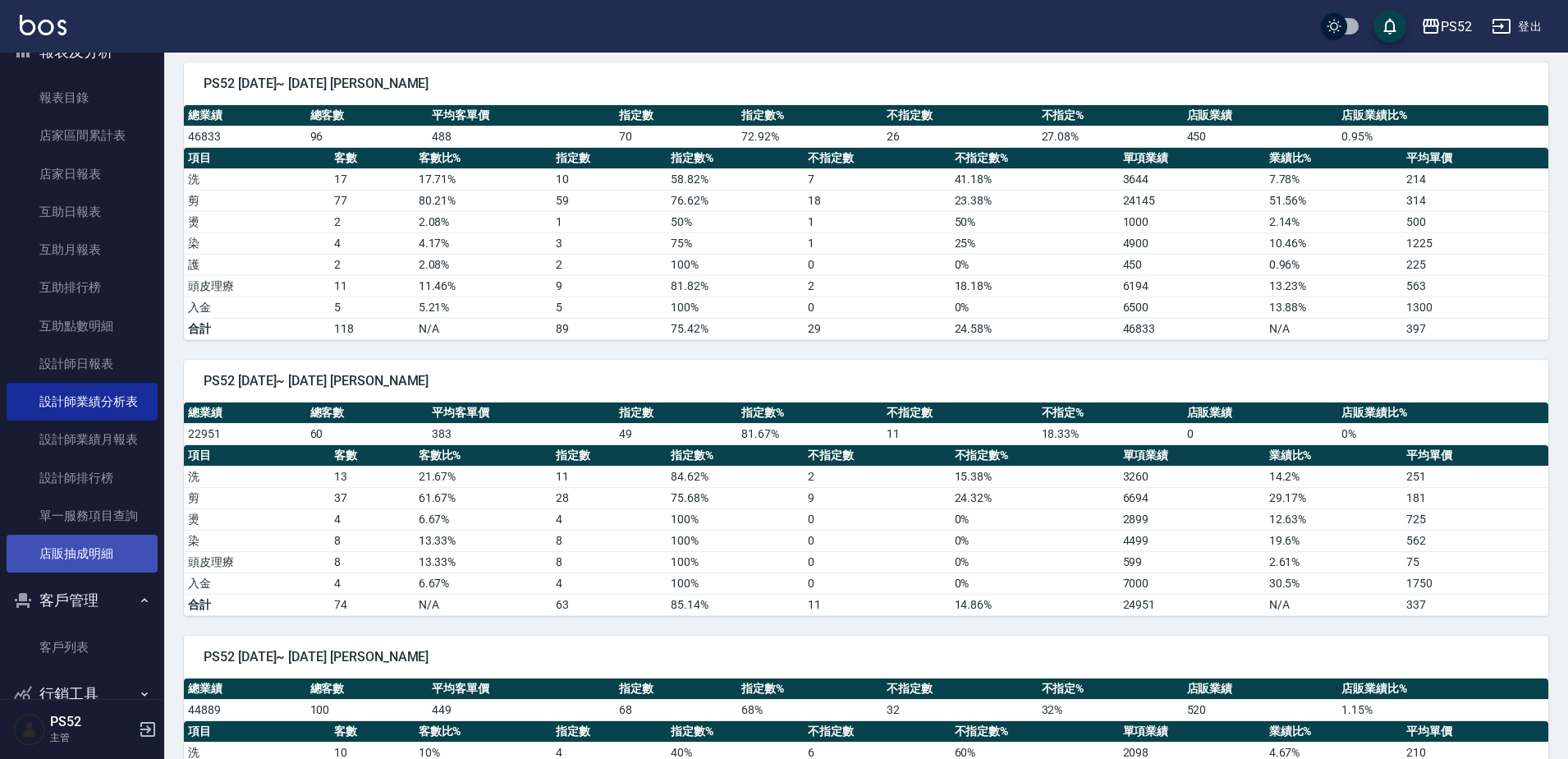
click at [52, 550] on link "店販抽成明細" at bounding box center [82, 554] width 151 height 38
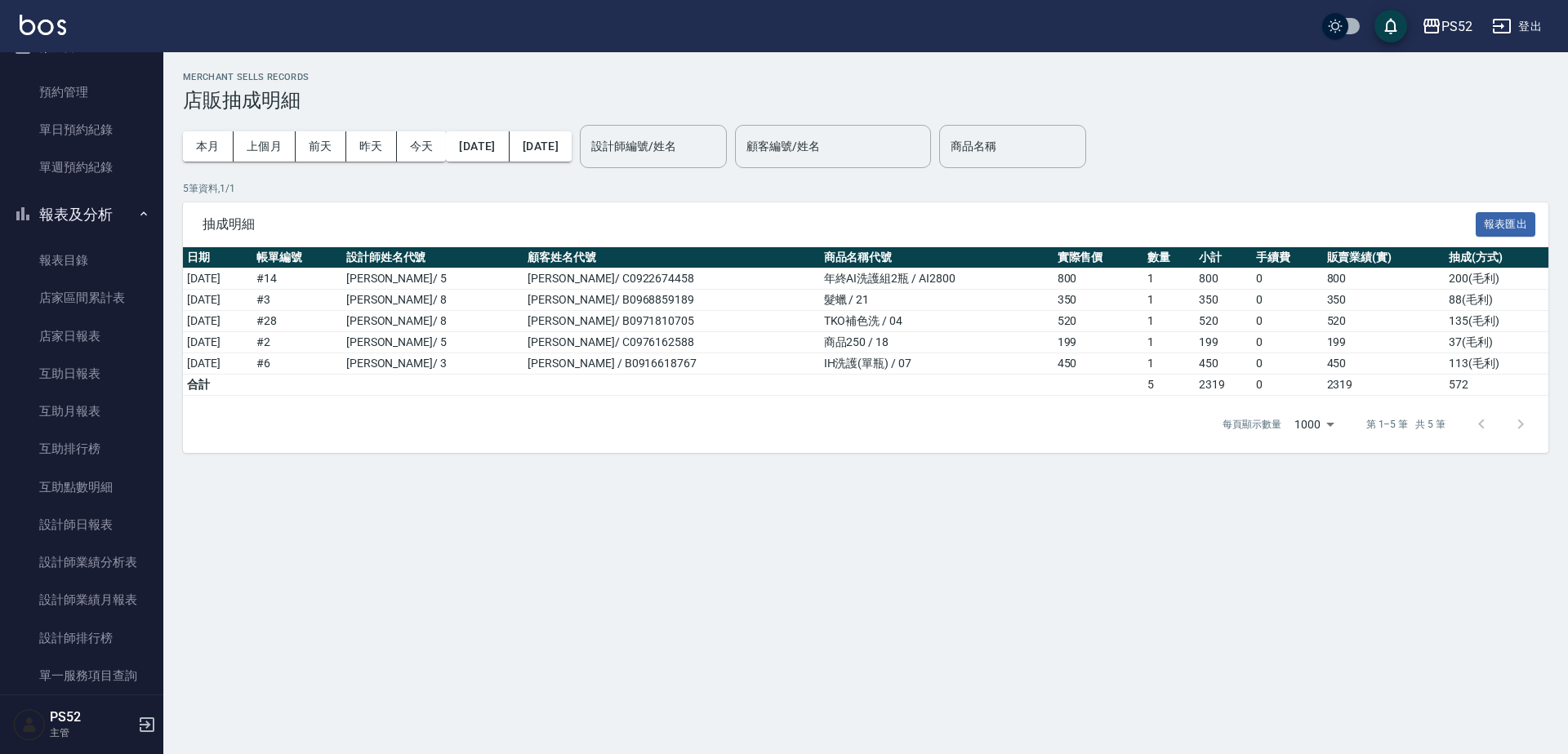
click at [51, 215] on button "報表及分析" at bounding box center [81, 215] width 150 height 42
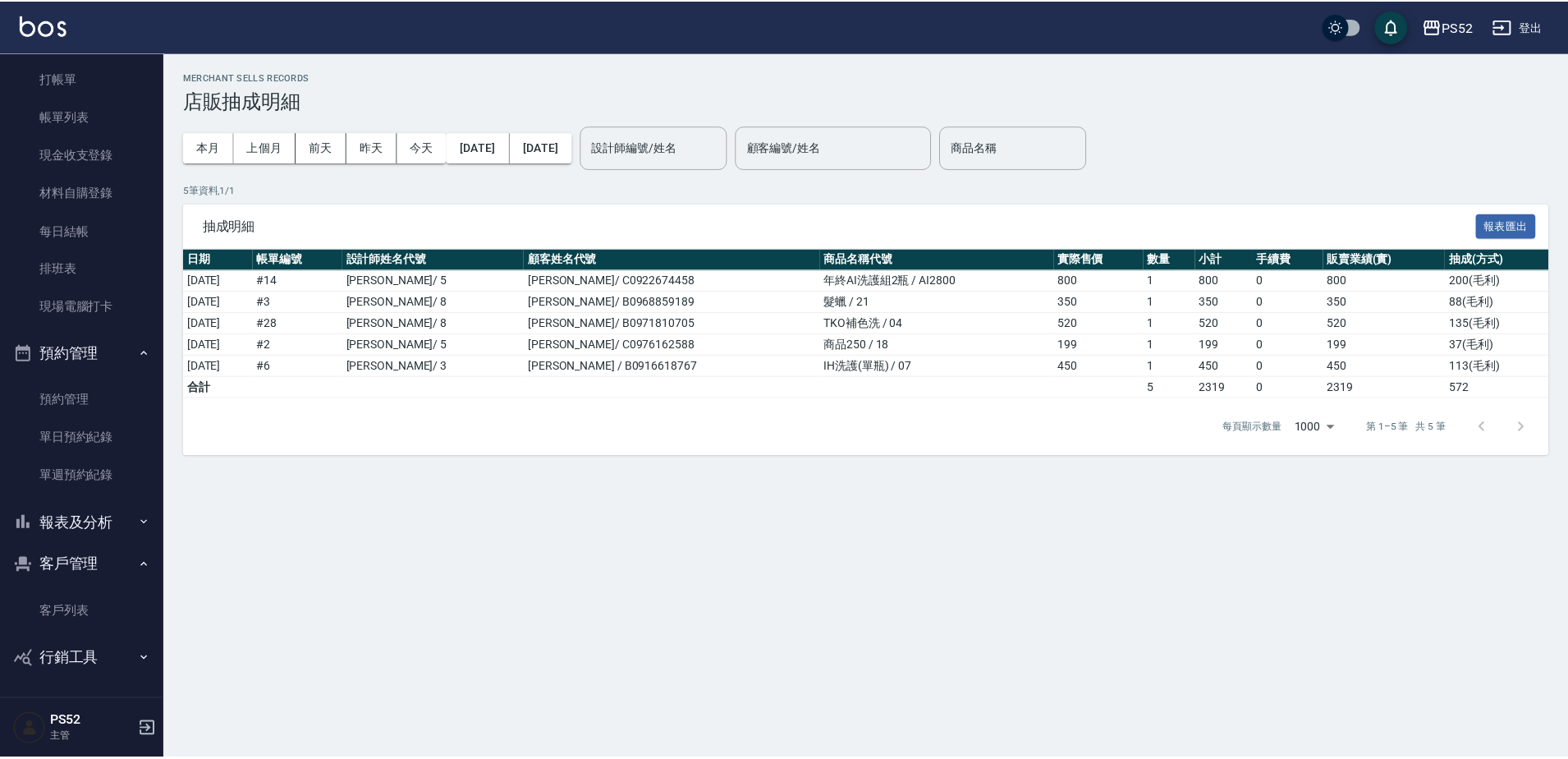
scroll to position [49, 0]
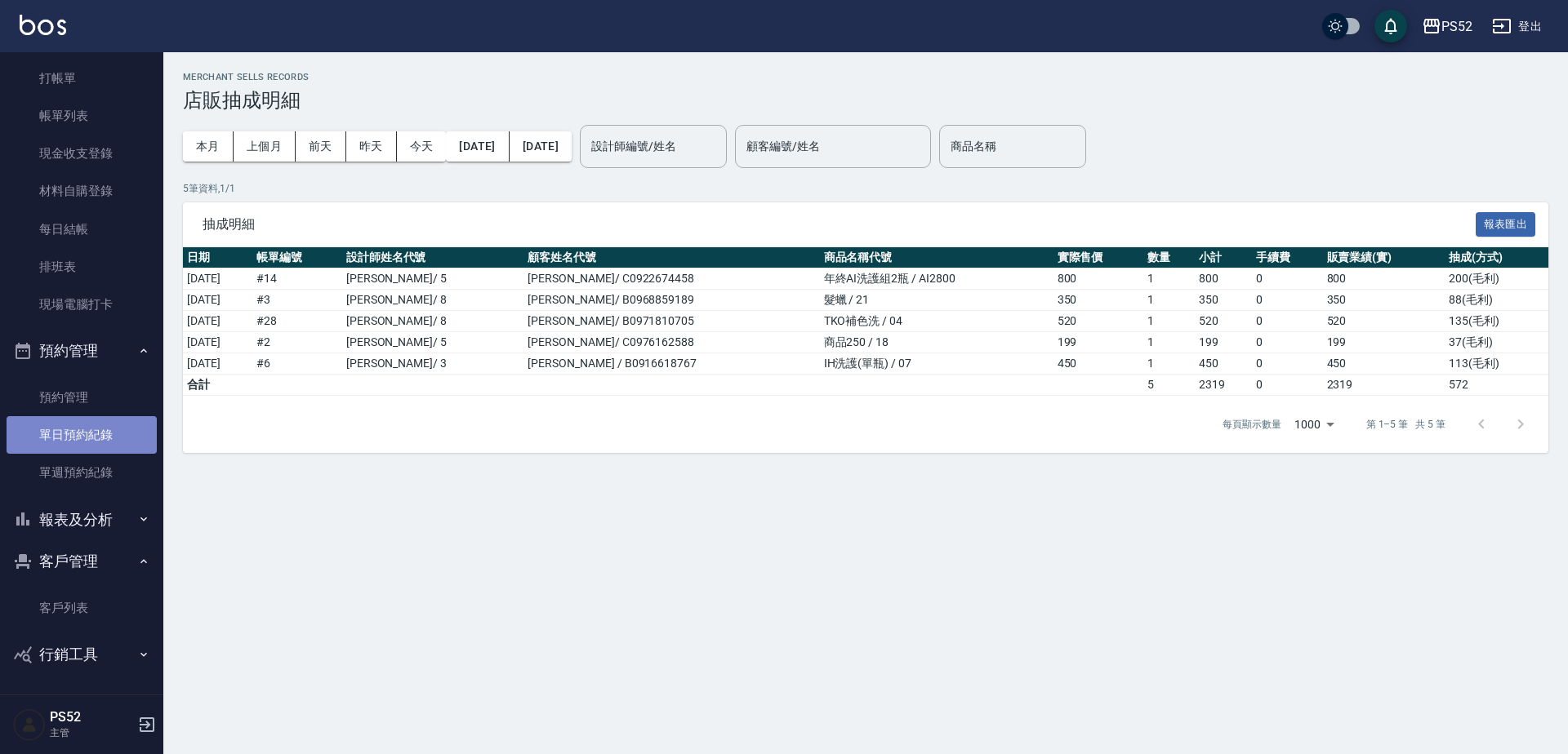
click at [87, 441] on link "單日預約紀錄" at bounding box center [81, 434] width 150 height 38
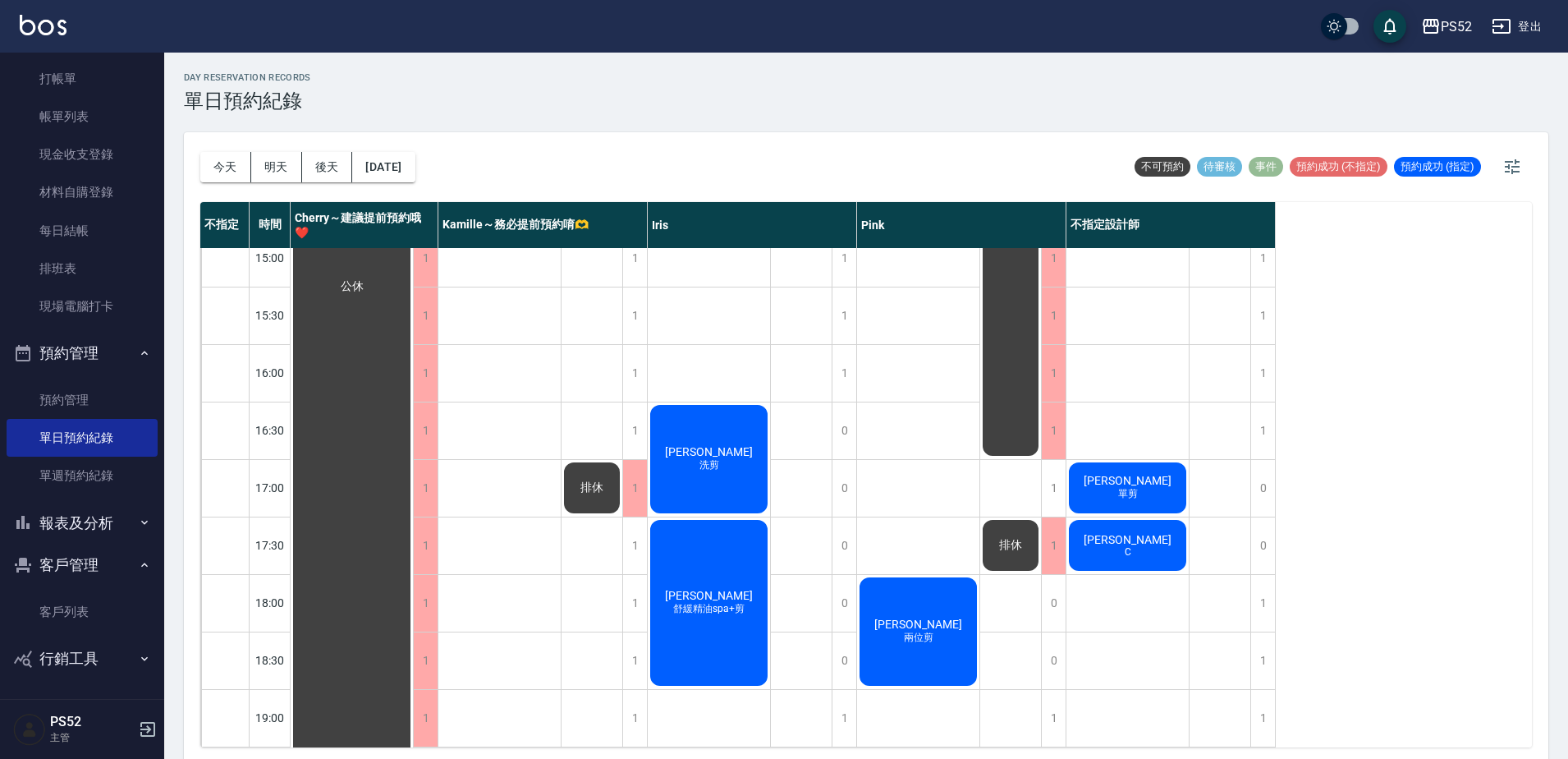
scroll to position [630, 0]
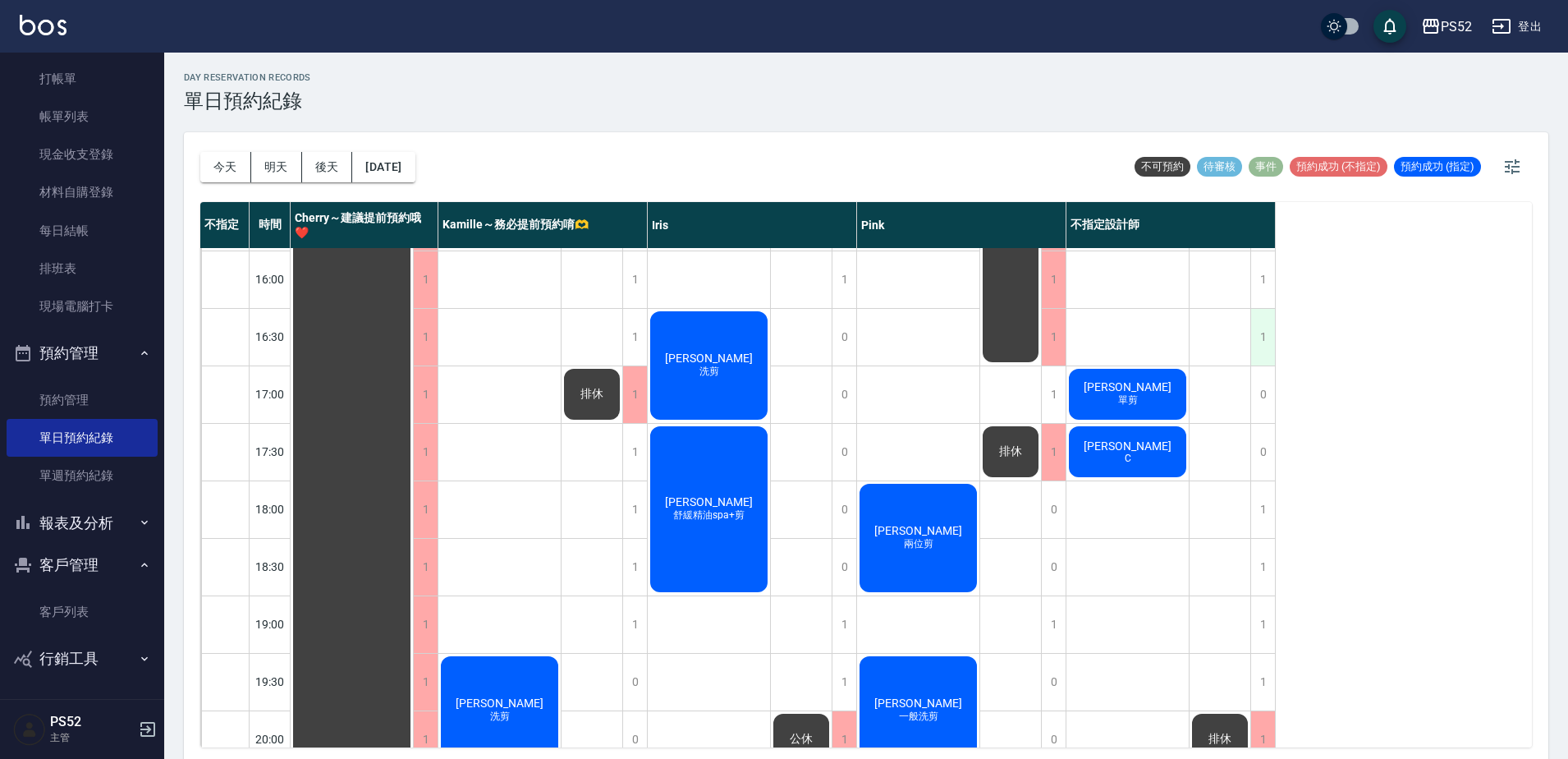
click at [1267, 343] on div "1" at bounding box center [1263, 338] width 25 height 57
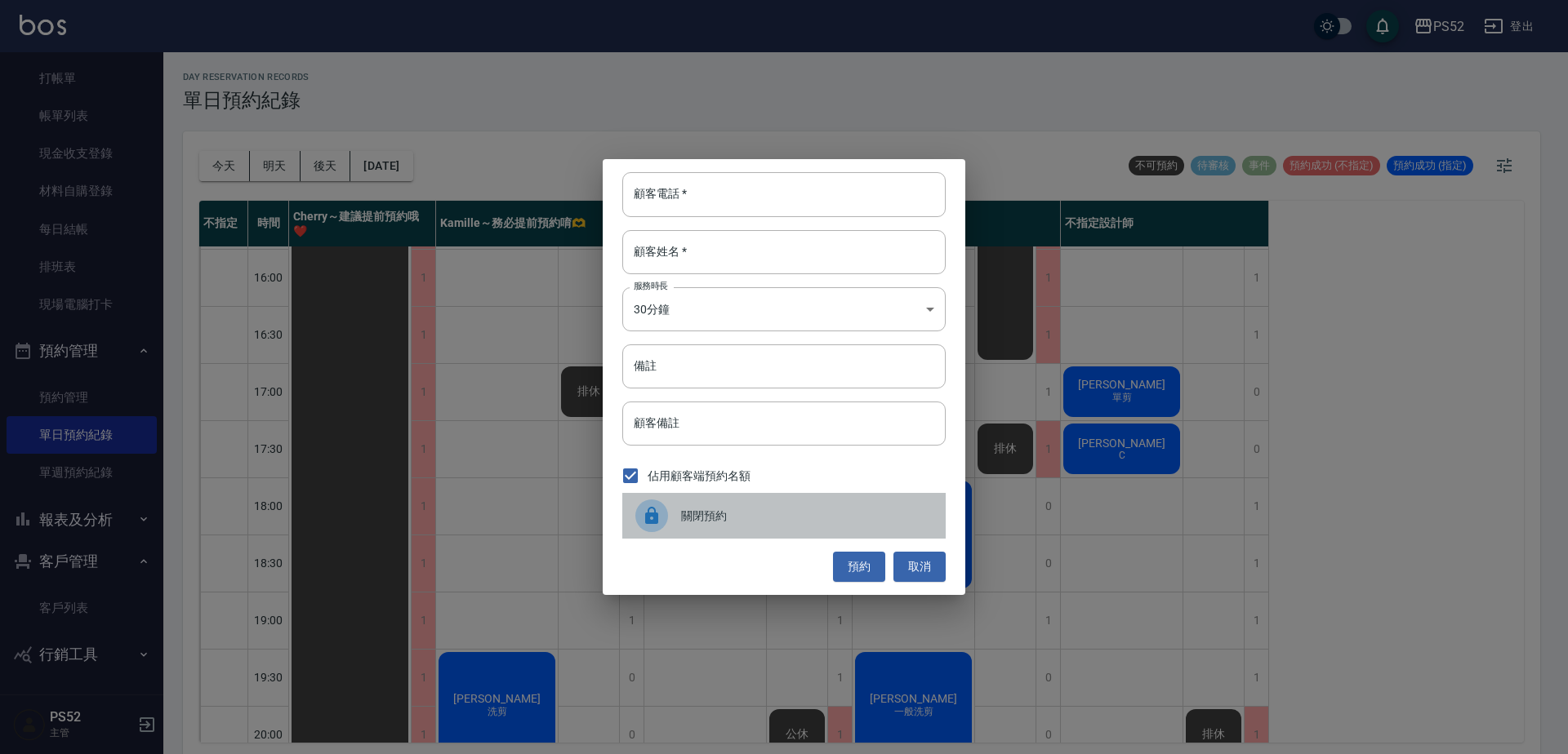
click at [722, 512] on span "關閉預約" at bounding box center [807, 516] width 252 height 17
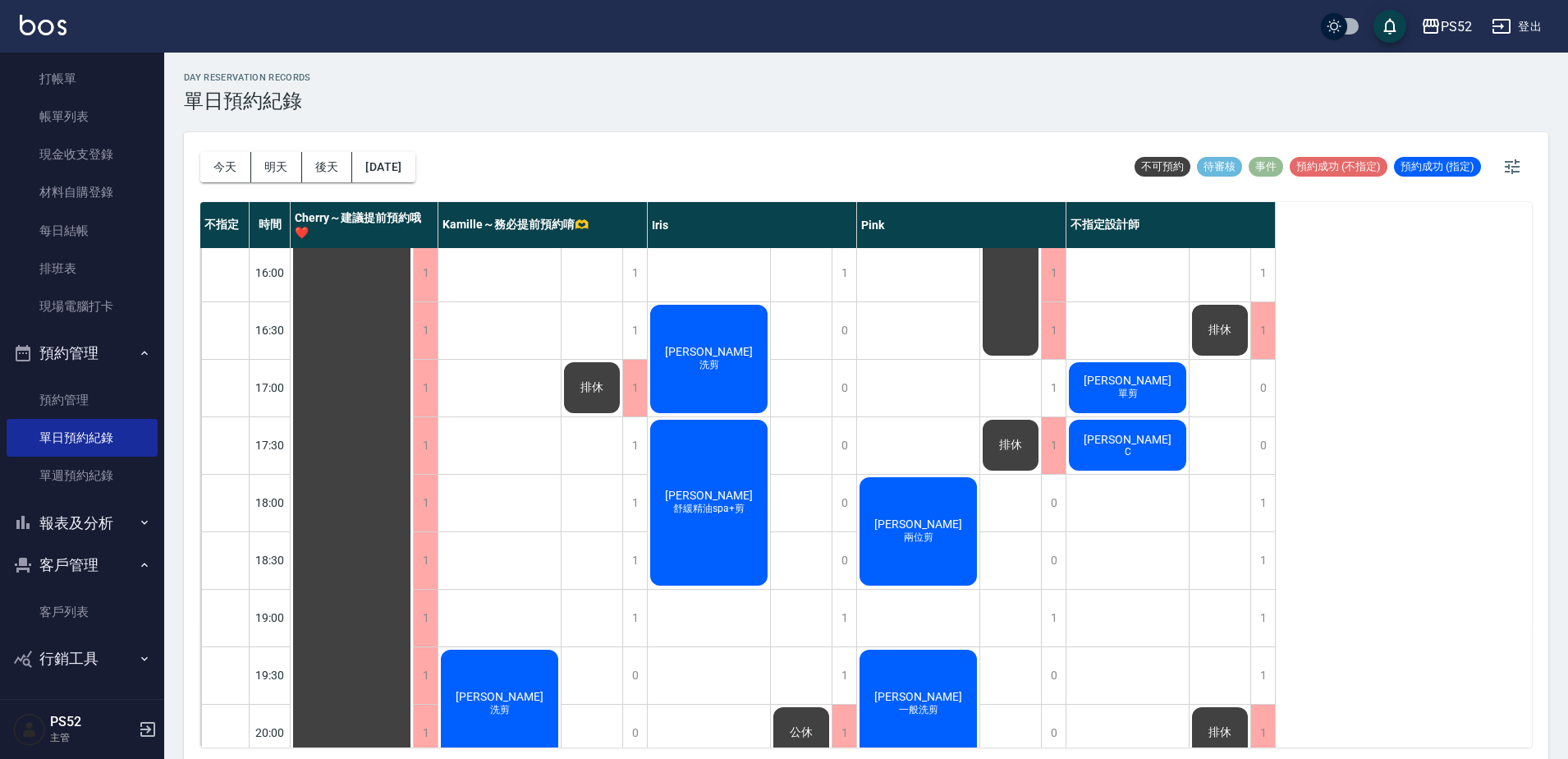
scroll to position [528, 0]
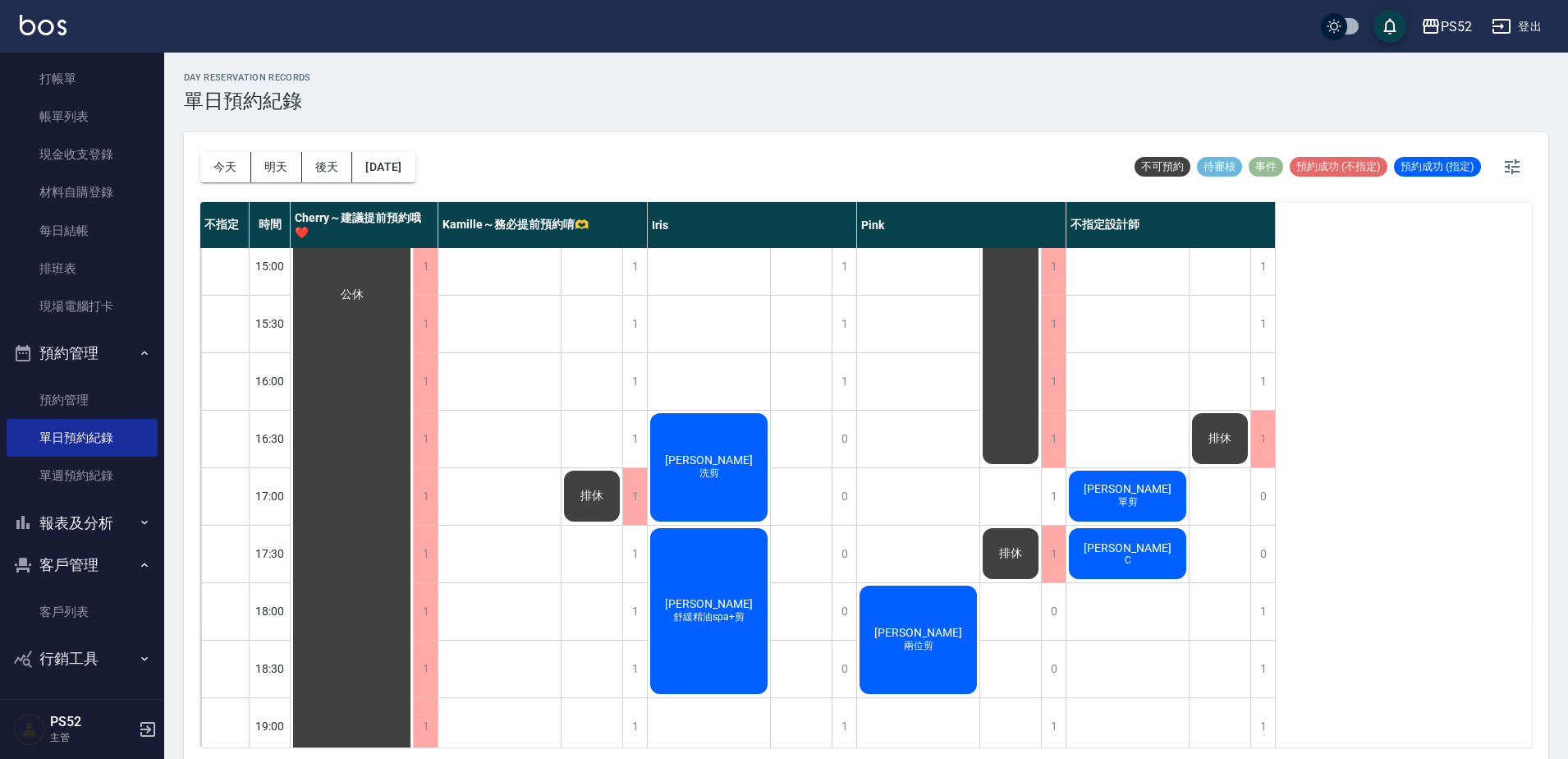
click at [1283, 372] on div "不指定 時間 Cherry～建議提前預約哦❤️ [PERSON_NAME]～務必提前預約唷🫶 [PERSON_NAME] 不指定設計師 10:30 11:00…" at bounding box center [866, 475] width 1332 height 546
click at [1263, 379] on div "1" at bounding box center [1263, 381] width 25 height 57
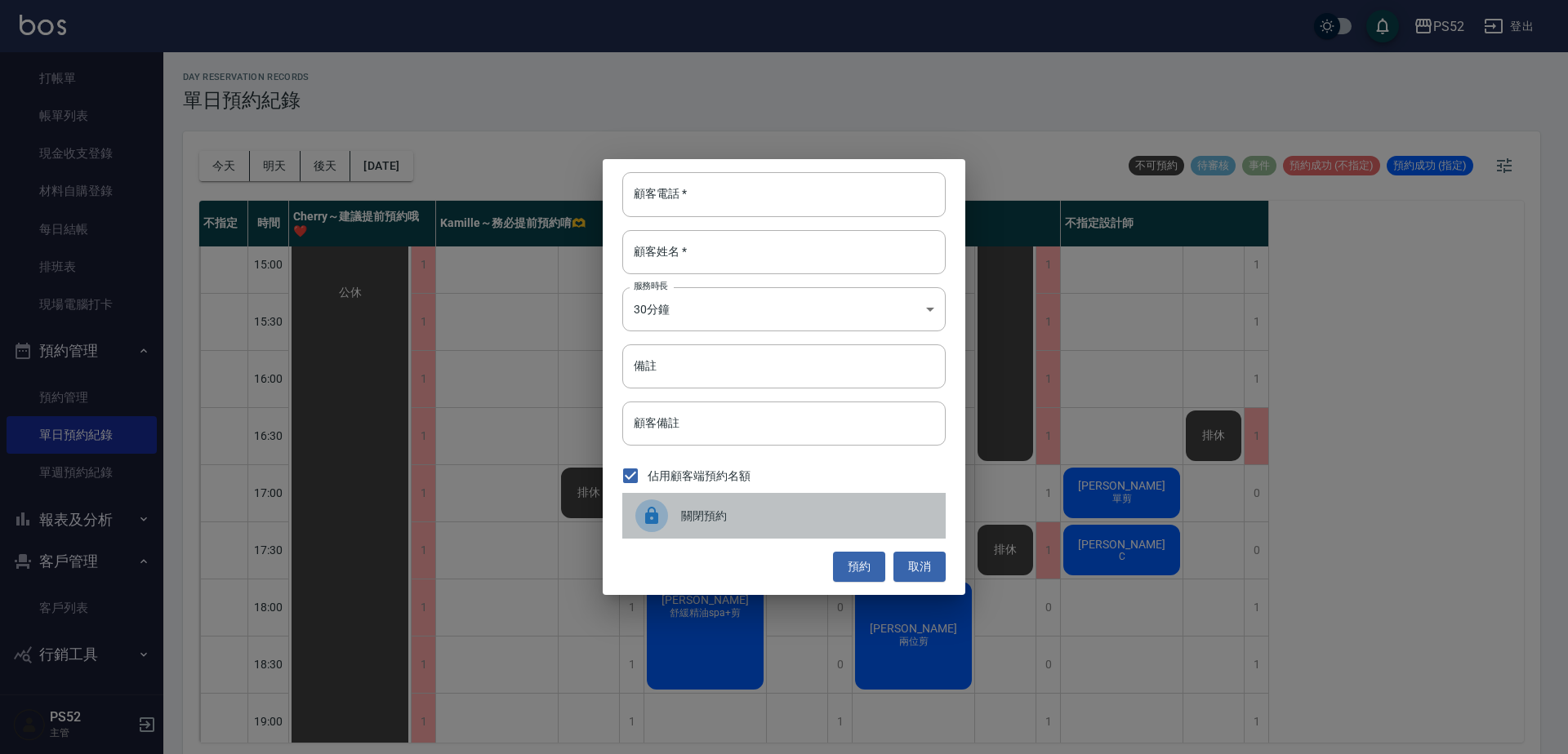
click at [757, 516] on span "關閉預約" at bounding box center [807, 516] width 252 height 17
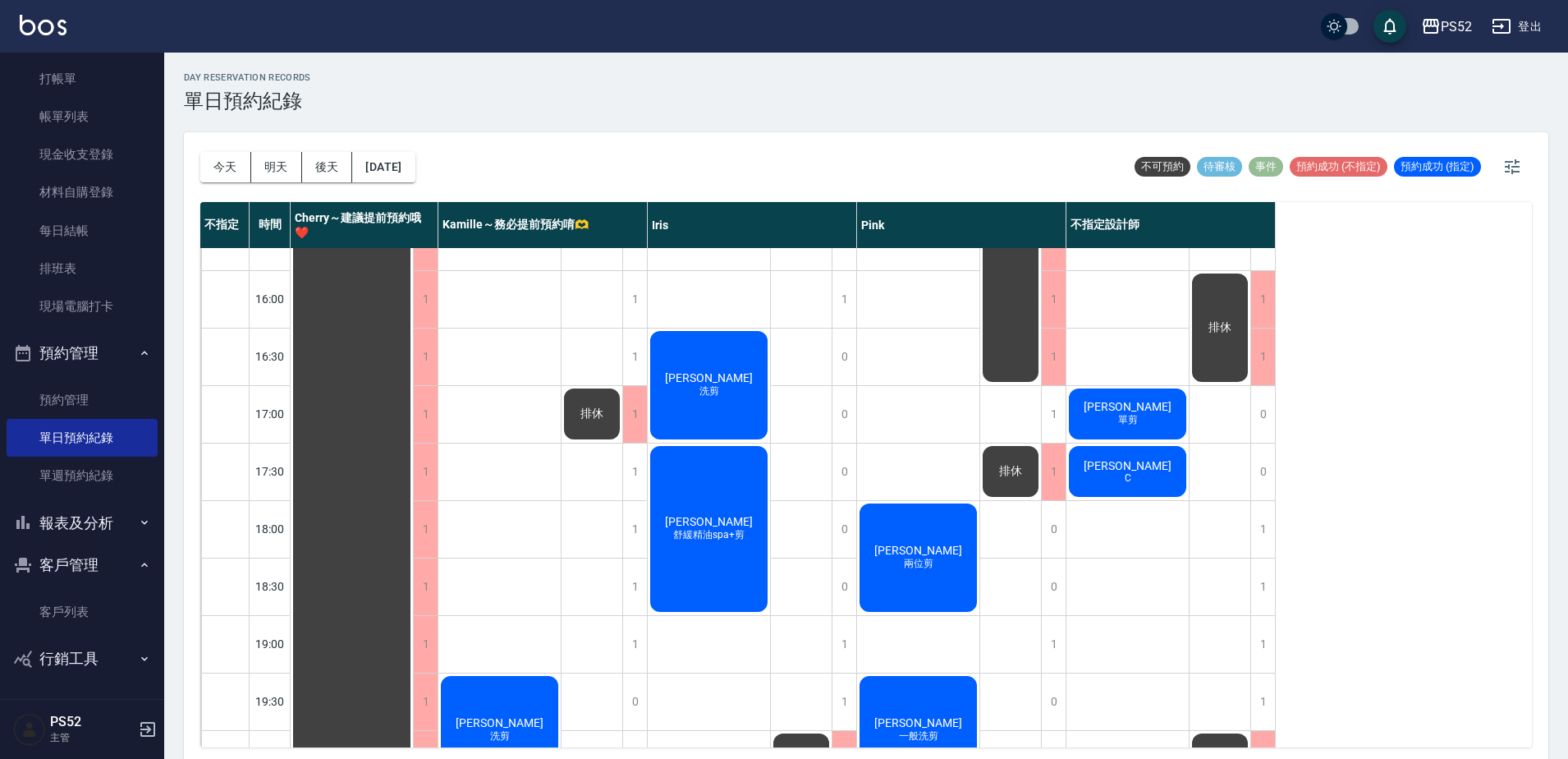
scroll to position [666, 0]
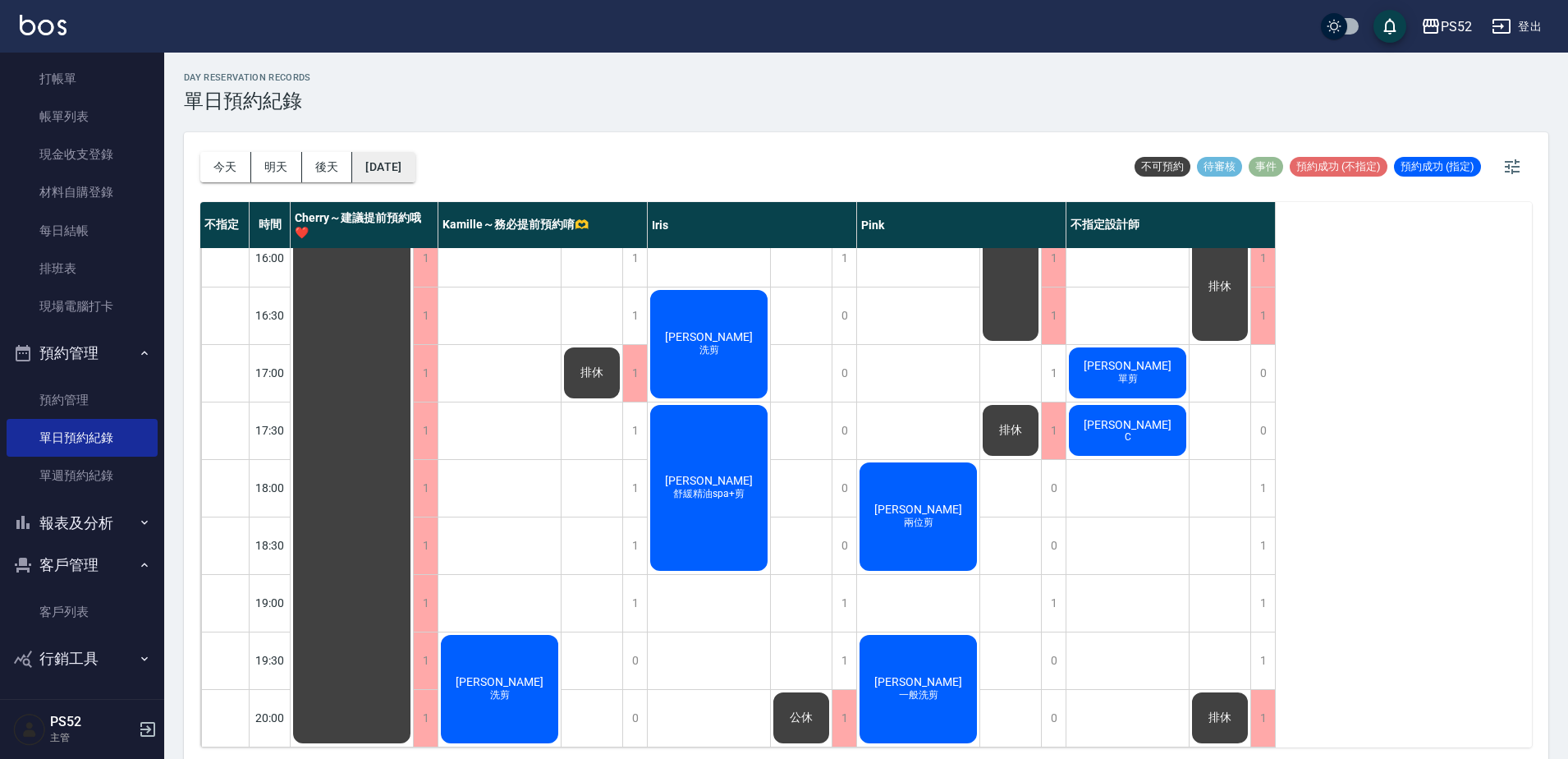
click at [353, 153] on button "[DATE]" at bounding box center [384, 167] width 62 height 30
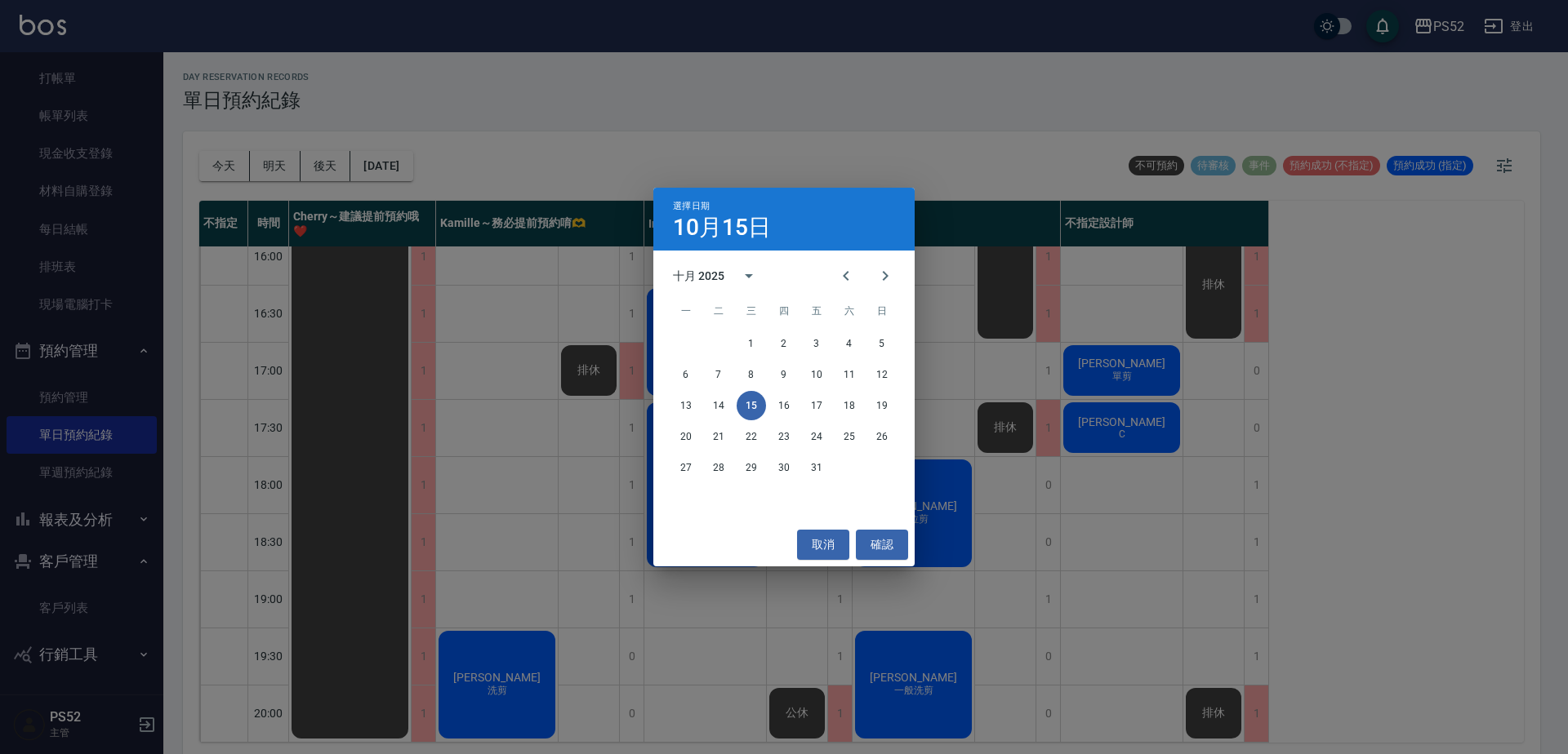
click at [341, 162] on div "選擇日期 [DATE] 十月 2025 一 二 三 四 五 六 日 1 2 3 4 5 6 7 8 9 10 11 12 13 14 15 16 17 18 …" at bounding box center [784, 377] width 1568 height 754
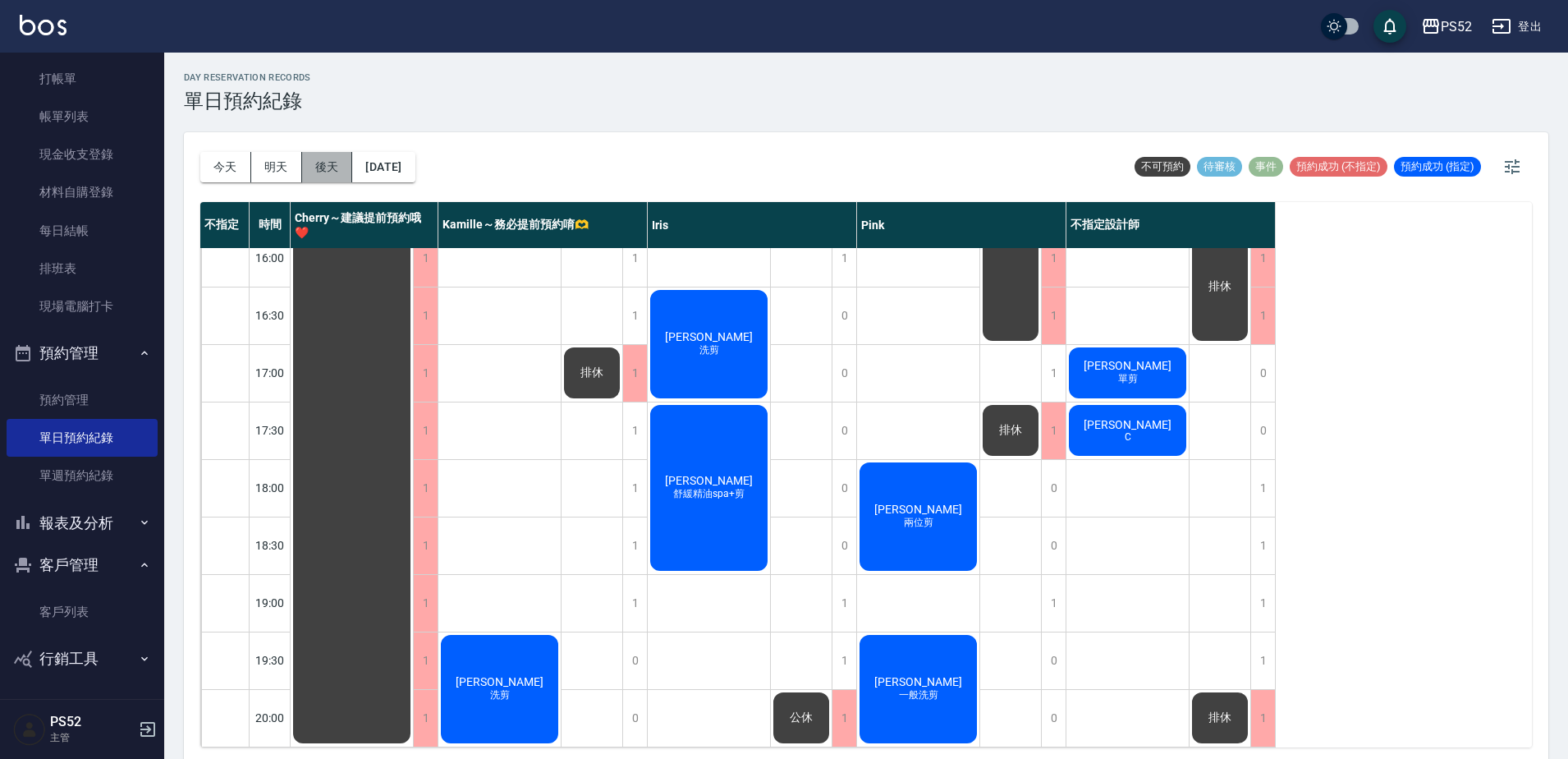
click at [341, 165] on button "後天" at bounding box center [327, 167] width 51 height 30
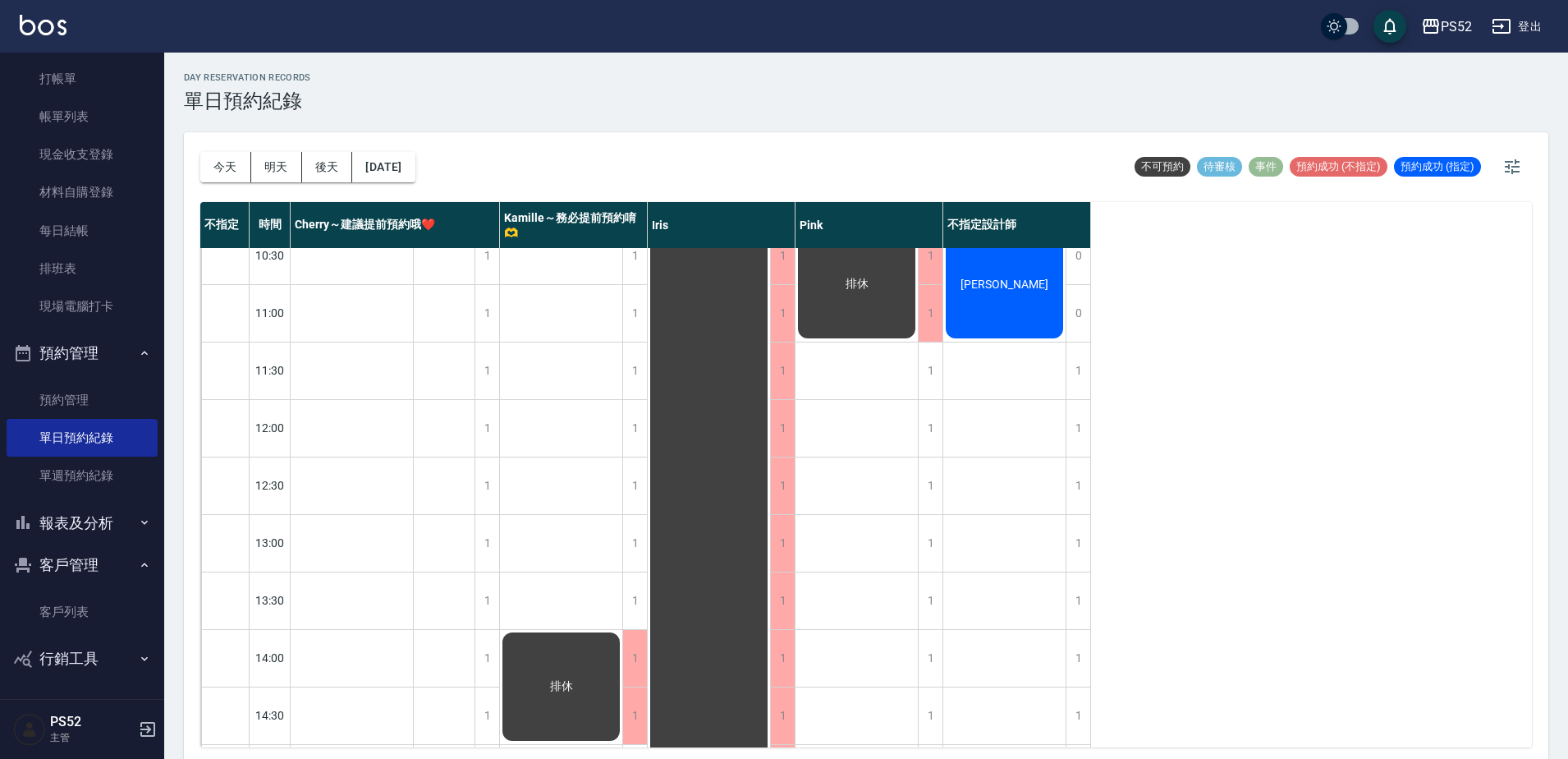
scroll to position [28, 0]
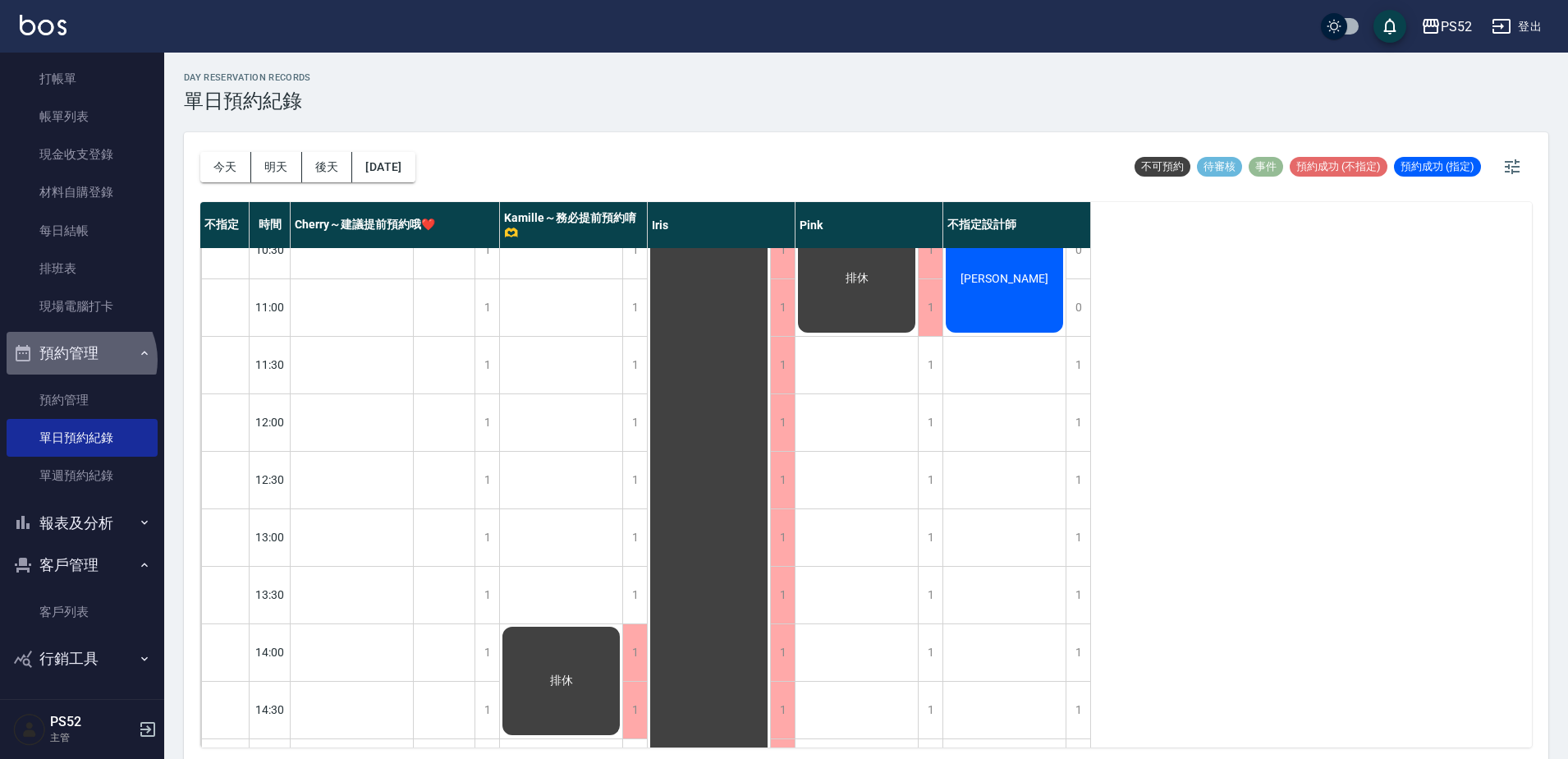
click at [79, 360] on button "預約管理" at bounding box center [82, 353] width 151 height 43
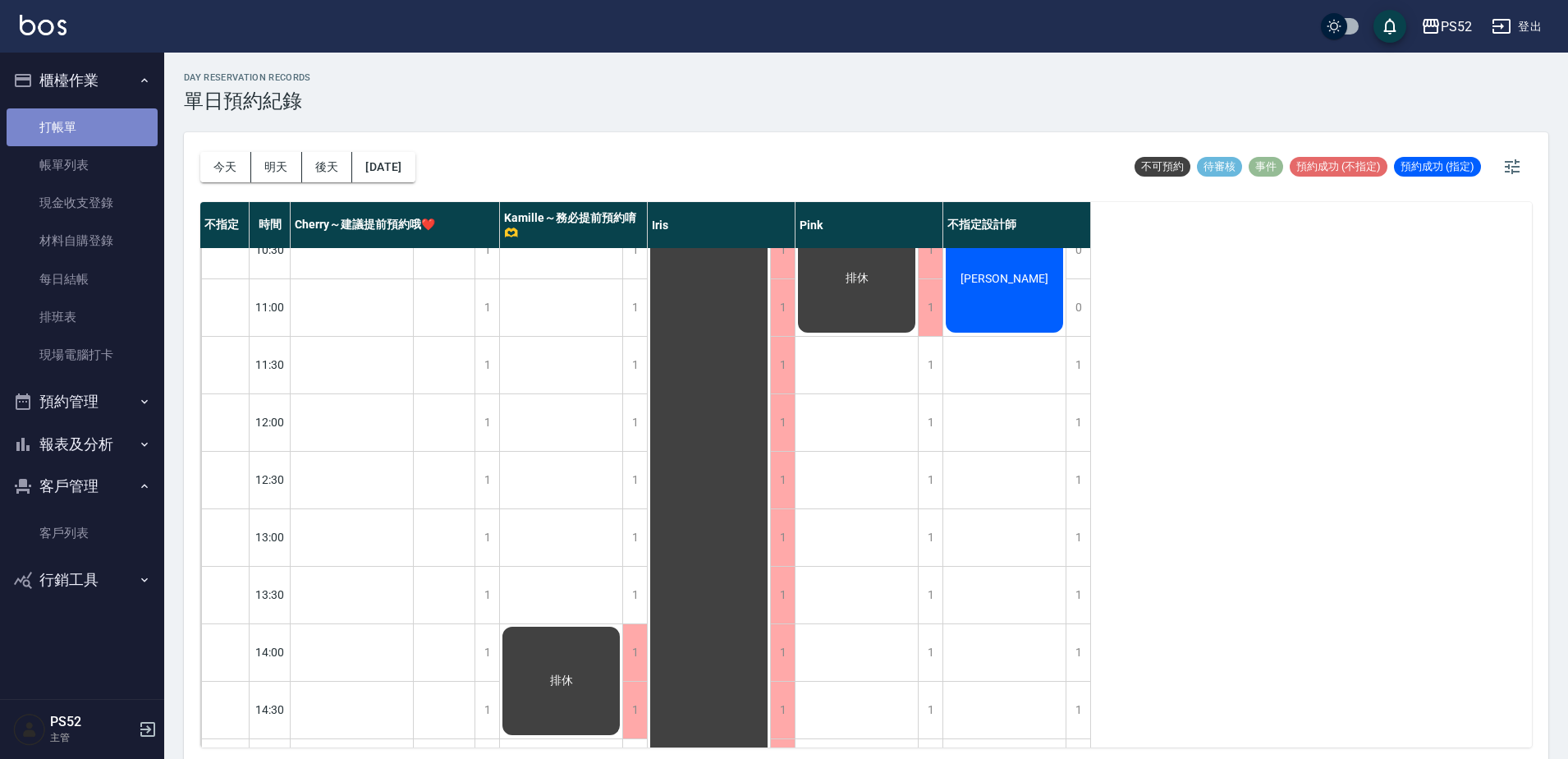
click at [65, 124] on link "打帳單" at bounding box center [82, 127] width 151 height 38
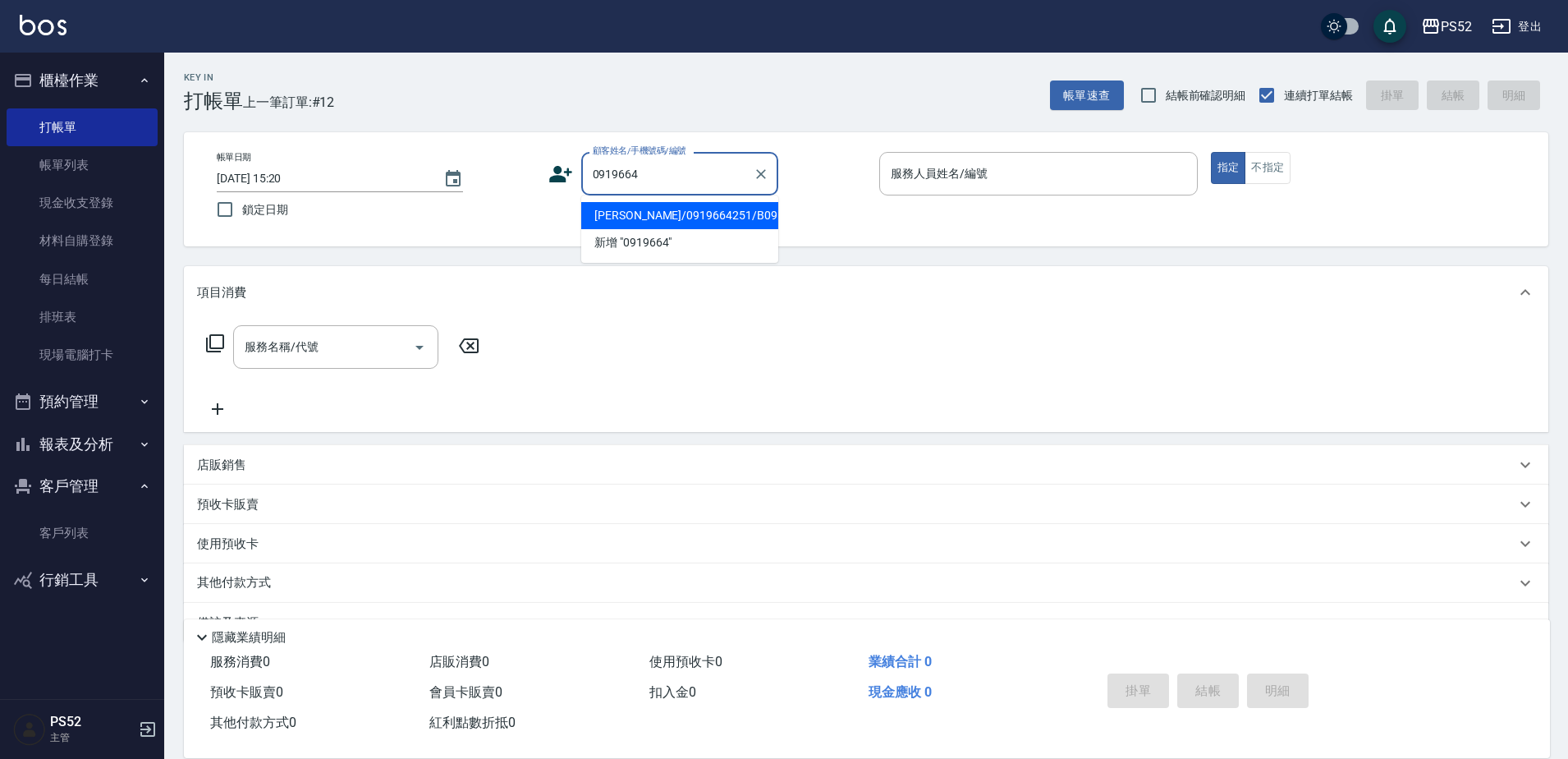
click at [680, 190] on div "0919664 顧客姓名/手機號碼/編號" at bounding box center [680, 173] width 197 height 44
click at [680, 212] on body "PS52 登出 櫃檯作業 打帳單 帳單列表 現金收支登錄 材料自購登錄 每日結帳 排班表 現場電腦打卡 預約管理 預約管理 單日預約紀錄 單週預約紀錄 報表及…" at bounding box center [784, 400] width 1568 height 800
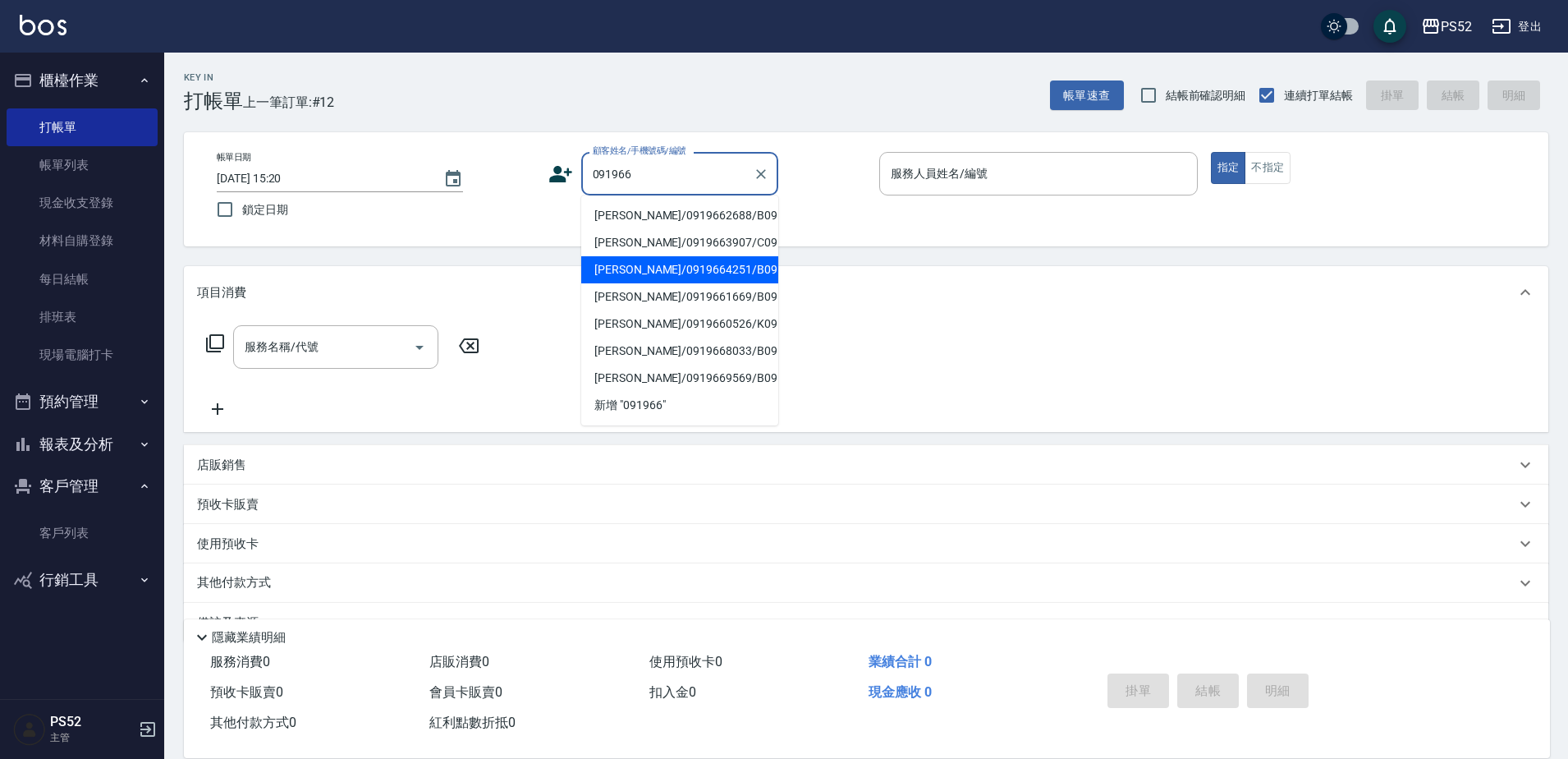
click at [640, 284] on li "[PERSON_NAME]/0919664251/B0919664251" at bounding box center [680, 269] width 197 height 28
type input "[PERSON_NAME]/0919664251/B0919664251"
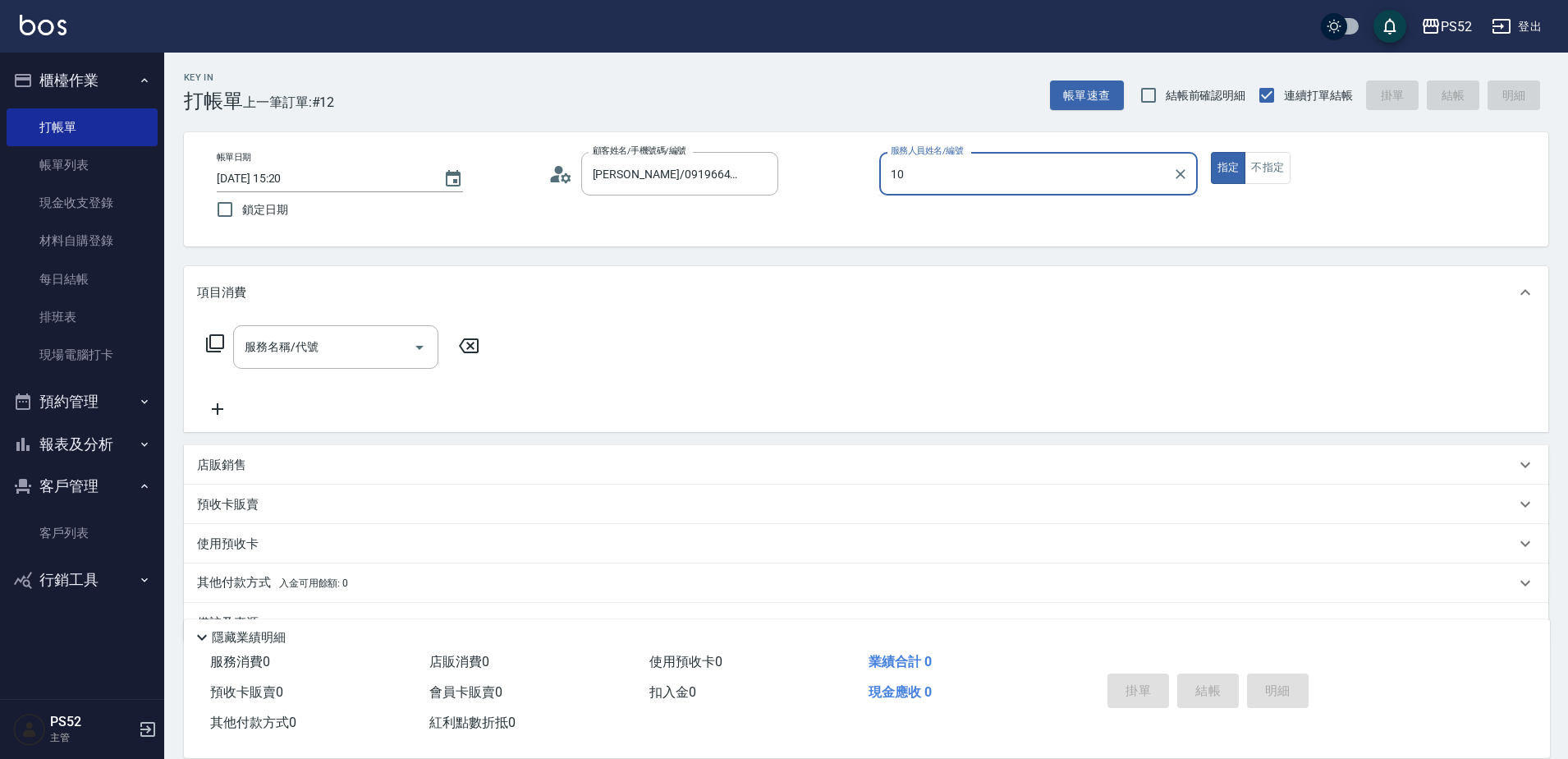
type input "10"
type button "true"
type input "Iris-10"
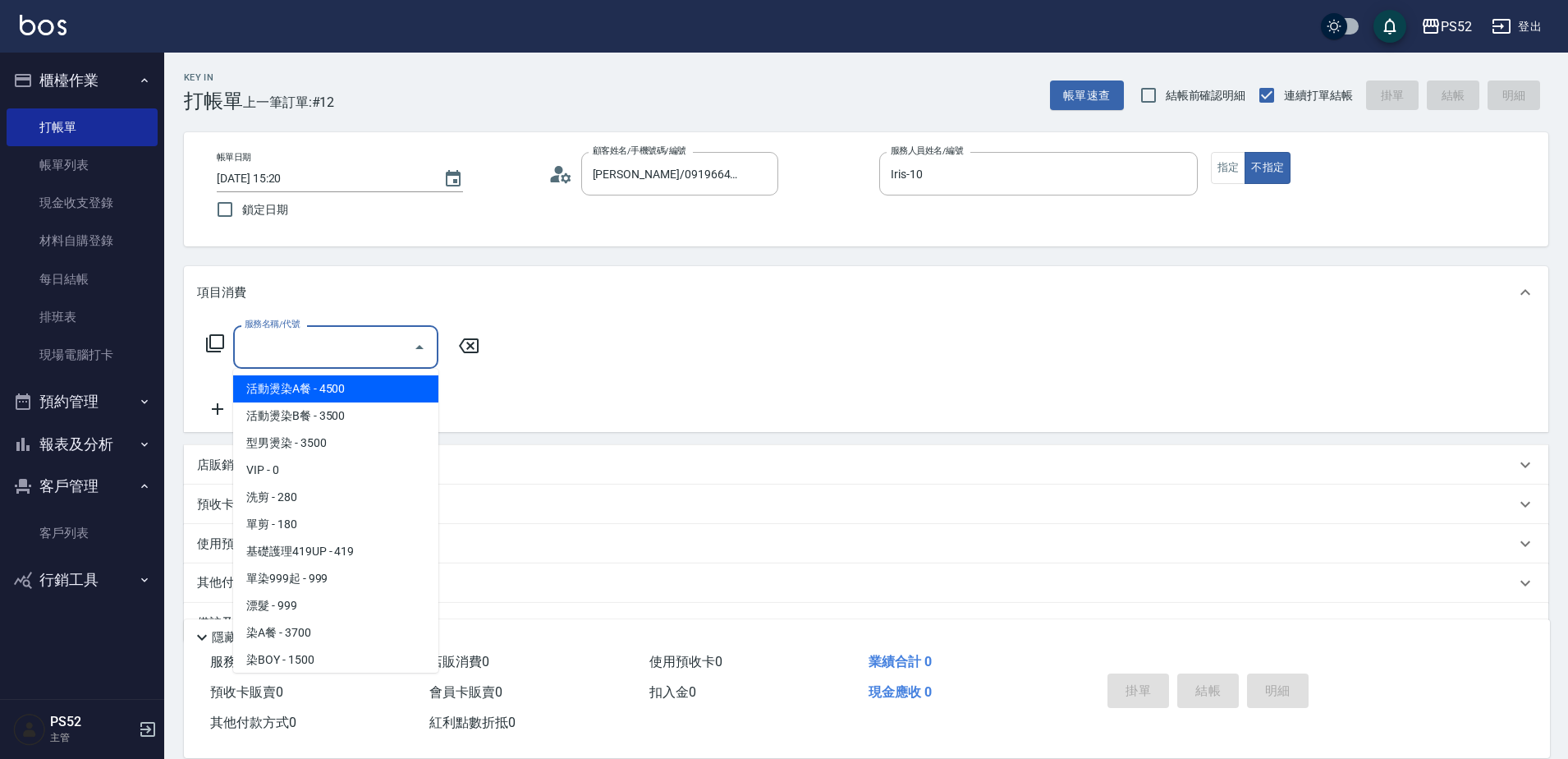
click at [306, 355] on div "服務名稱/代號 服務名稱/代號" at bounding box center [335, 347] width 205 height 44
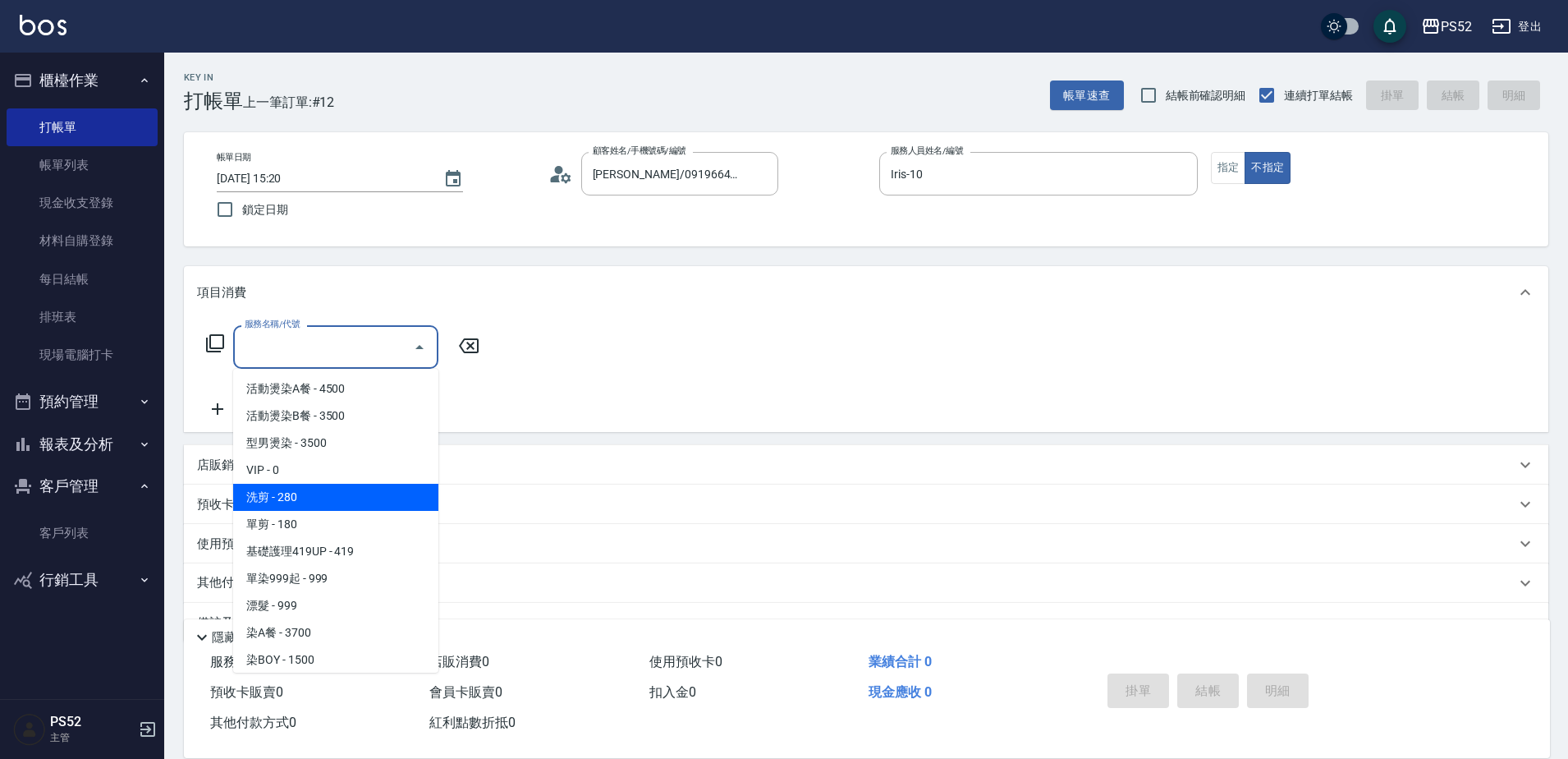
click at [327, 498] on span "洗剪 - 280" at bounding box center [335, 497] width 205 height 28
type input "洗剪(C1)"
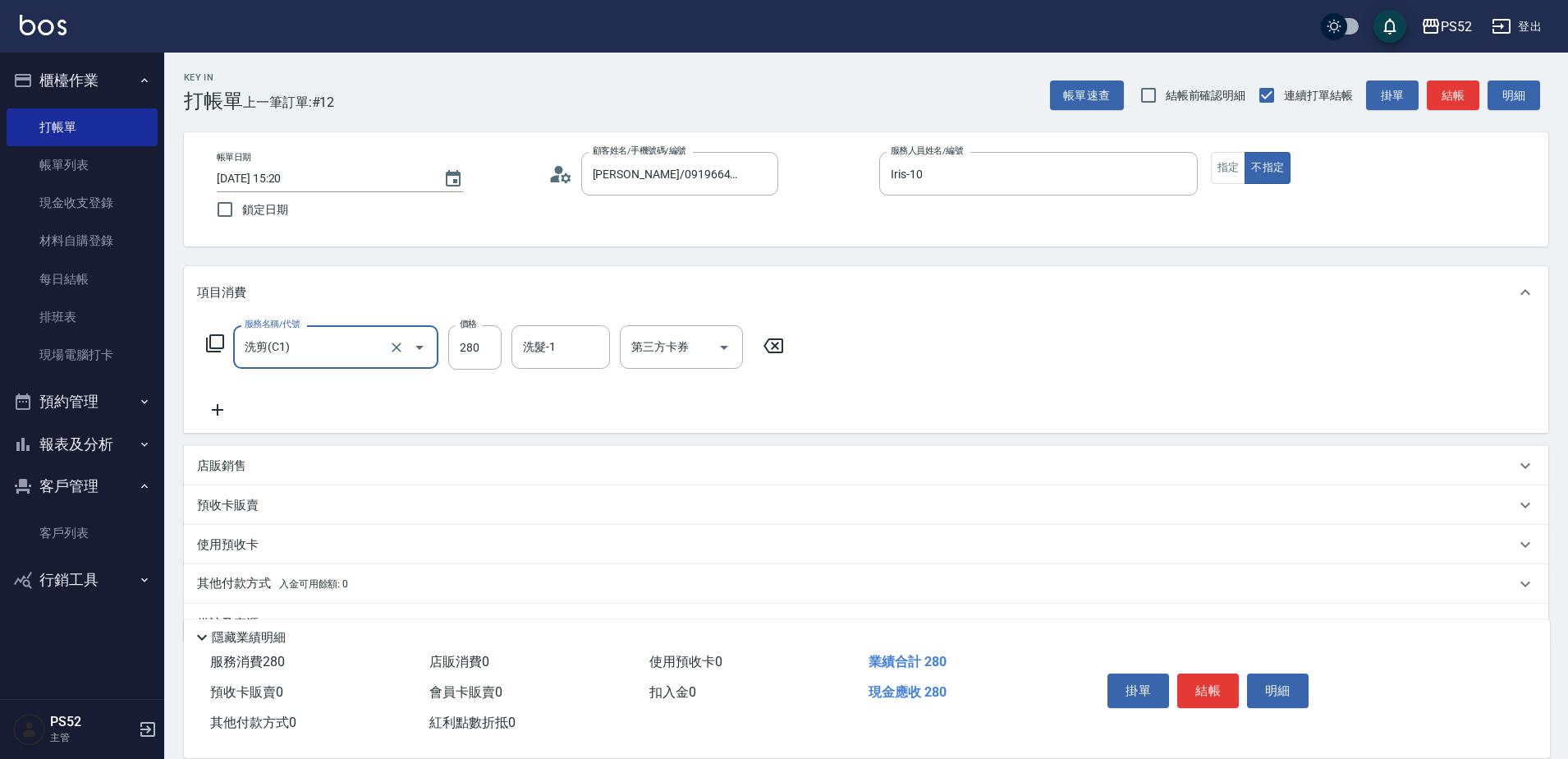
click at [513, 346] on div "洗髮-1" at bounding box center [561, 347] width 99 height 44
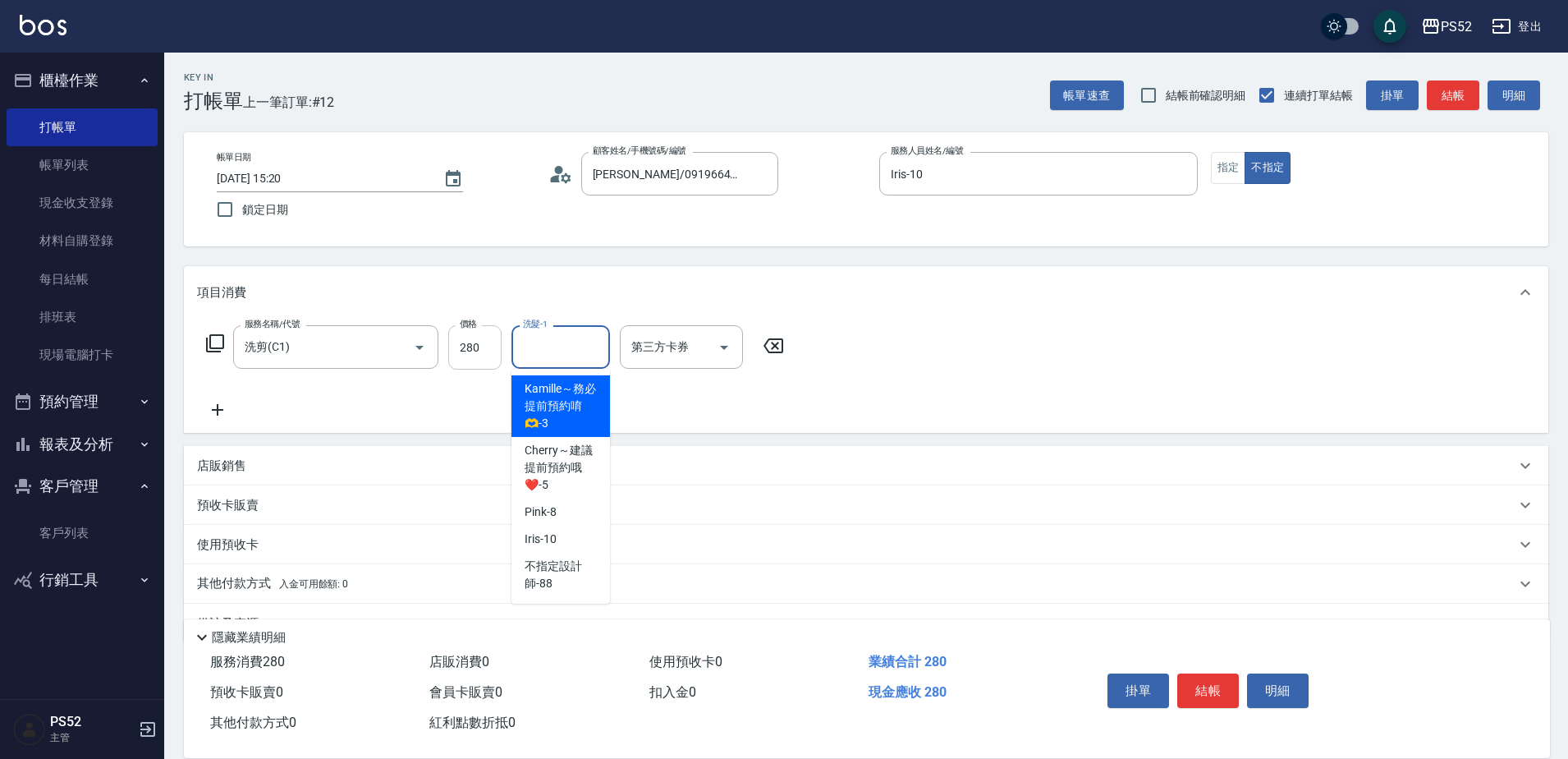
click at [485, 358] on input "280" at bounding box center [475, 348] width 53 height 44
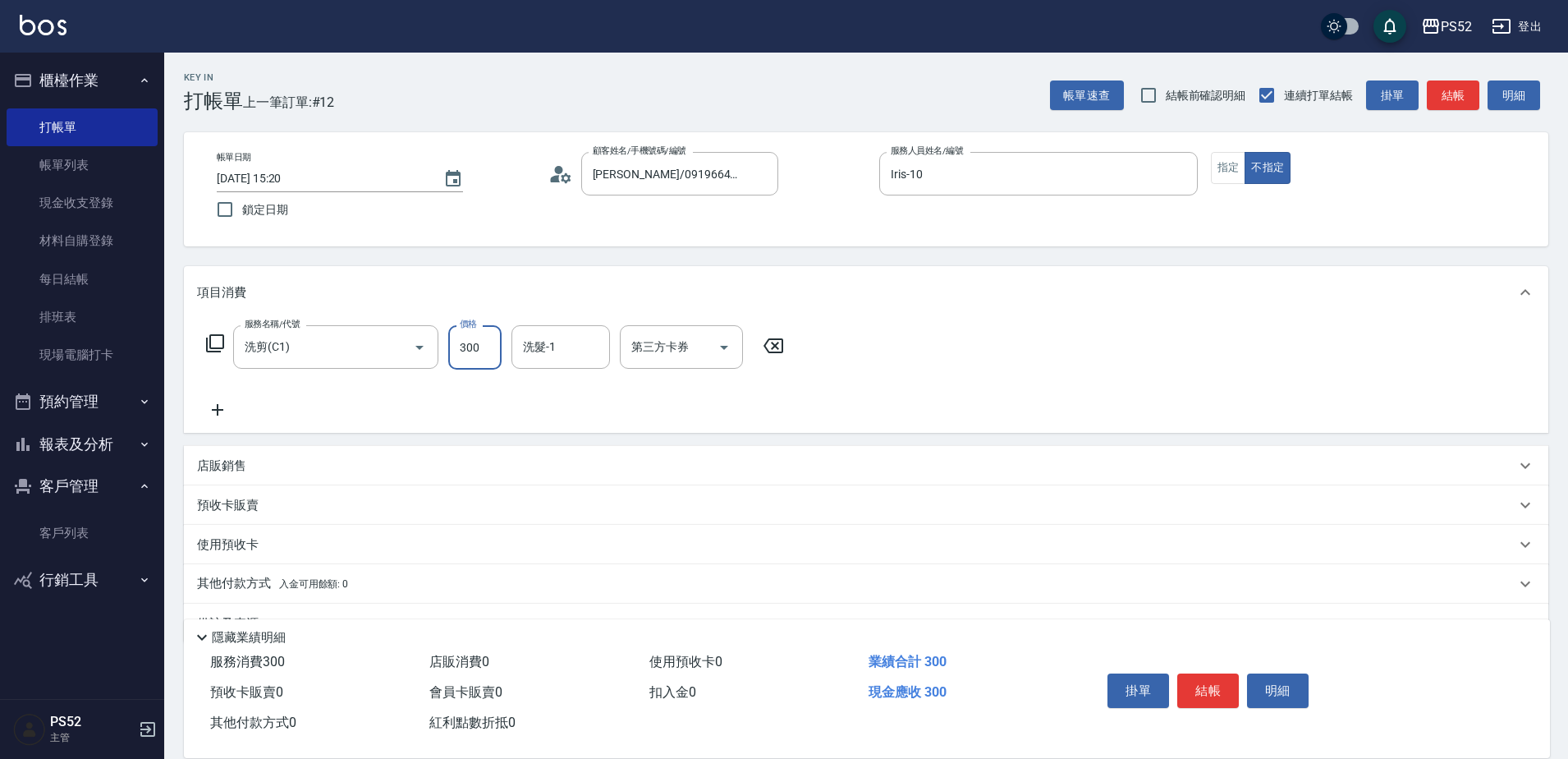
type input "300"
click at [1203, 704] on div "掛單 結帳 明細" at bounding box center [1207, 693] width 214 height 52
click at [1210, 691] on button "結帳" at bounding box center [1207, 691] width 61 height 35
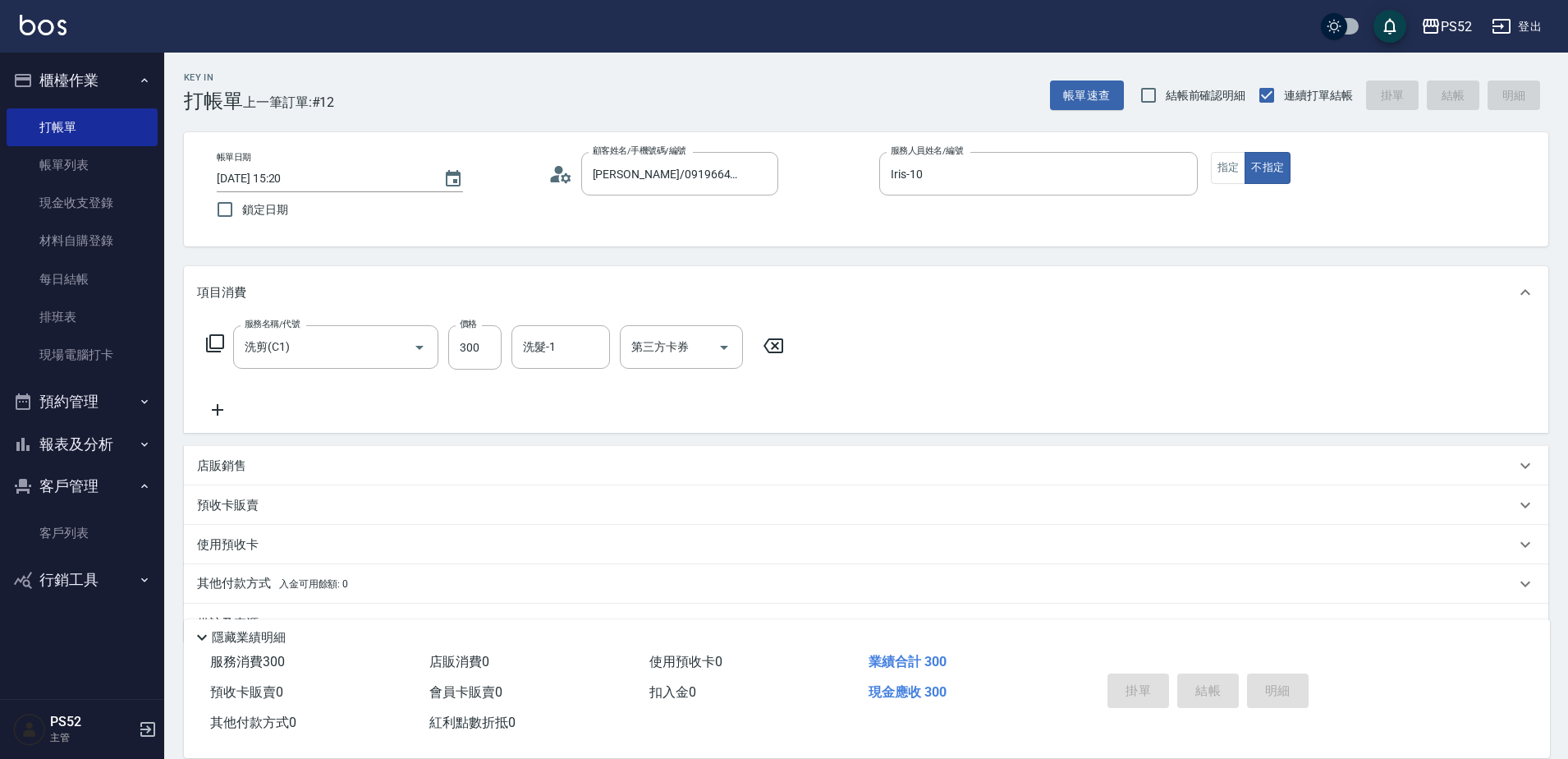
type input "[DATE] 15:27"
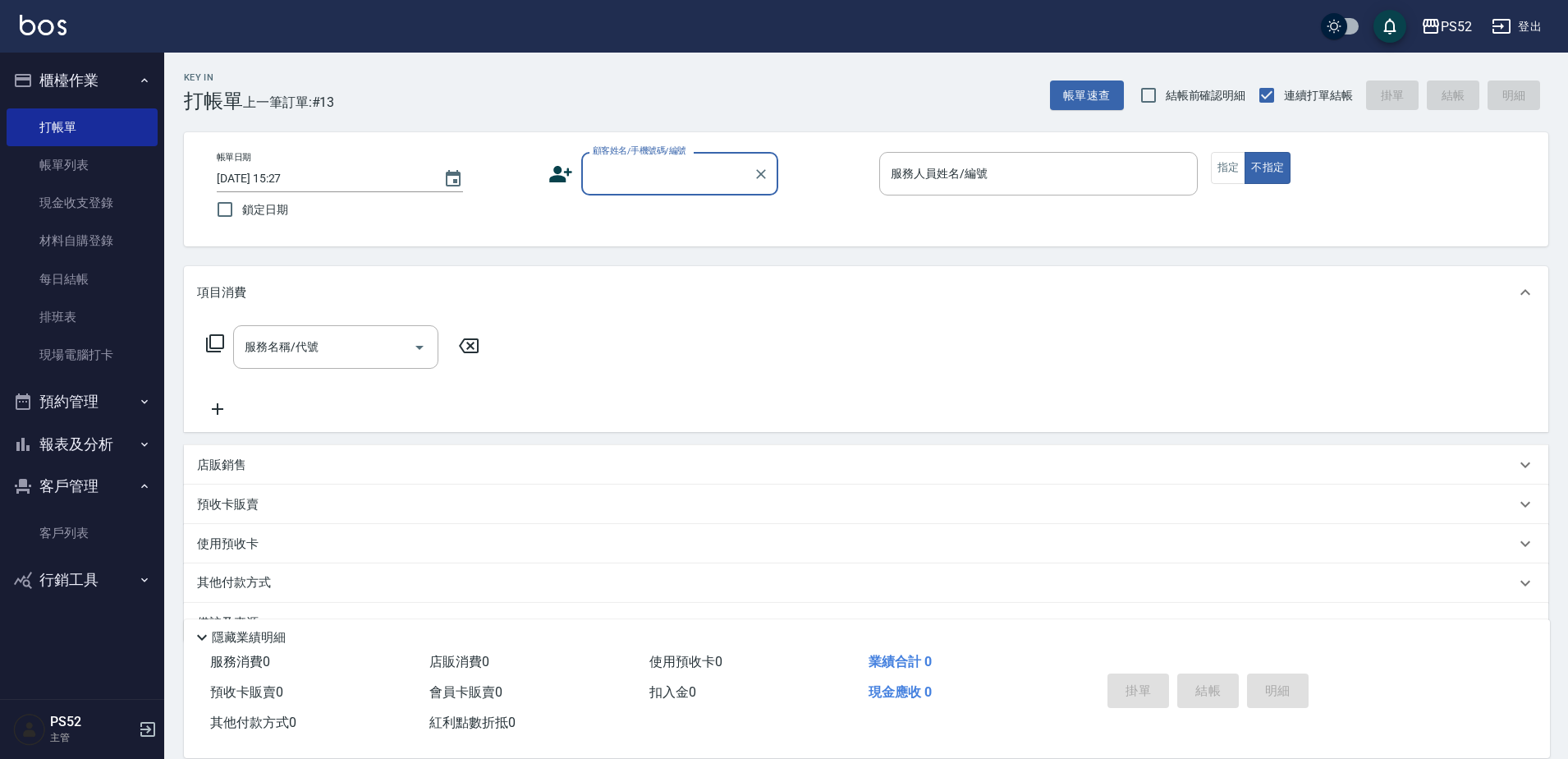
click at [624, 165] on input "顧客姓名/手機號碼/編號" at bounding box center [667, 173] width 157 height 28
click at [643, 228] on li "[PERSON_NAME]序/0908305350/P0908305350" at bounding box center [680, 224] width 197 height 44
type input "[PERSON_NAME]序/0908305350/P0908305350"
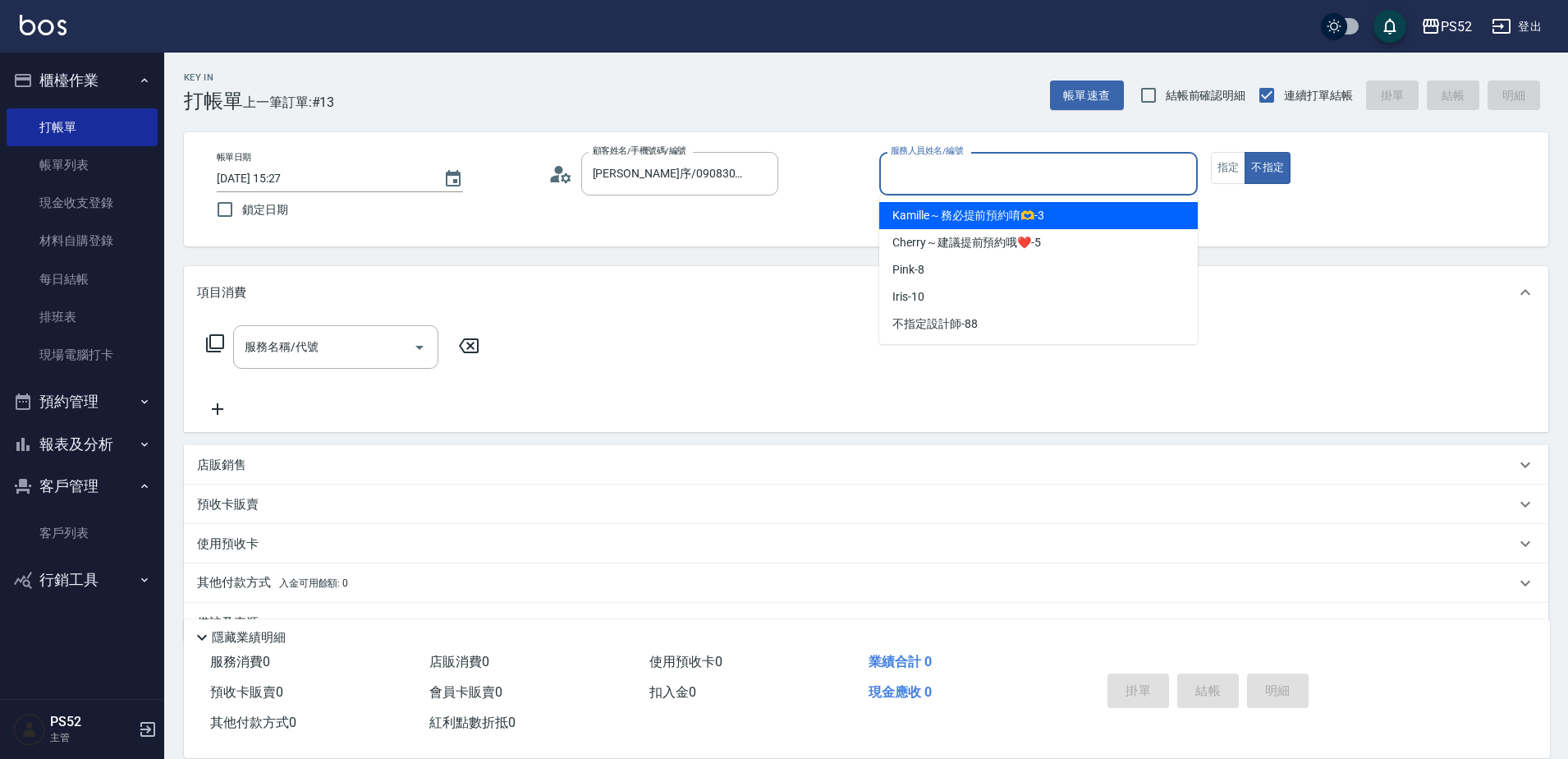
click at [960, 179] on input "服務人員姓名/編號" at bounding box center [1039, 173] width 304 height 28
type input "Pink-8"
type button "false"
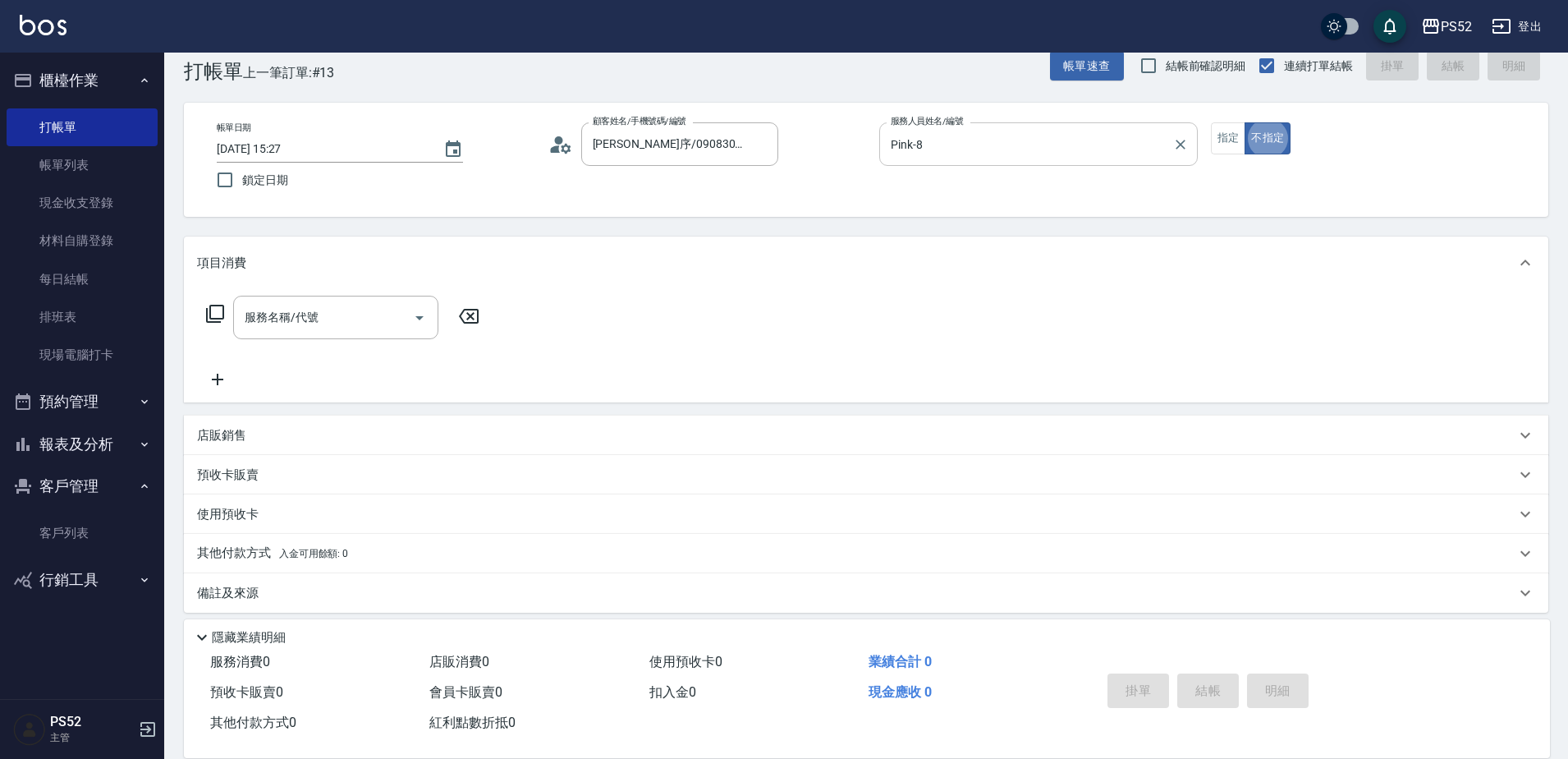
scroll to position [33, 0]
click at [378, 318] on input "服務名稱/代號" at bounding box center [323, 314] width 166 height 28
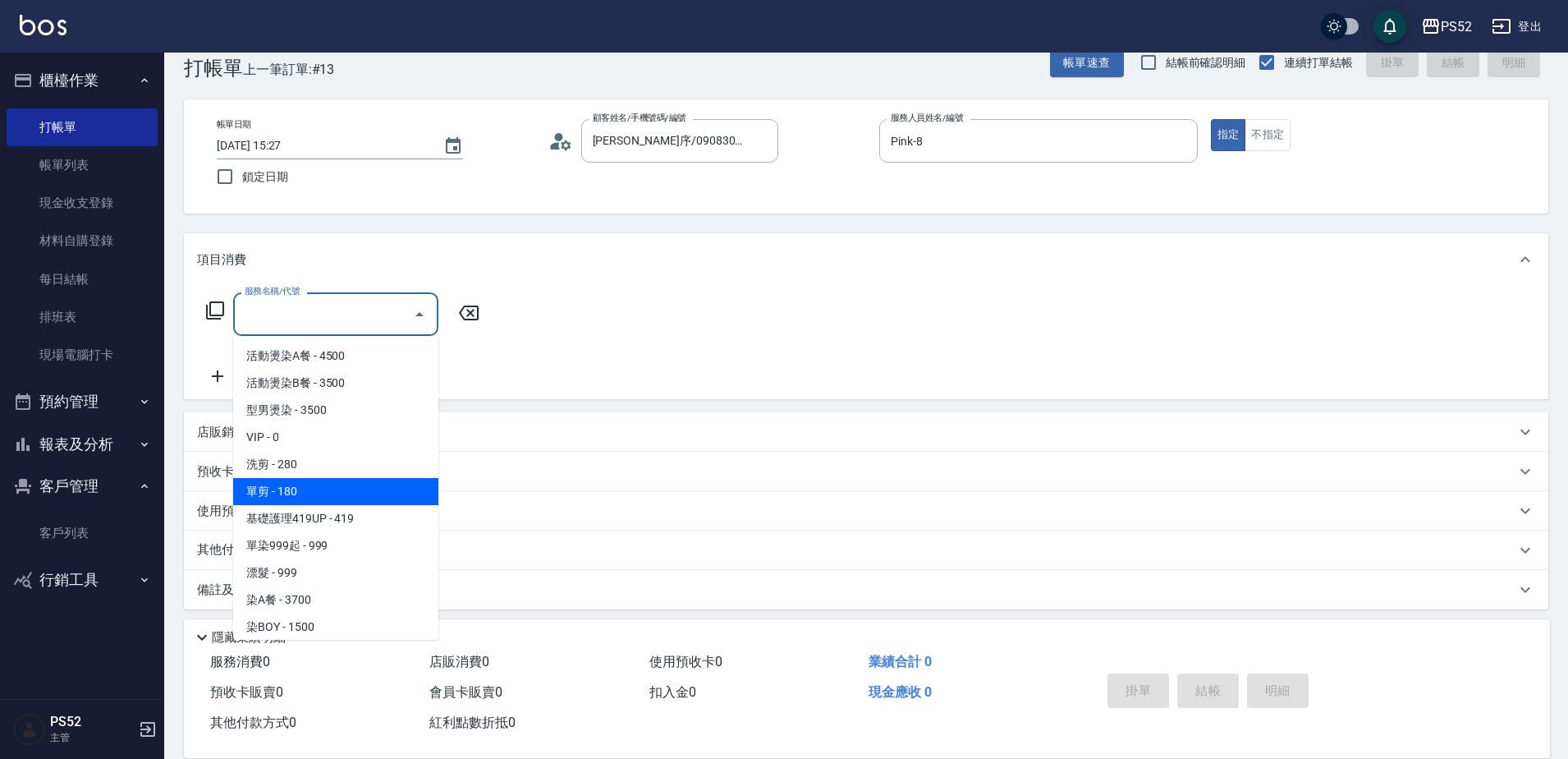
click at [387, 479] on span "單剪 - 180" at bounding box center [335, 491] width 205 height 28
type input "單剪(C2)"
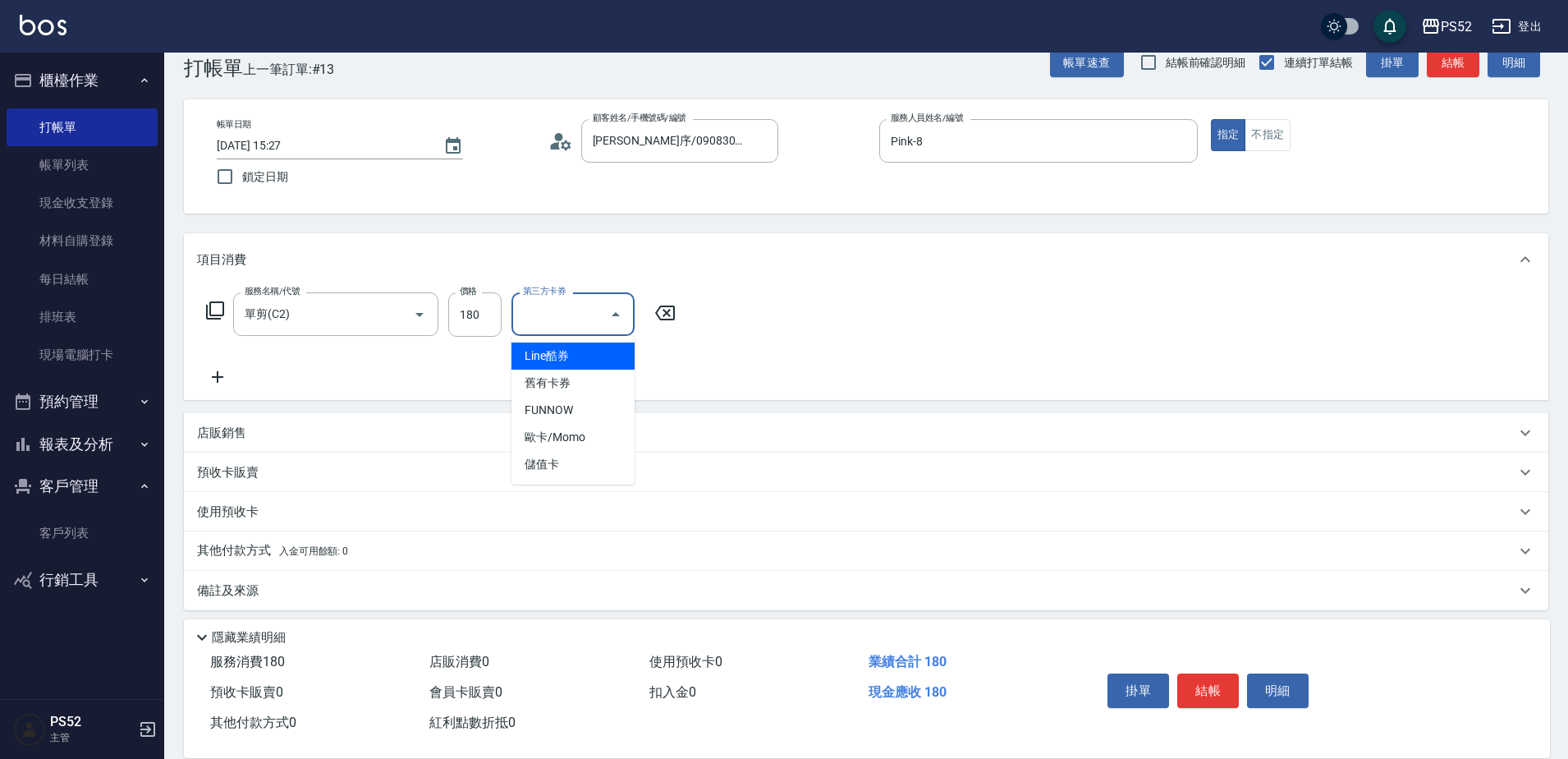
click at [549, 320] on input "第三方卡券" at bounding box center [561, 314] width 84 height 28
click at [553, 454] on span "儲值卡" at bounding box center [573, 464] width 123 height 28
type input "儲值卡"
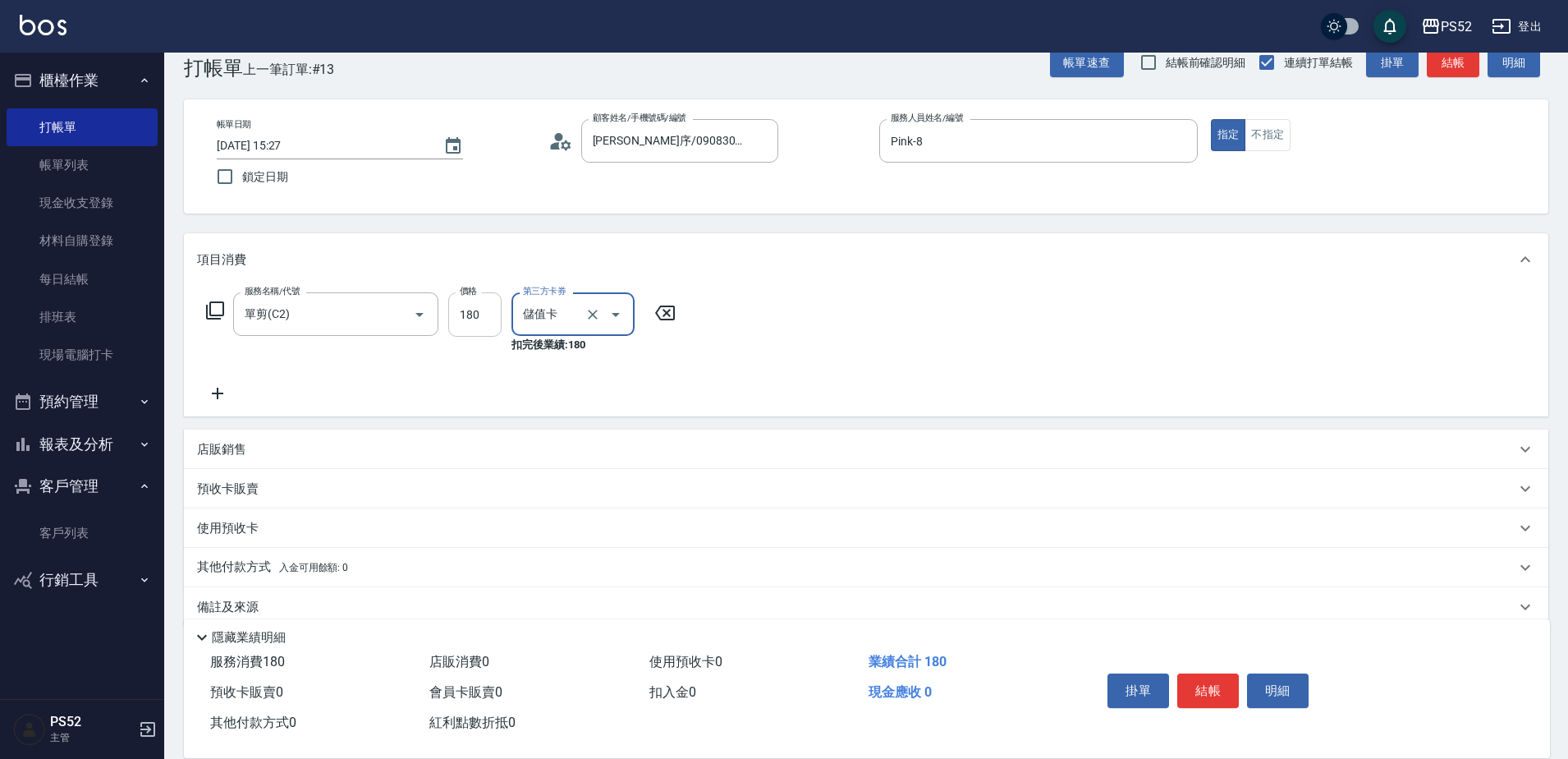
click at [495, 326] on input "180" at bounding box center [475, 315] width 53 height 44
type input "243"
click at [795, 305] on div "服務名稱/代號 單剪(C2) 服務名稱/代號 價格 243 價格 第三方卡券 儲值卡 第三方卡券 扣完後業績: 243" at bounding box center [866, 351] width 1365 height 131
click at [474, 308] on input "243" at bounding box center [475, 315] width 53 height 44
click at [743, 410] on div "服務名稱/代號 單剪(C2) 服務名稱/代號 價格 243 價格 第三方卡券 儲值卡 第三方卡券 扣完後業績: 243" at bounding box center [866, 351] width 1365 height 131
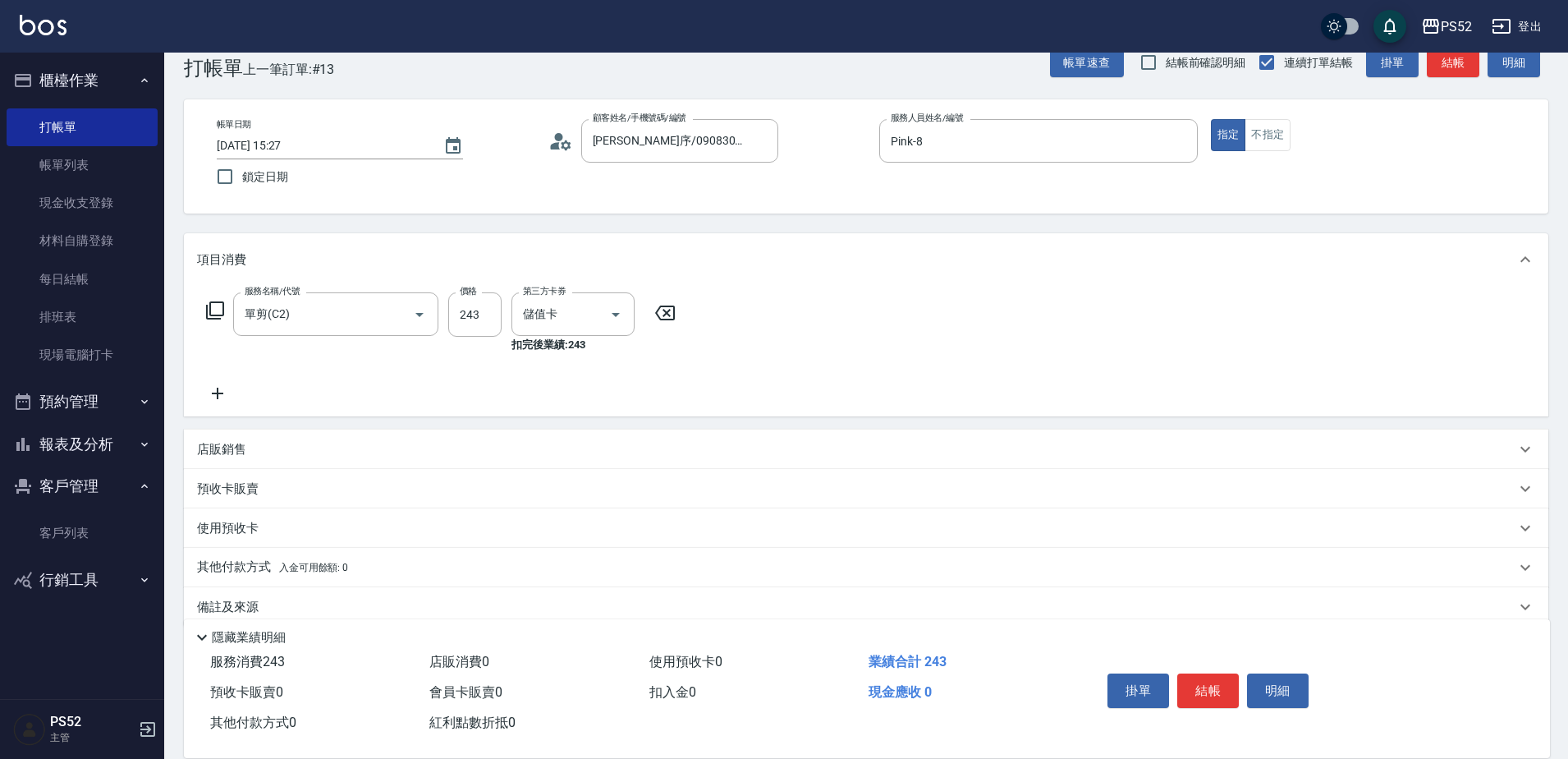
click at [217, 399] on icon at bounding box center [217, 393] width 12 height 12
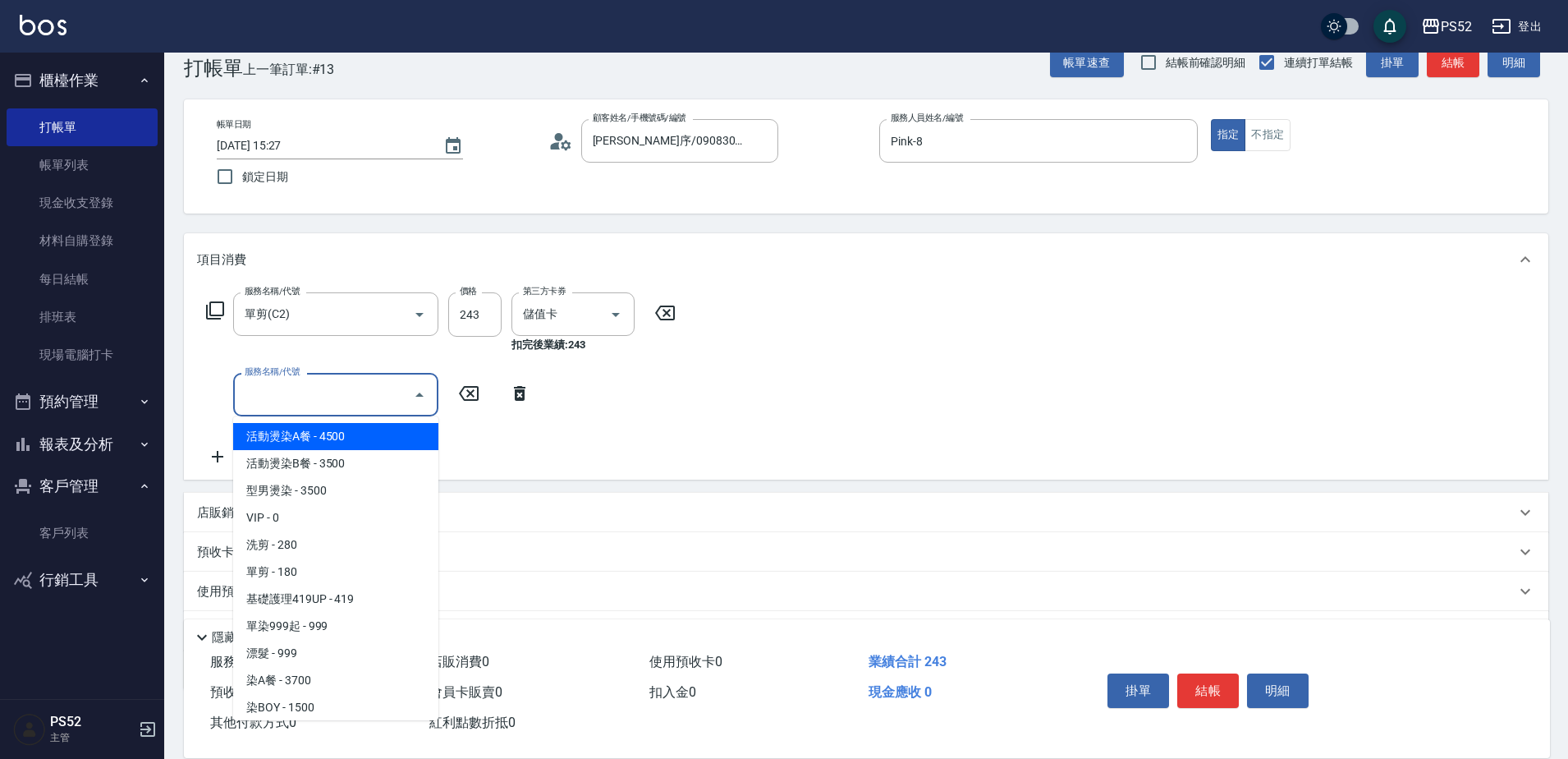
click at [249, 386] on input "服務名稱/代號" at bounding box center [323, 395] width 166 height 28
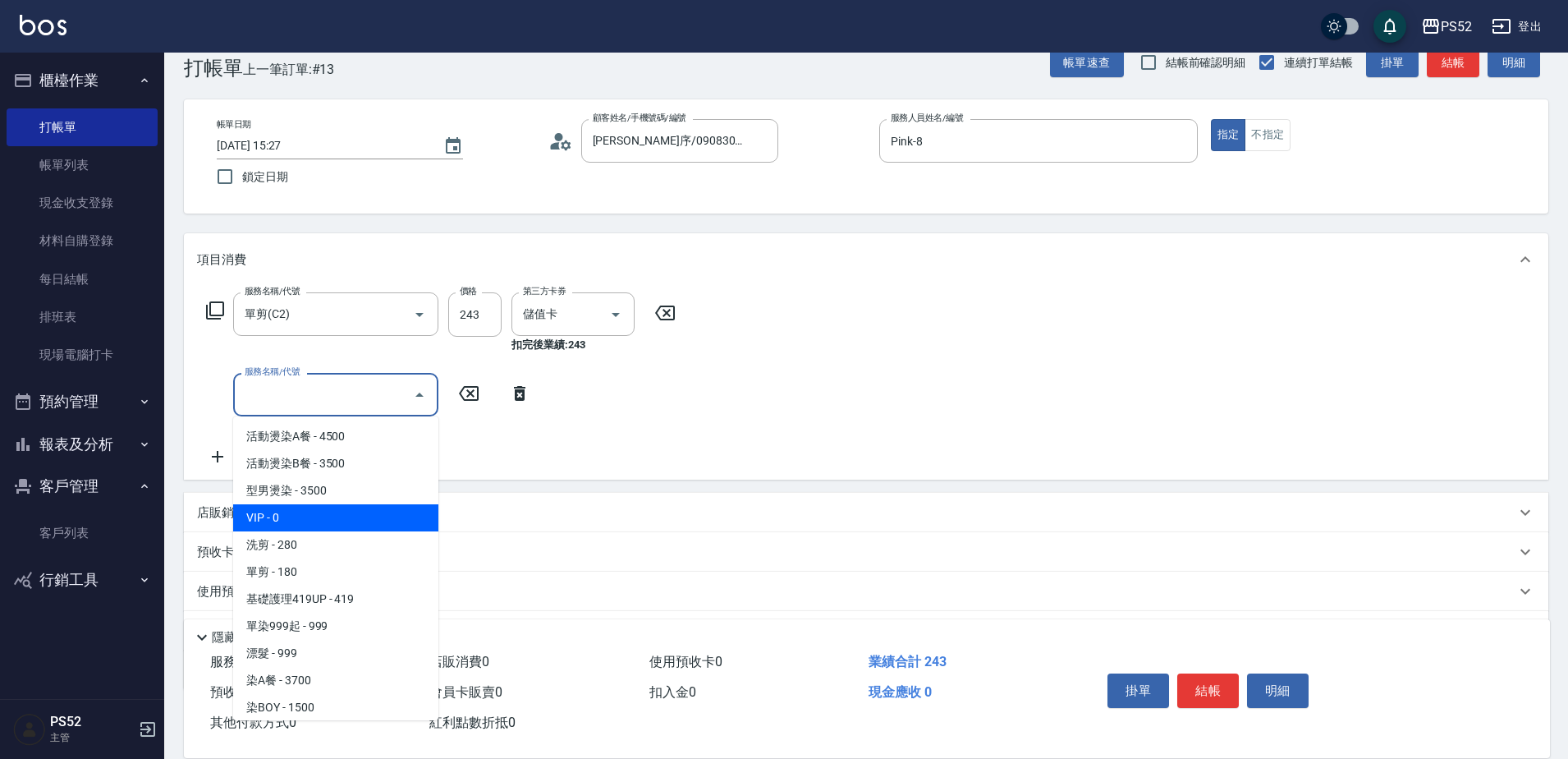
click at [300, 511] on span "VIP - 0" at bounding box center [335, 518] width 205 height 28
type input "VIP(888)"
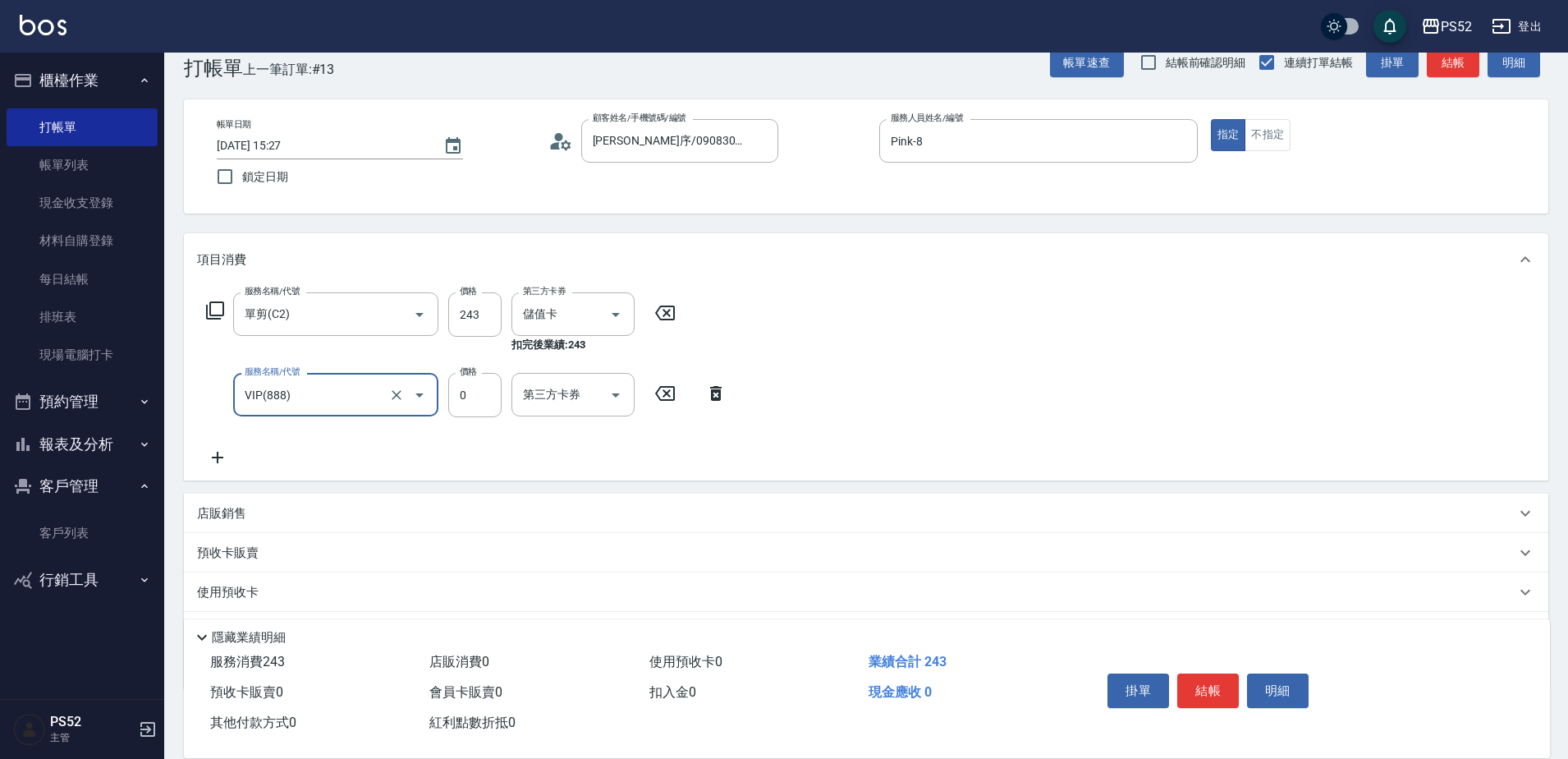
click at [448, 409] on div "服務名稱/代號 VIP(888) 服務名稱/代號 價格 0 價格 第三方卡券 第三方卡券" at bounding box center [466, 395] width 539 height 44
click at [541, 386] on div "第三方卡券 第三方卡券" at bounding box center [573, 395] width 123 height 44
click at [489, 386] on input "0" at bounding box center [475, 395] width 53 height 44
type input "1000"
click at [920, 351] on div "服務名稱/代號 單剪(C2) 服務名稱/代號 價格 243 價格 第三方卡券 儲值卡 第三方卡券 扣完後業績: 243 服務名稱/代號 VIP(888) 服務…" at bounding box center [866, 383] width 1365 height 195
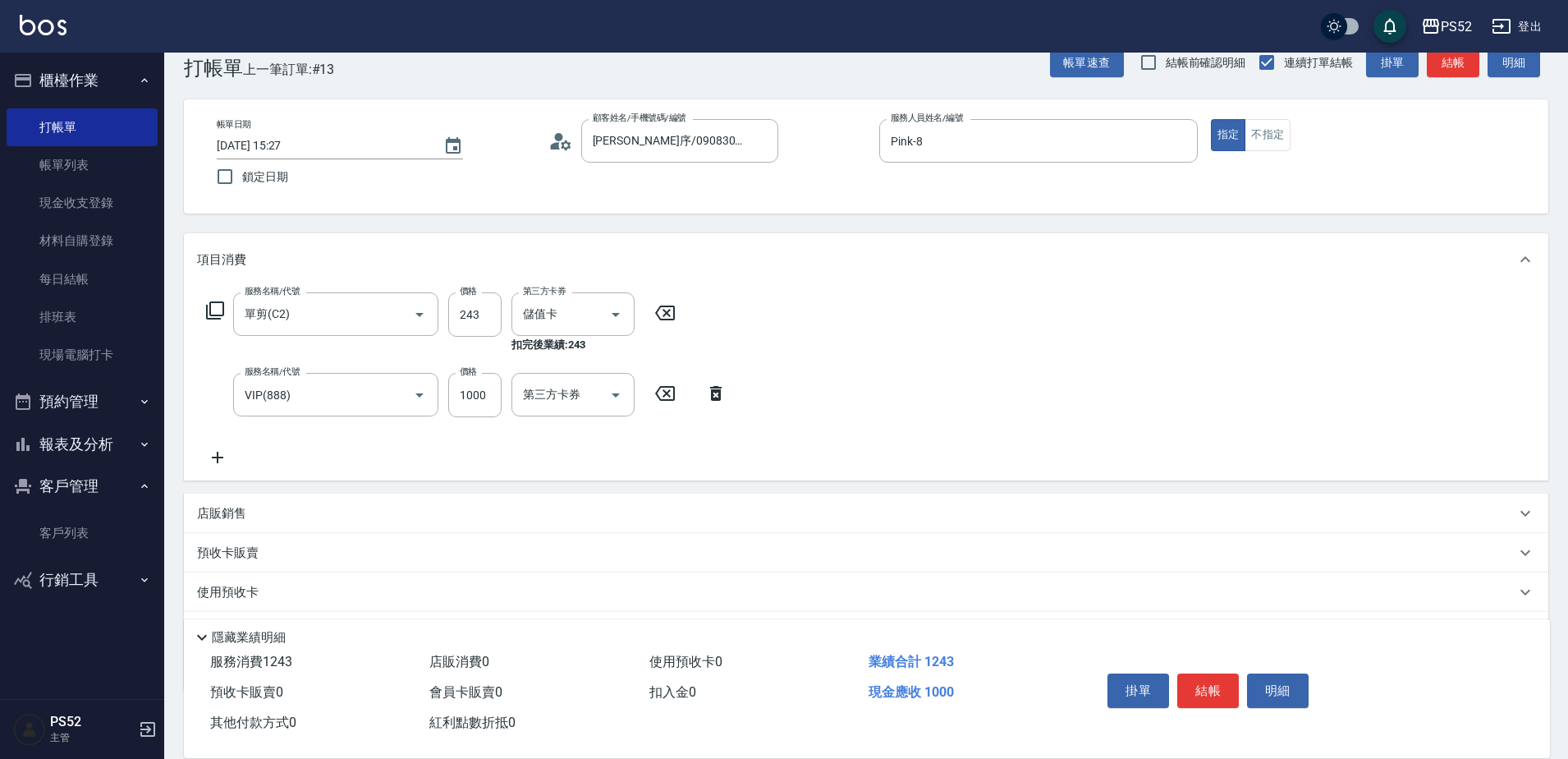
click at [1208, 667] on div "掛單 結帳 明細" at bounding box center [1207, 693] width 214 height 52
click at [1223, 691] on button "結帳" at bounding box center [1207, 691] width 61 height 35
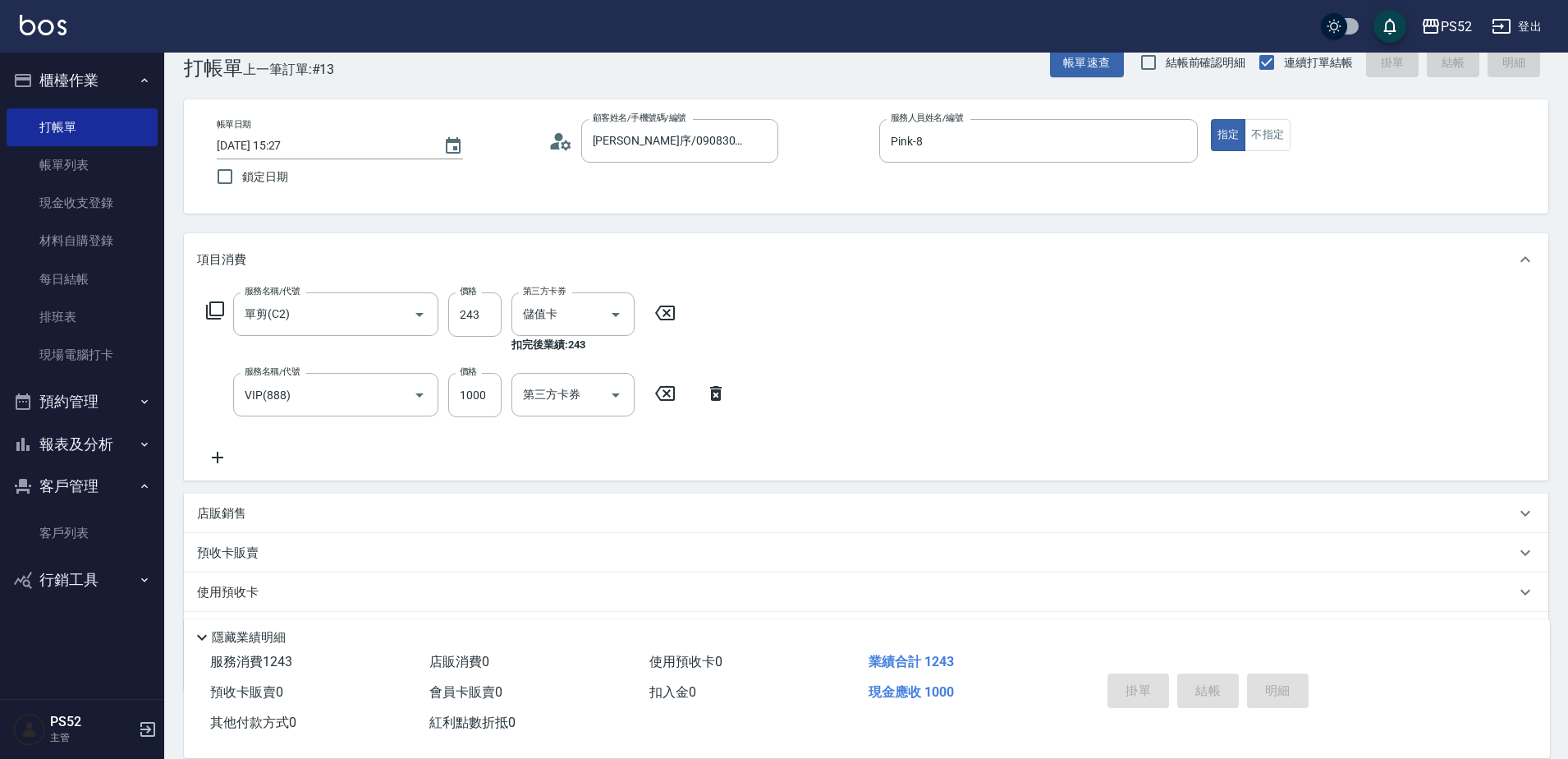
type input "[DATE] 15:39"
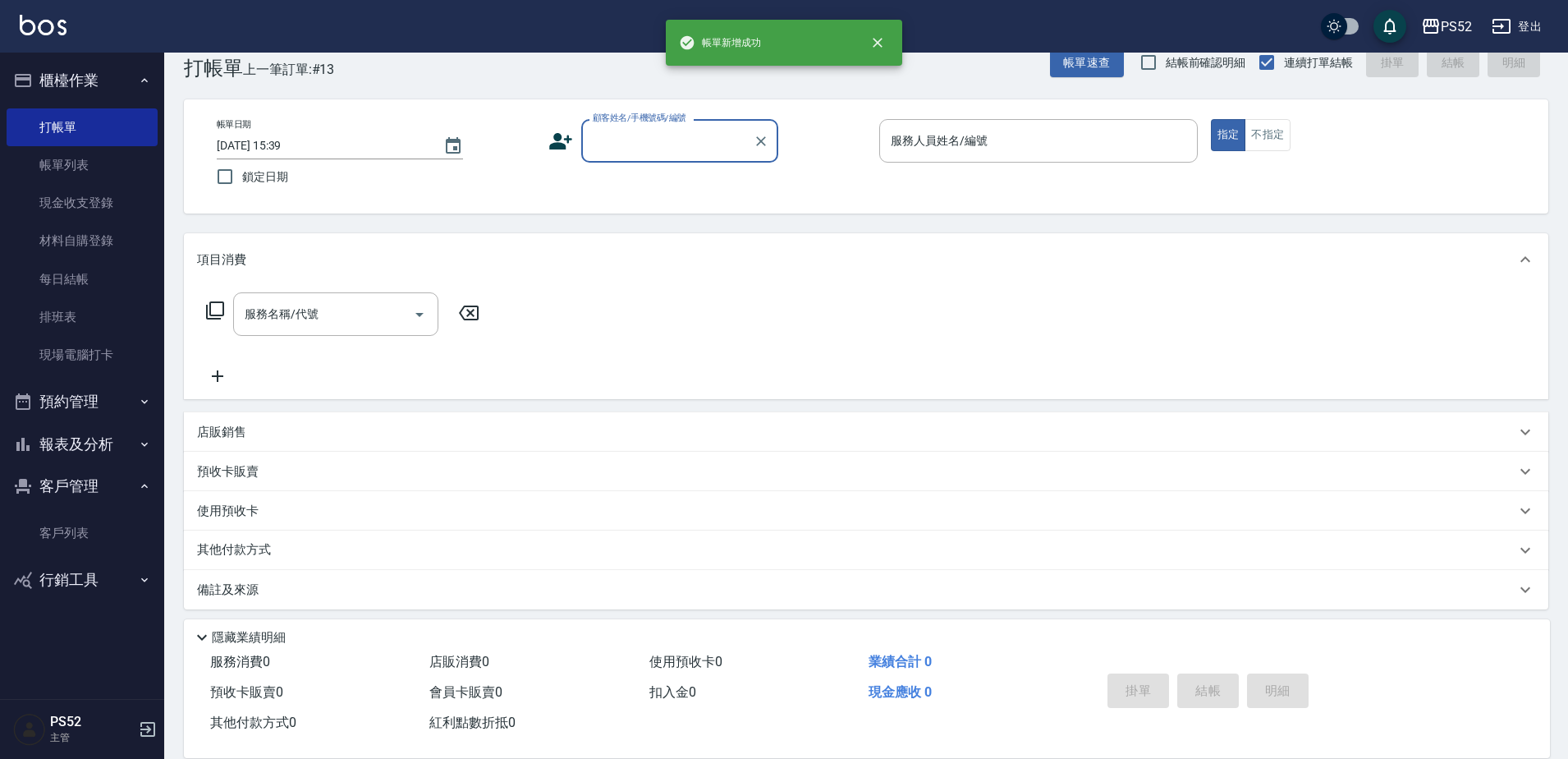
scroll to position [0, 0]
